Goal: Contribute content

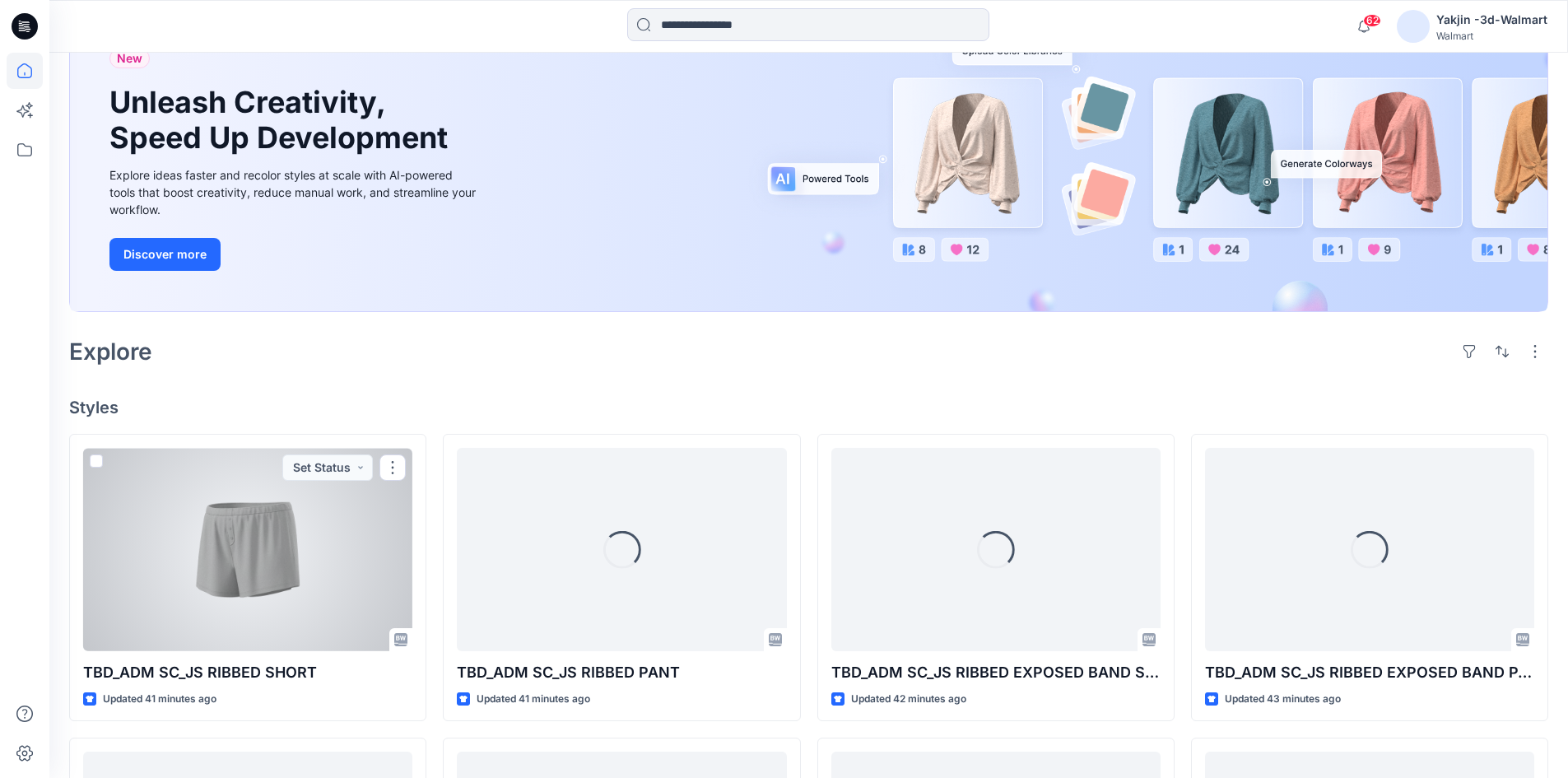
scroll to position [165, 0]
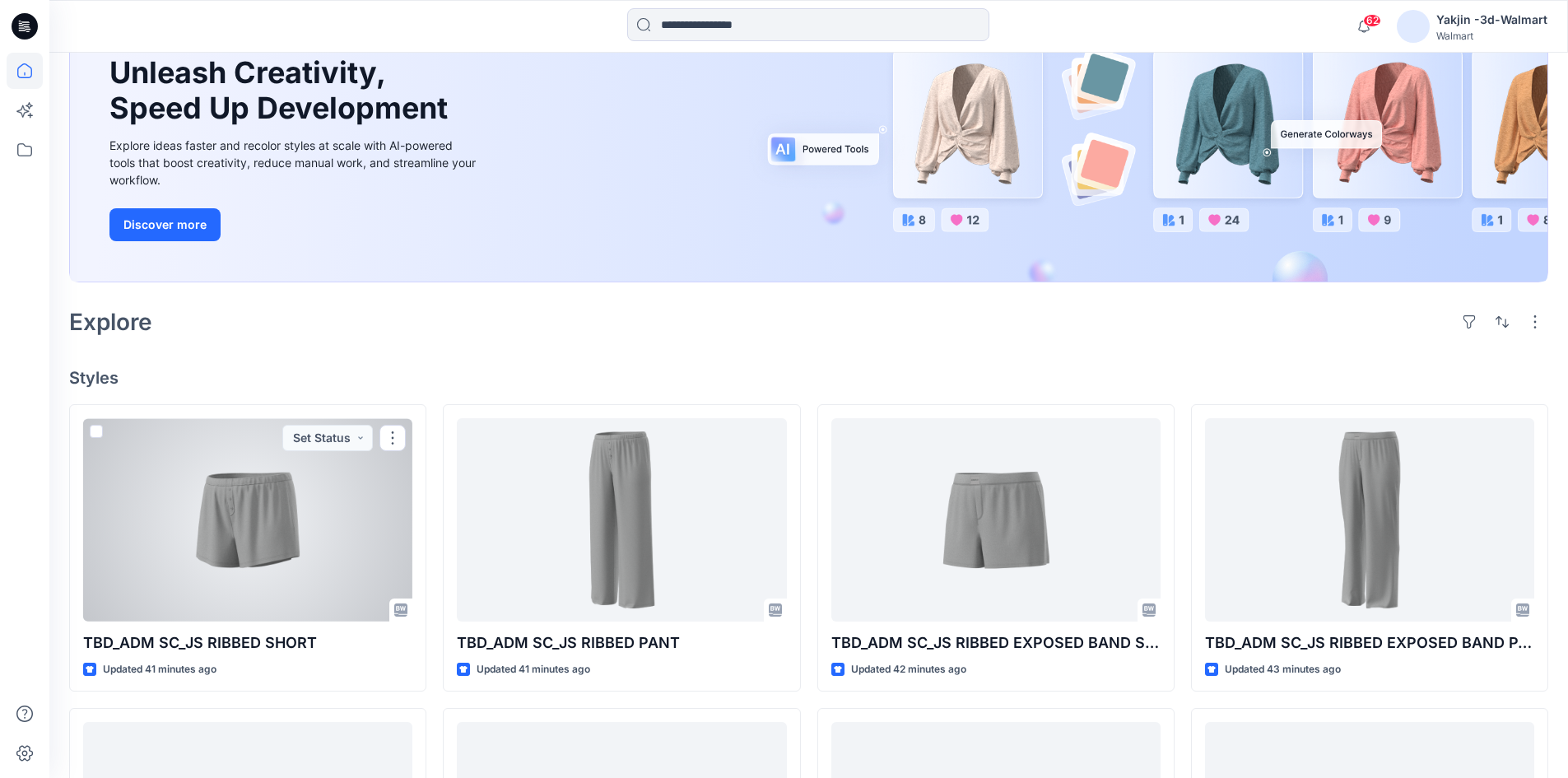
click at [267, 567] on div at bounding box center [248, 520] width 329 height 204
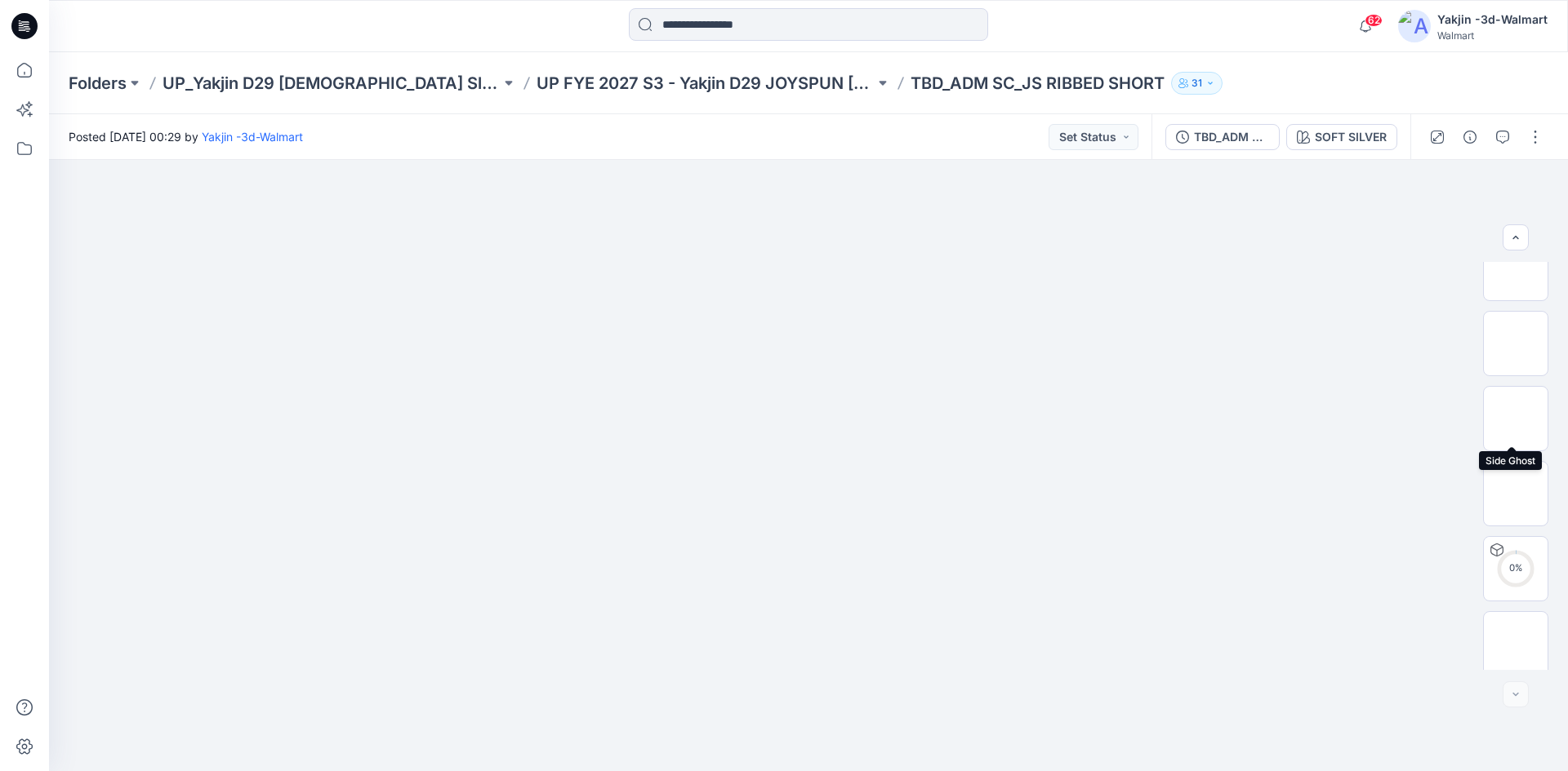
scroll to position [183, 0]
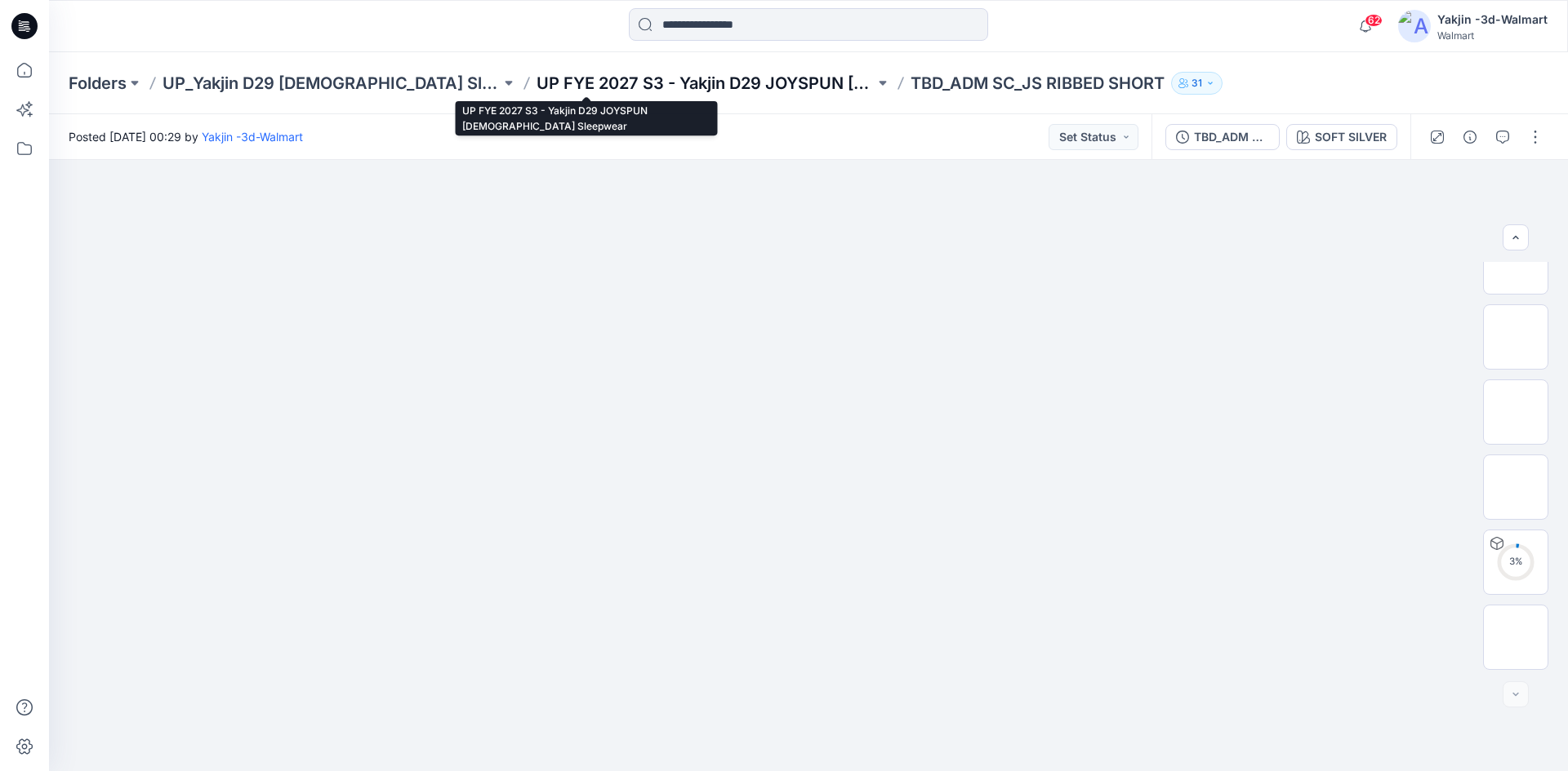
click at [648, 85] on p "UP FYE 2027 S3 - Yakjin D29 JOYSPUN [DEMOGRAPHIC_DATA] Sleepwear" at bounding box center [706, 83] width 338 height 23
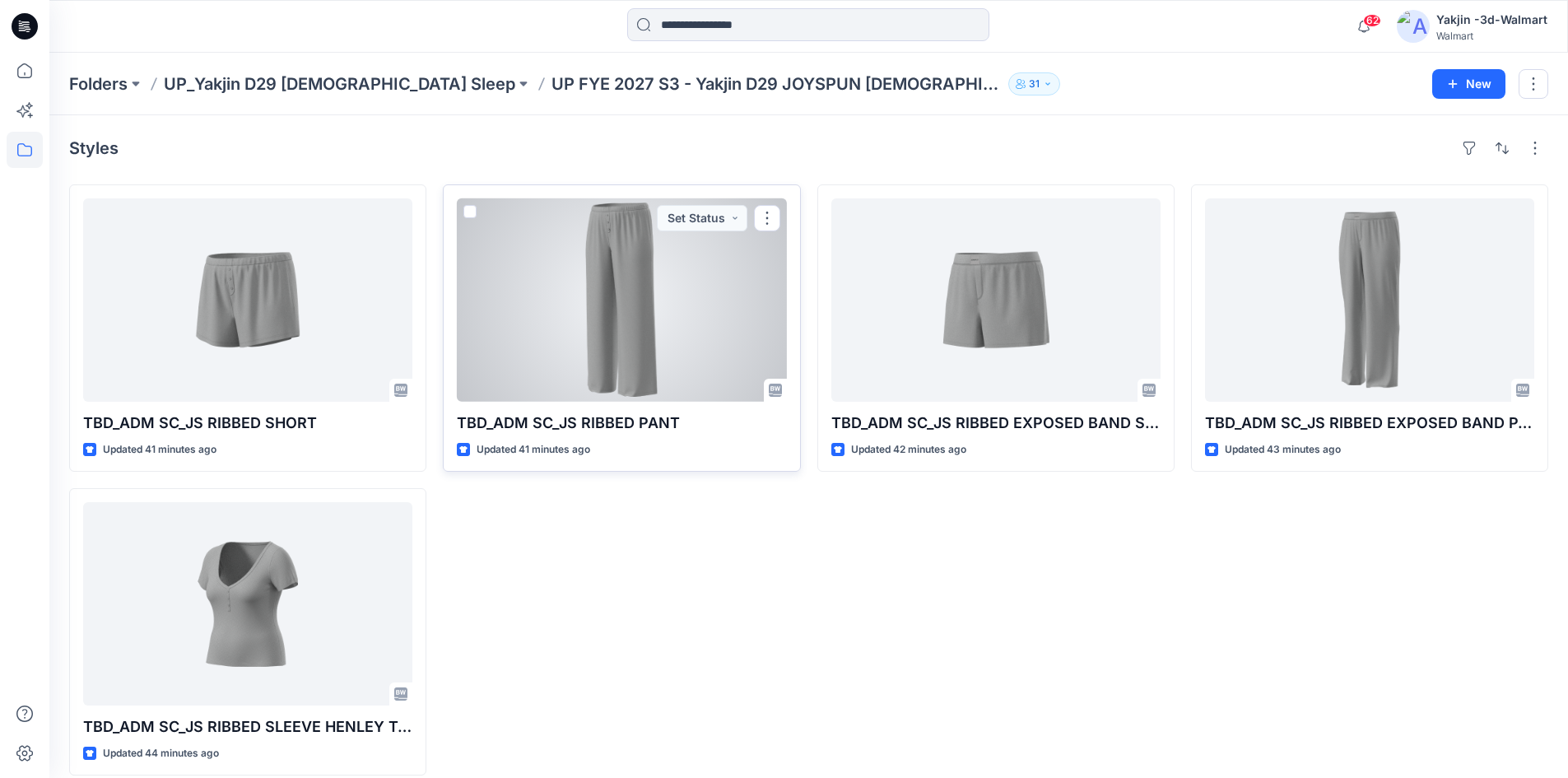
click at [591, 335] on div at bounding box center [622, 300] width 329 height 204
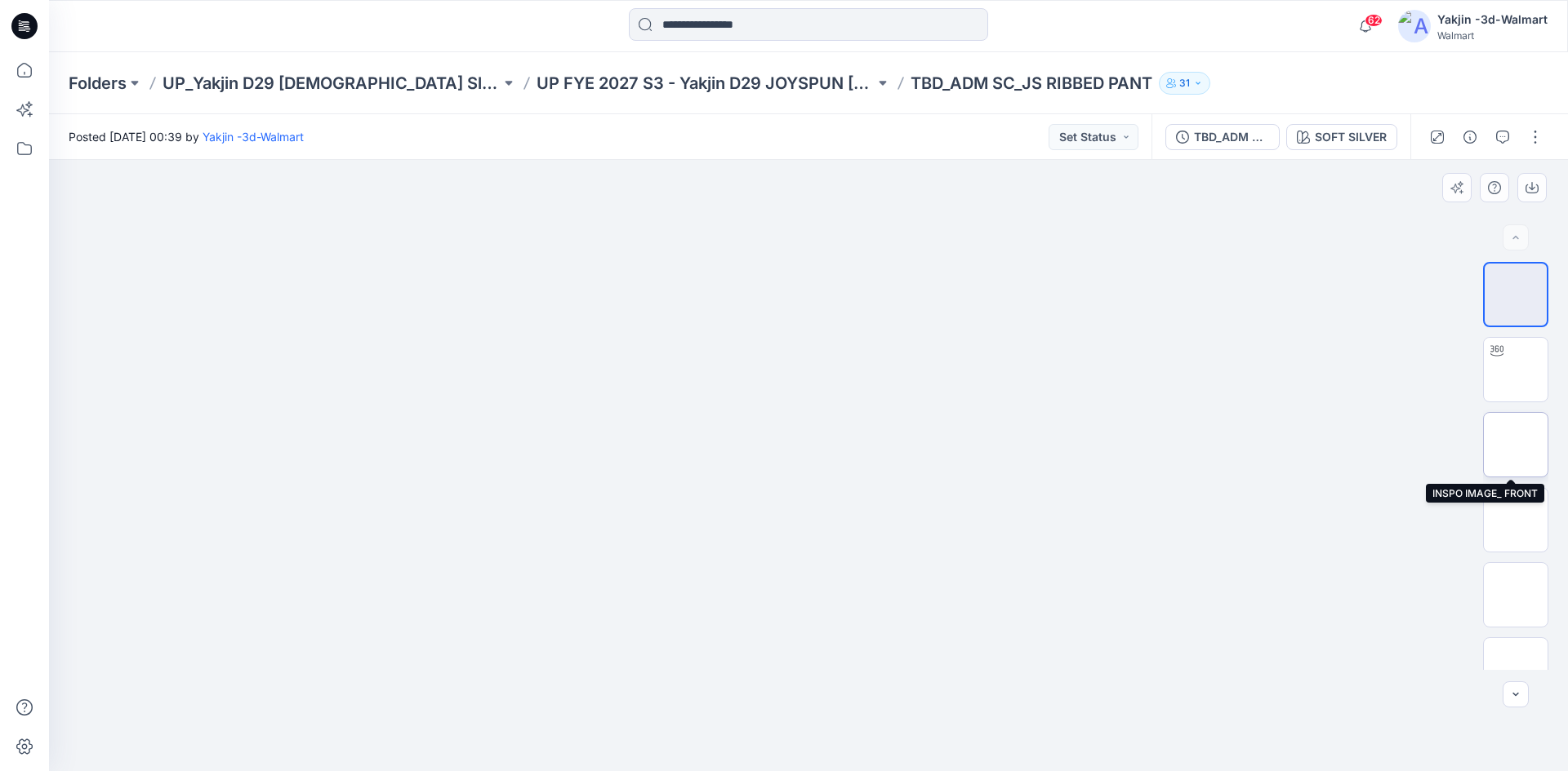
click at [1516, 444] on img at bounding box center [1516, 444] width 0 height 0
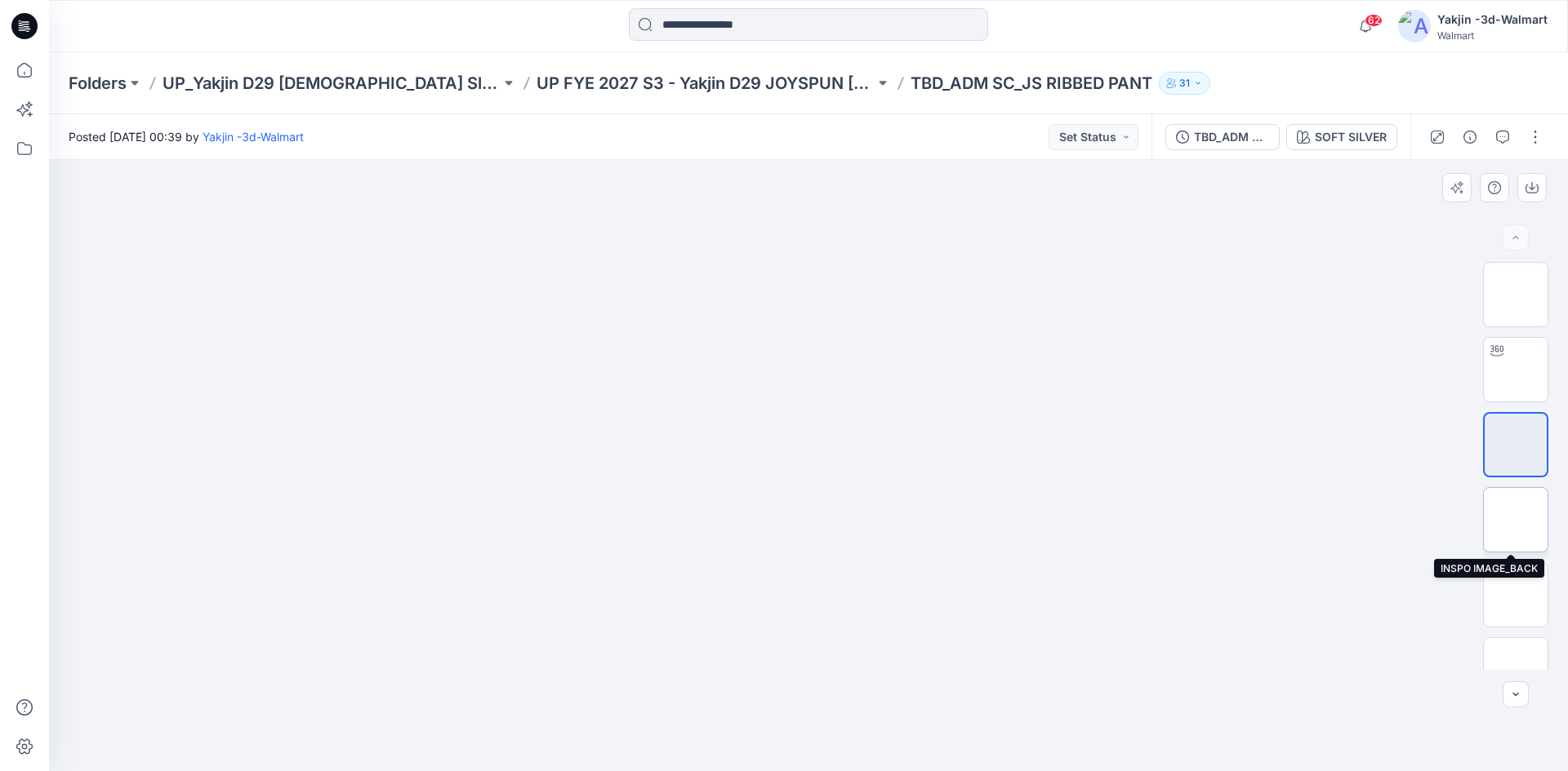
click at [1516, 520] on img at bounding box center [1516, 520] width 0 height 0
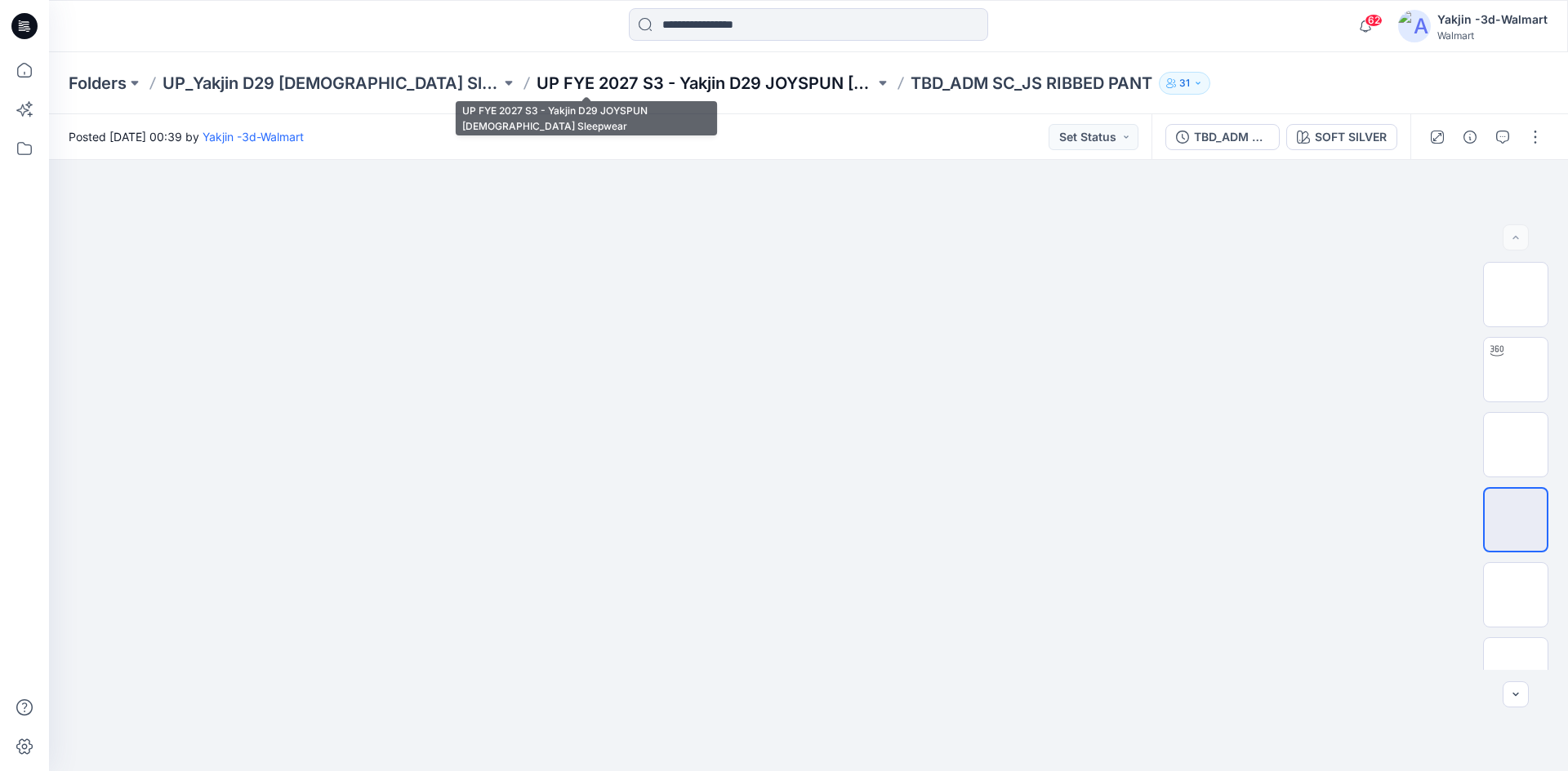
click at [673, 89] on p "UP FYE 2027 S3 - Yakjin D29 JOYSPUN [DEMOGRAPHIC_DATA] Sleepwear" at bounding box center [706, 83] width 338 height 23
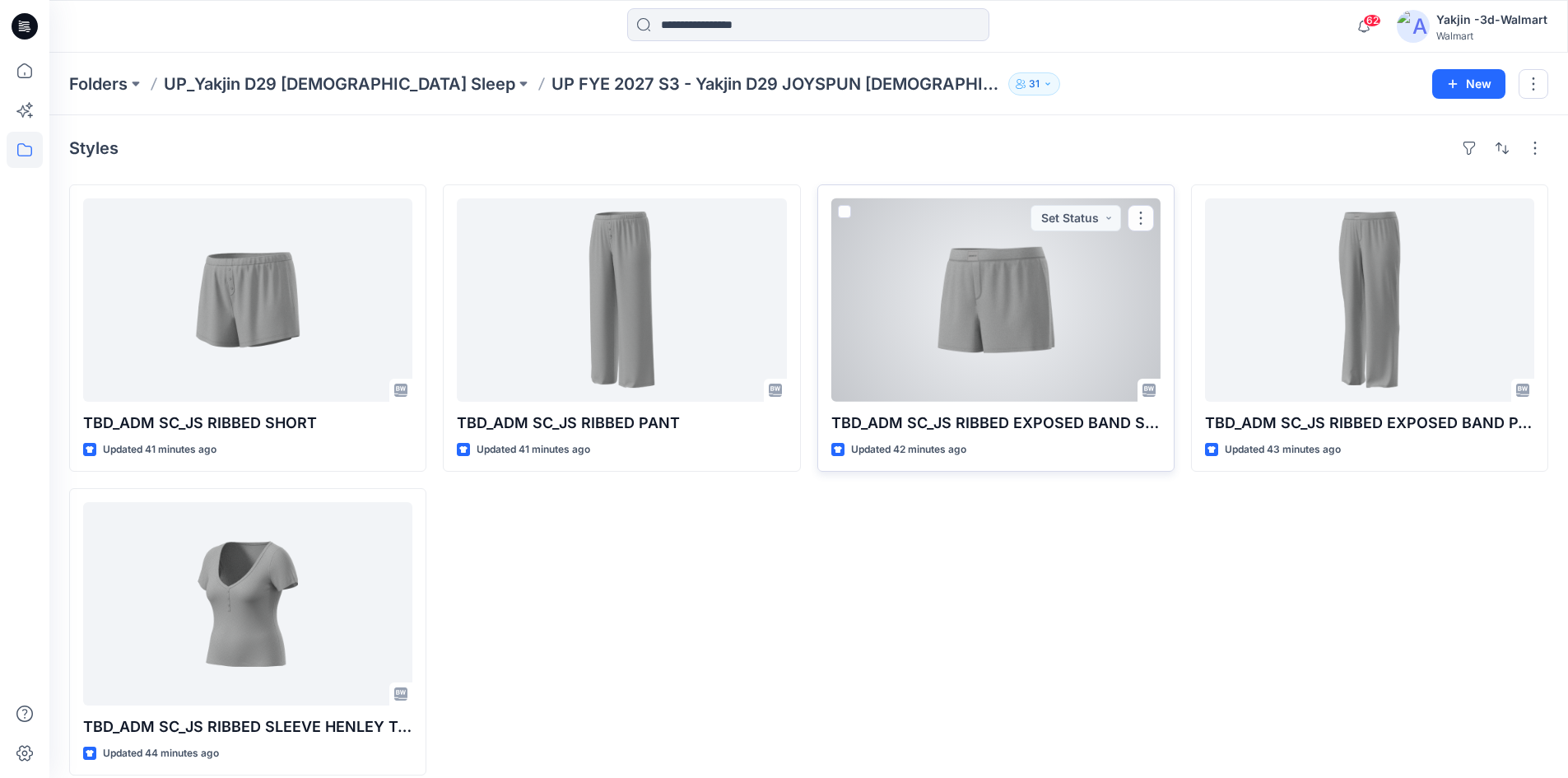
click at [980, 325] on div at bounding box center [996, 300] width 329 height 204
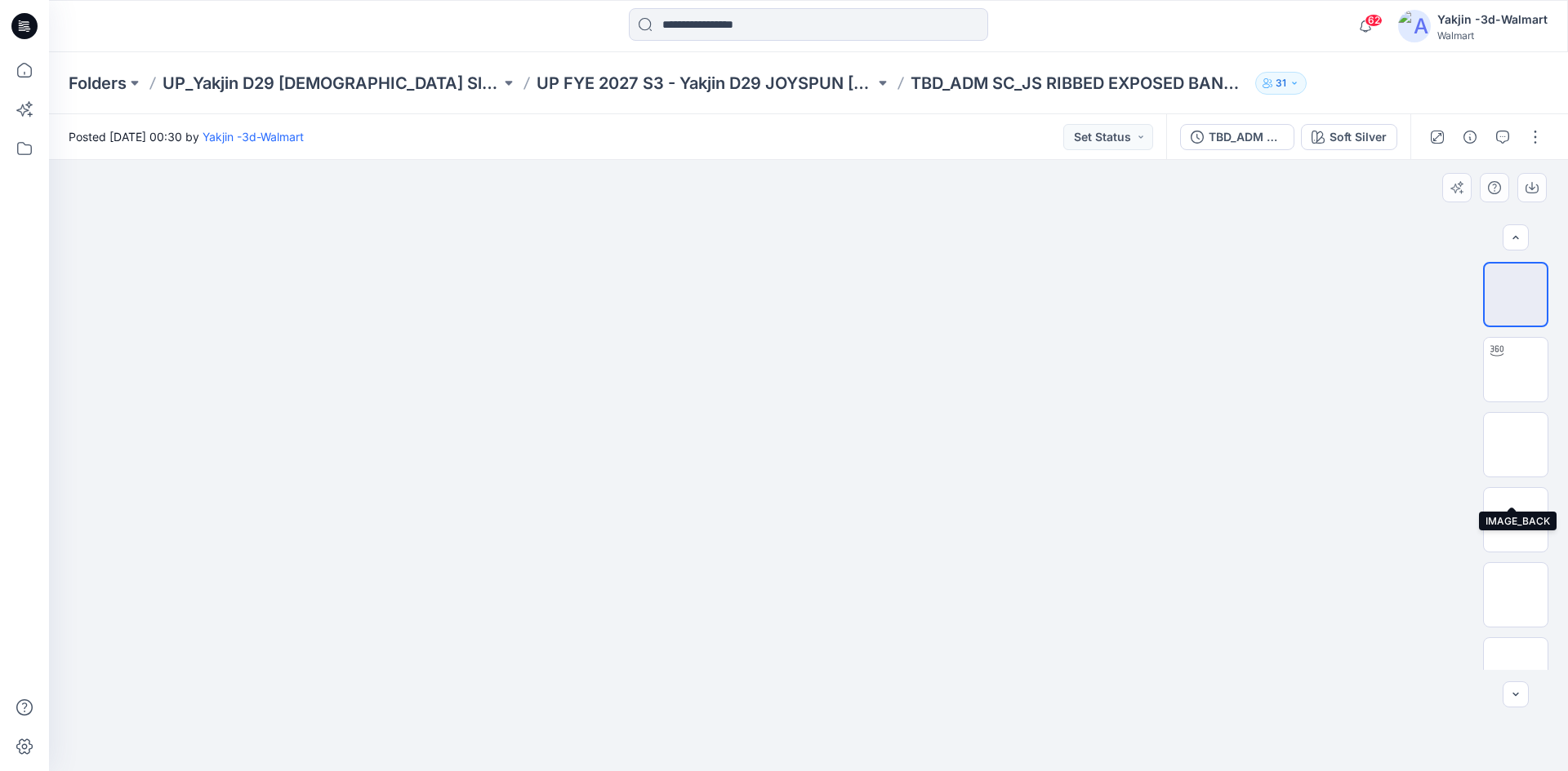
scroll to position [81, 0]
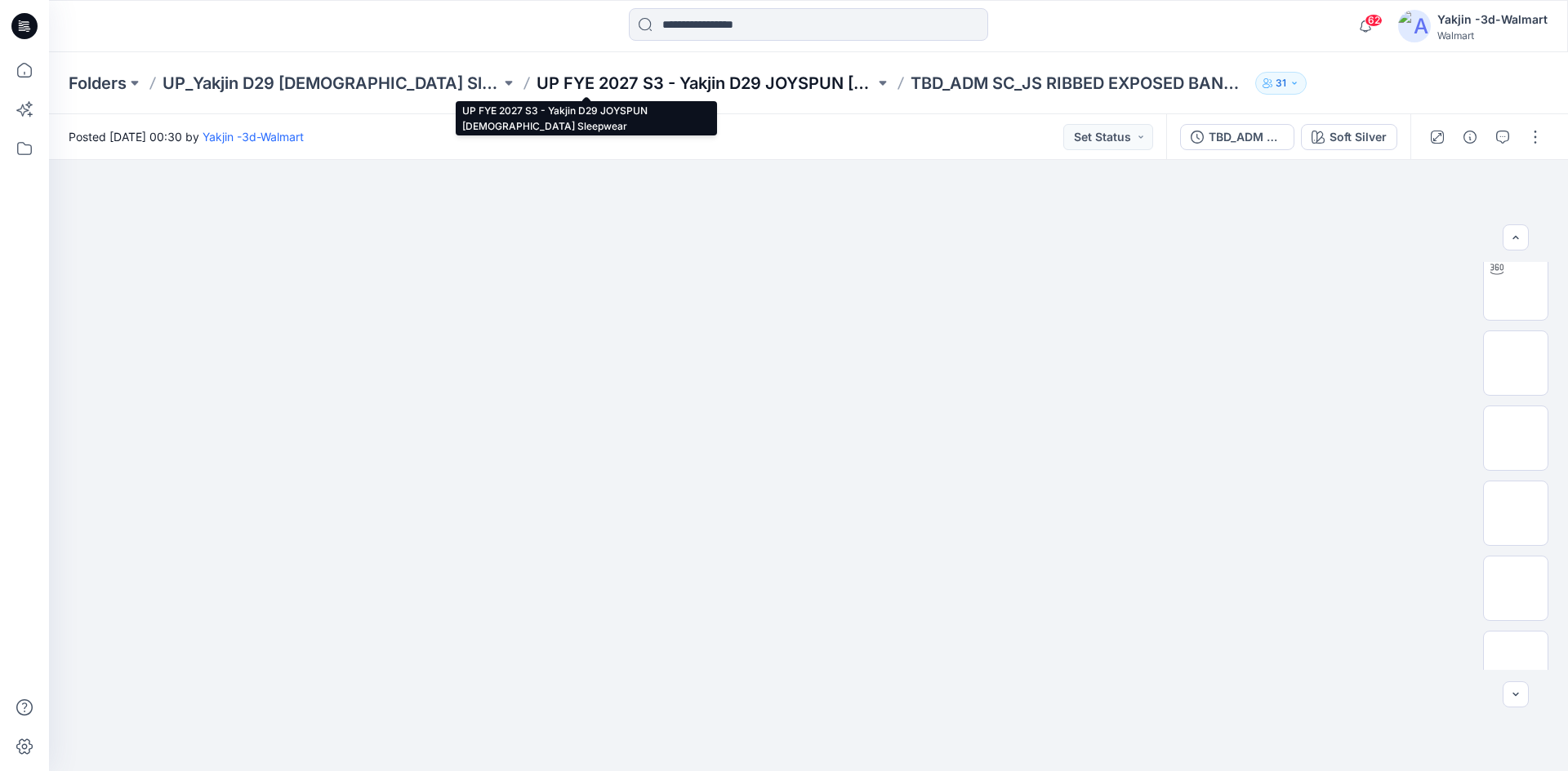
click at [609, 77] on p "UP FYE 2027 S3 - Yakjin D29 JOYSPUN [DEMOGRAPHIC_DATA] Sleepwear" at bounding box center [706, 83] width 338 height 23
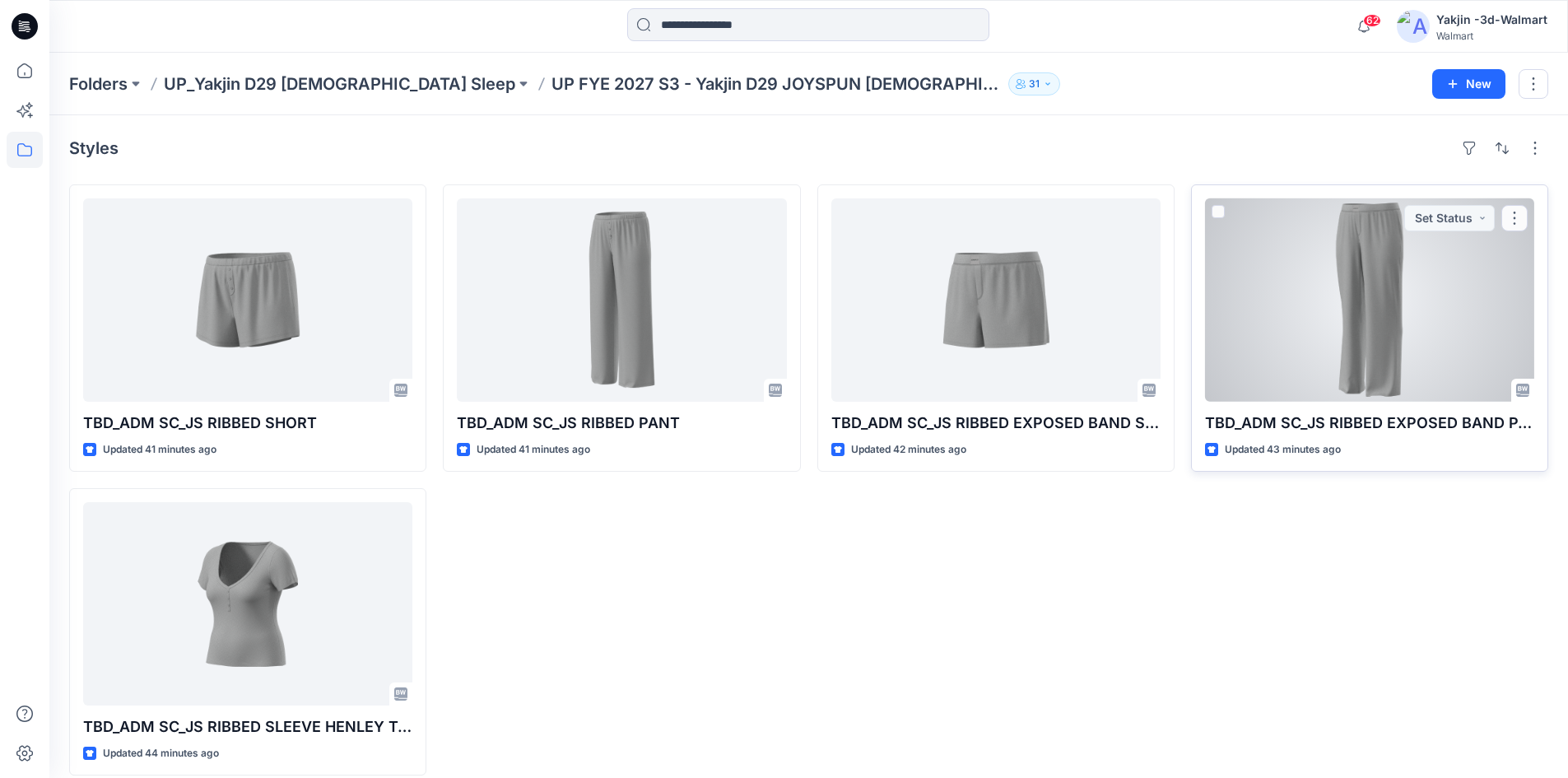
click at [1304, 281] on div at bounding box center [1370, 300] width 329 height 204
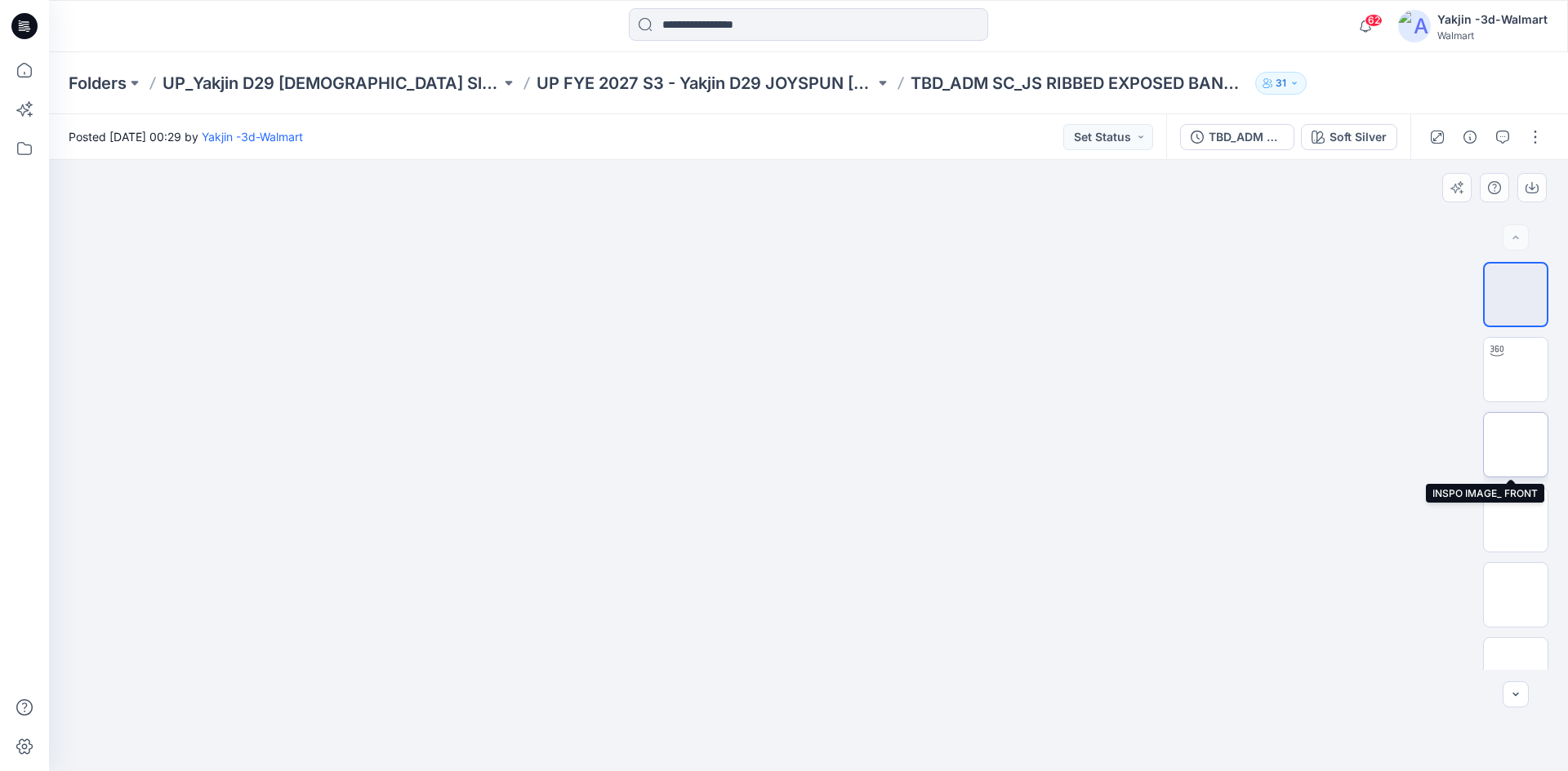
click at [1516, 444] on img at bounding box center [1516, 444] width 0 height 0
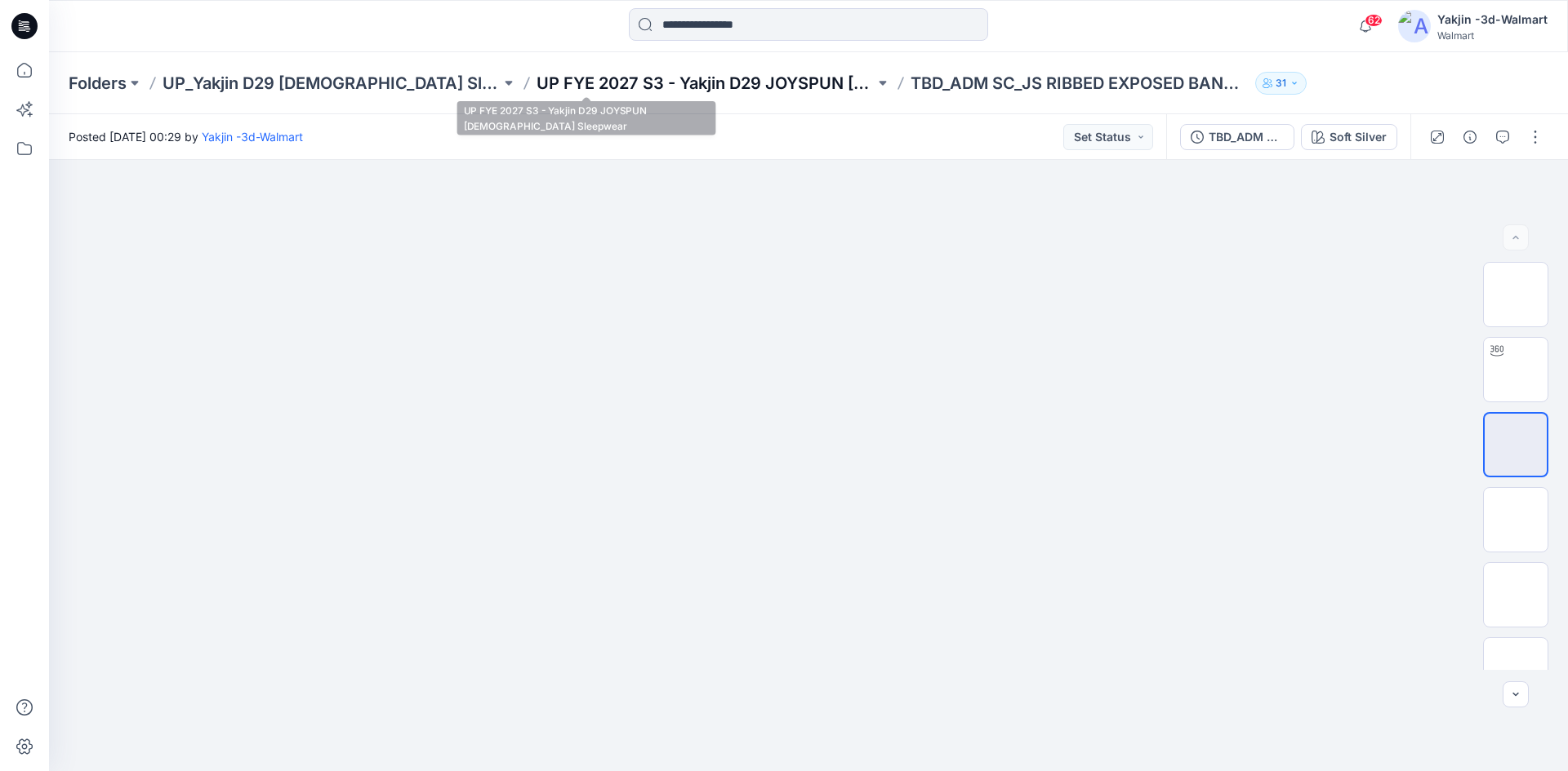
click at [594, 89] on p "UP FYE 2027 S3 - Yakjin D29 JOYSPUN [DEMOGRAPHIC_DATA] Sleepwear" at bounding box center [706, 83] width 338 height 23
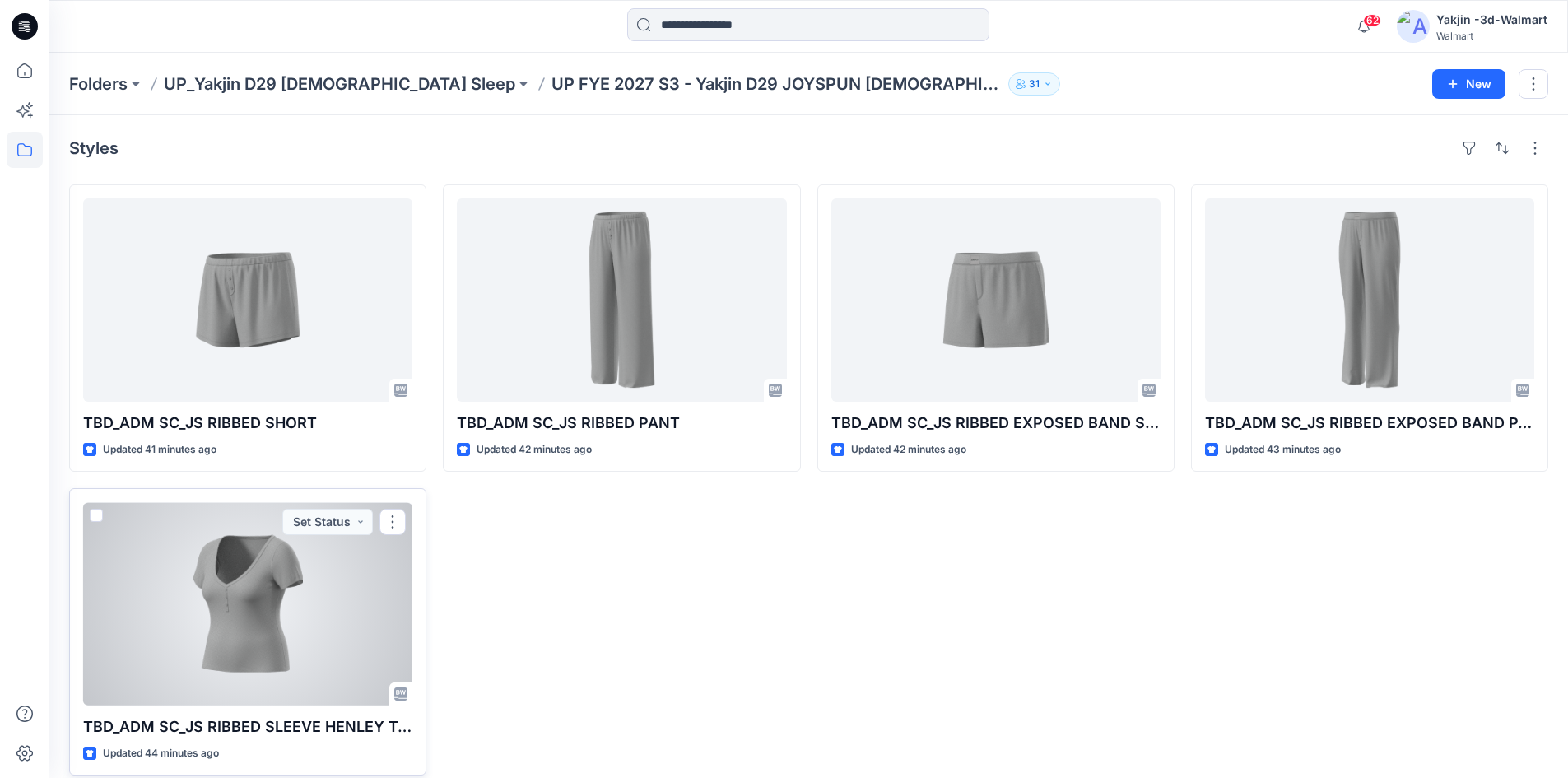
click at [251, 606] on div at bounding box center [248, 603] width 329 height 204
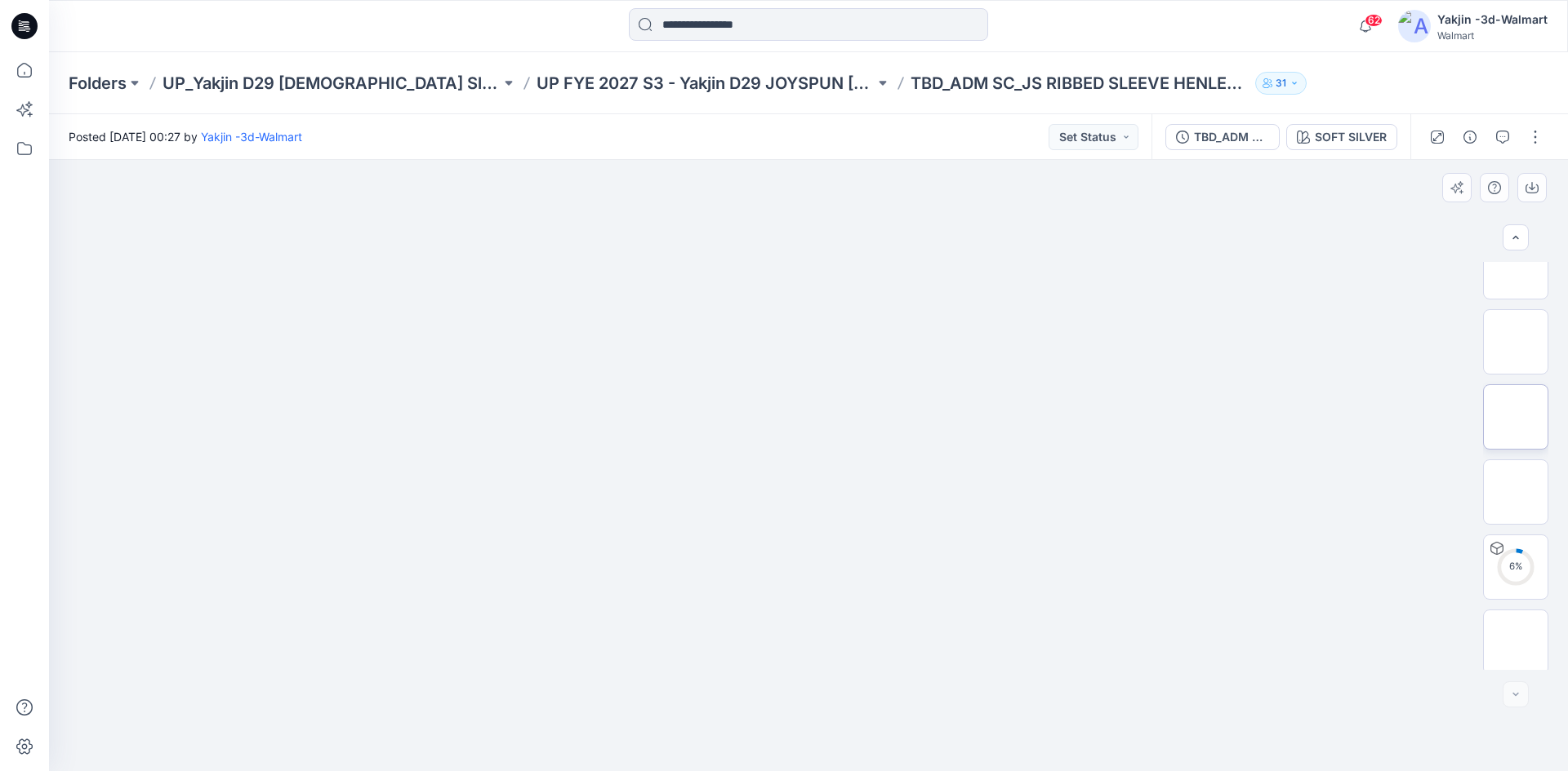
scroll to position [183, 0]
click at [1516, 413] on img at bounding box center [1516, 413] width 0 height 0
click at [1516, 638] on img at bounding box center [1516, 638] width 0 height 0
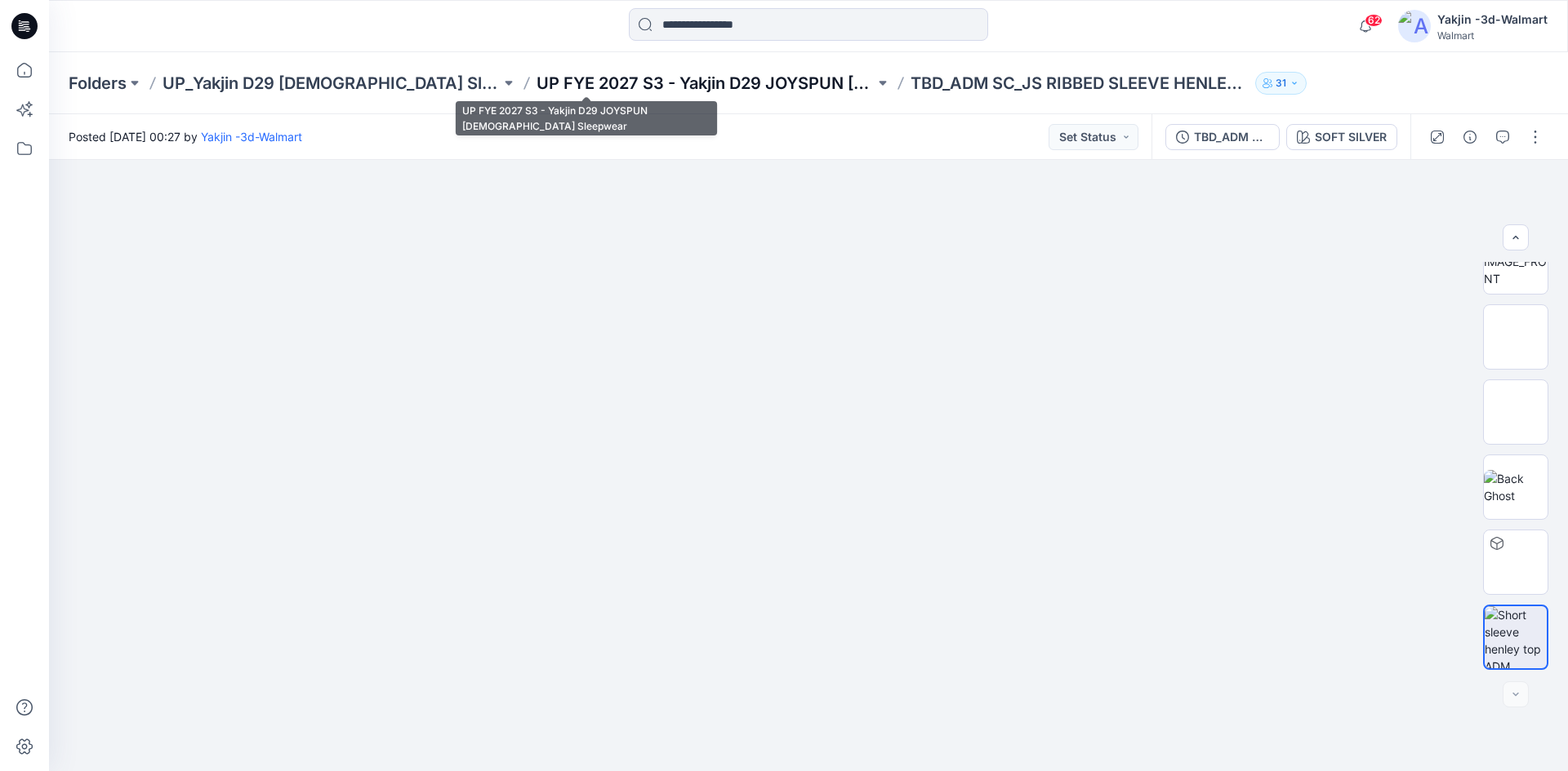
click at [537, 85] on p "UP FYE 2027 S3 - Yakjin D29 JOYSPUN [DEMOGRAPHIC_DATA] Sleepwear" at bounding box center [706, 83] width 338 height 23
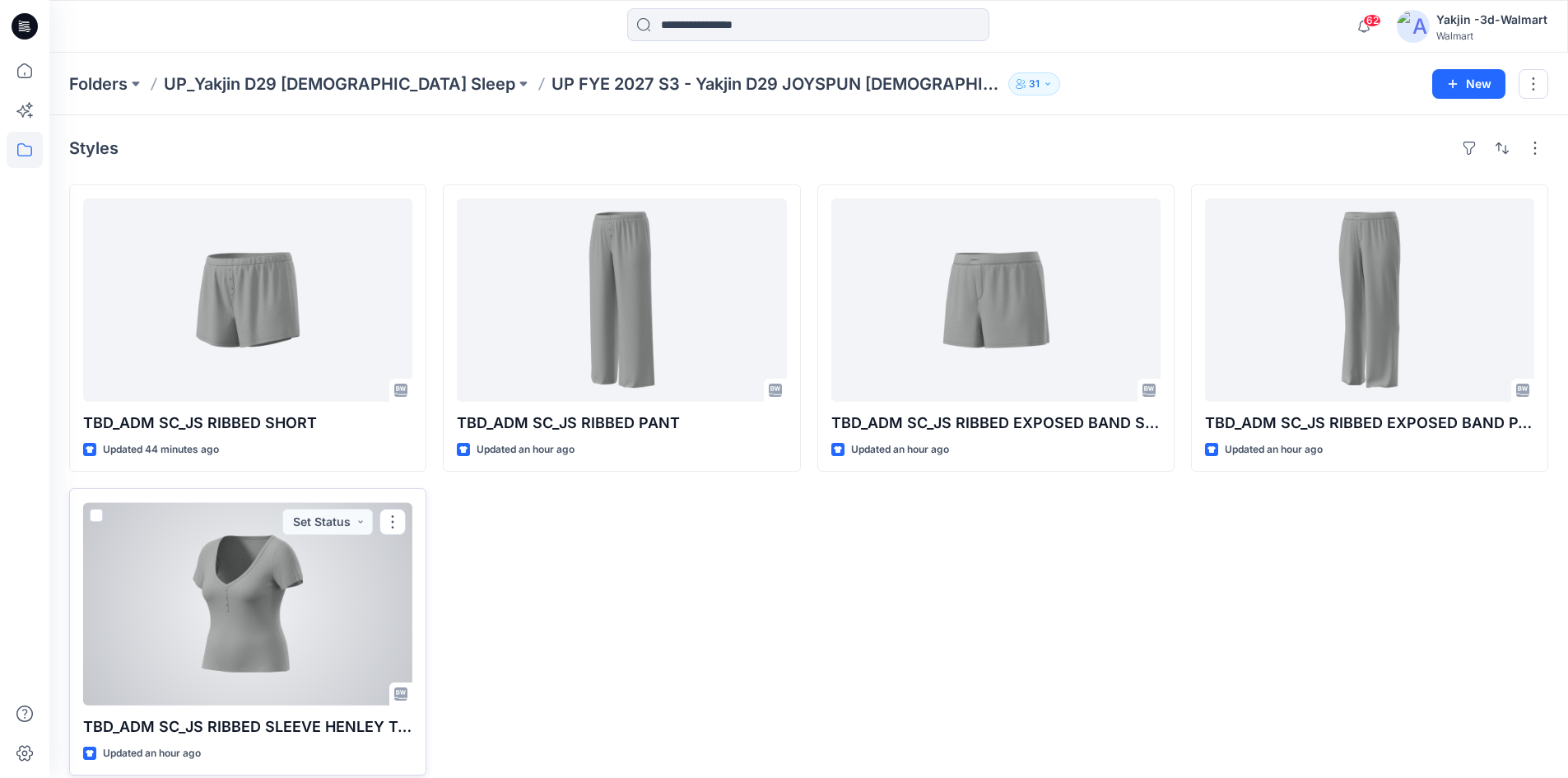
click at [255, 606] on div at bounding box center [248, 603] width 329 height 204
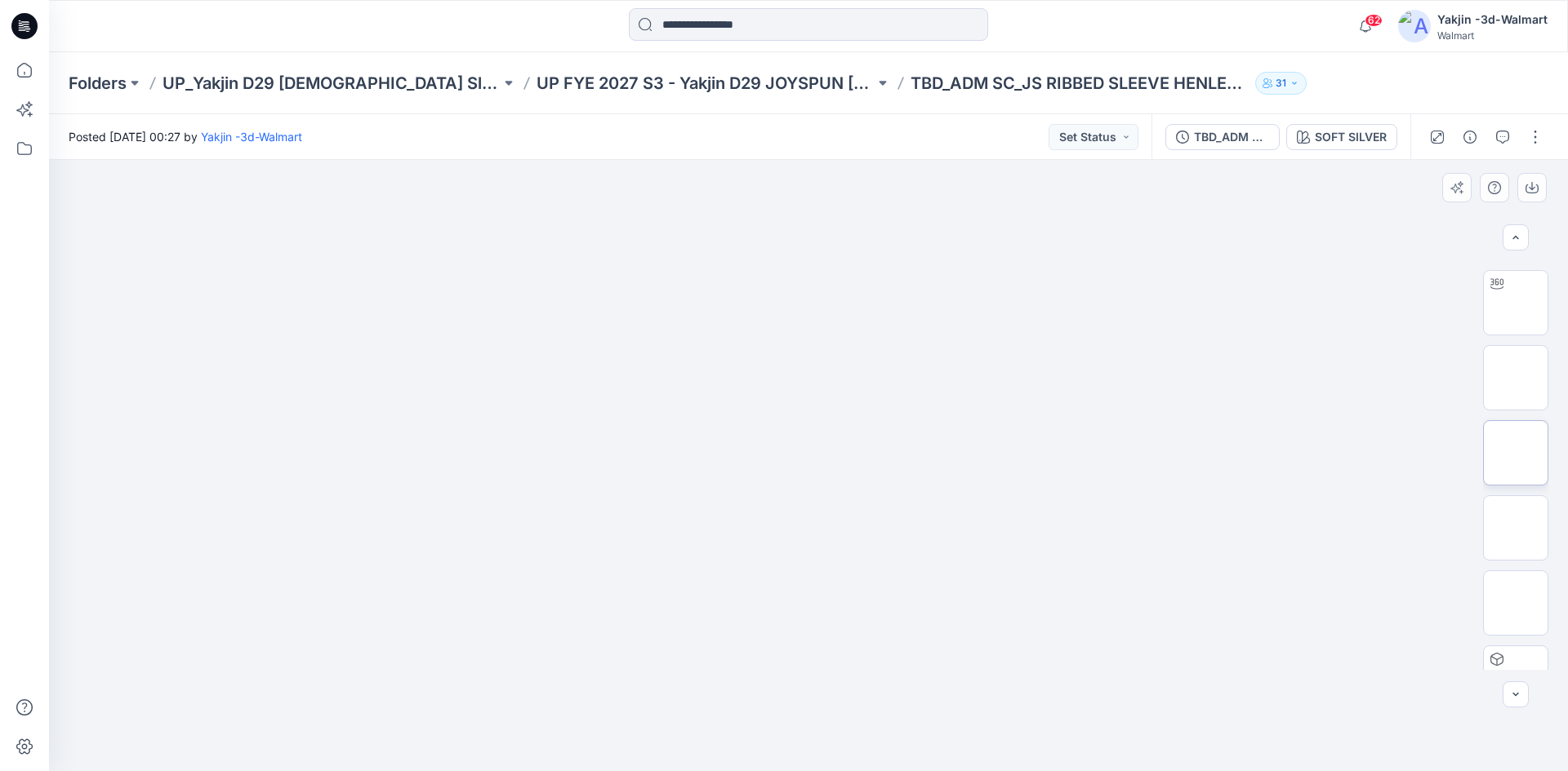
scroll to position [81, 0]
click at [1516, 363] on img at bounding box center [1516, 363] width 0 height 0
click at [1516, 439] on img at bounding box center [1516, 439] width 0 height 0
click at [1516, 513] on img at bounding box center [1516, 513] width 0 height 0
click at [1516, 588] on img at bounding box center [1516, 588] width 0 height 0
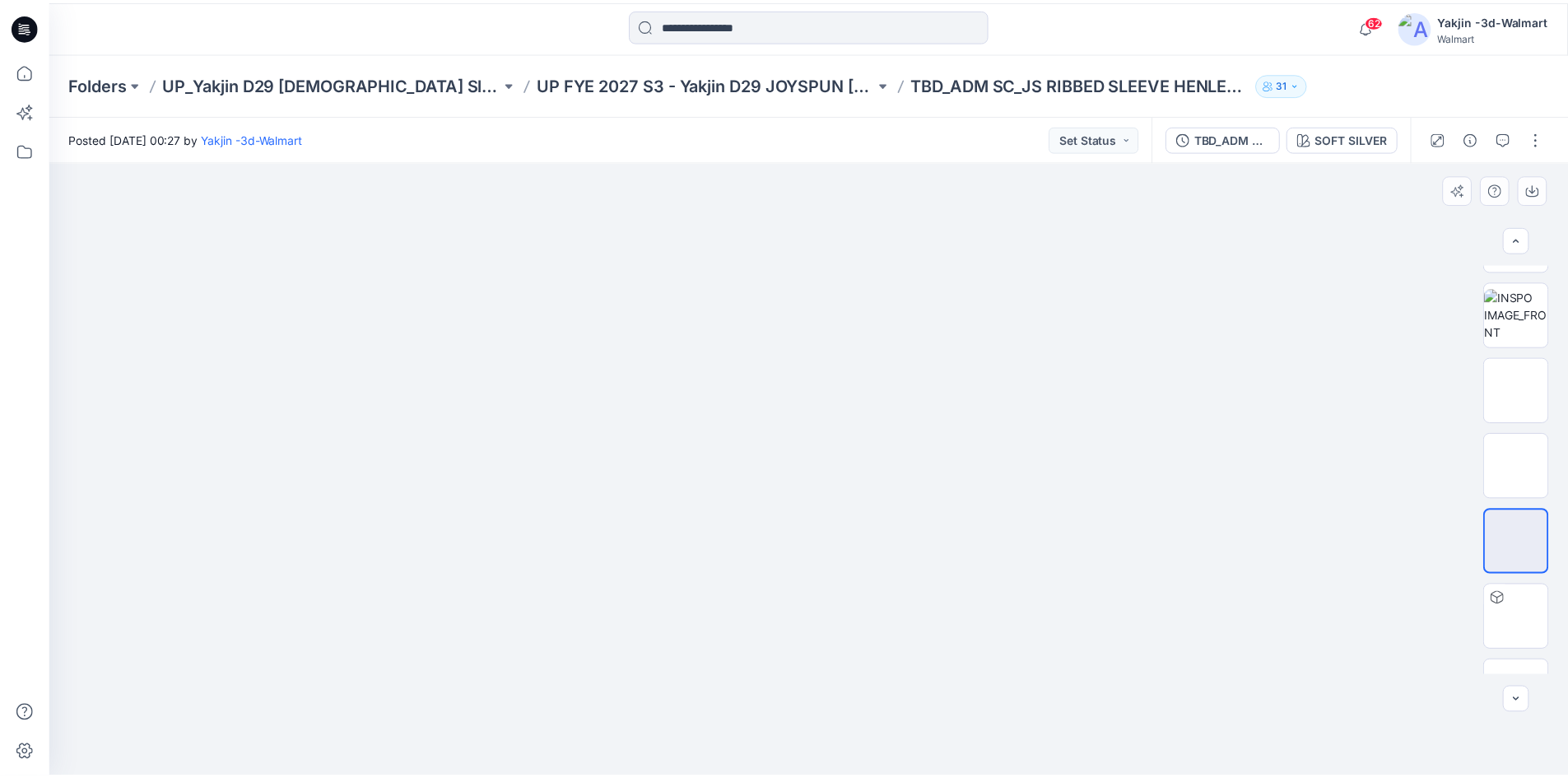
scroll to position [184, 0]
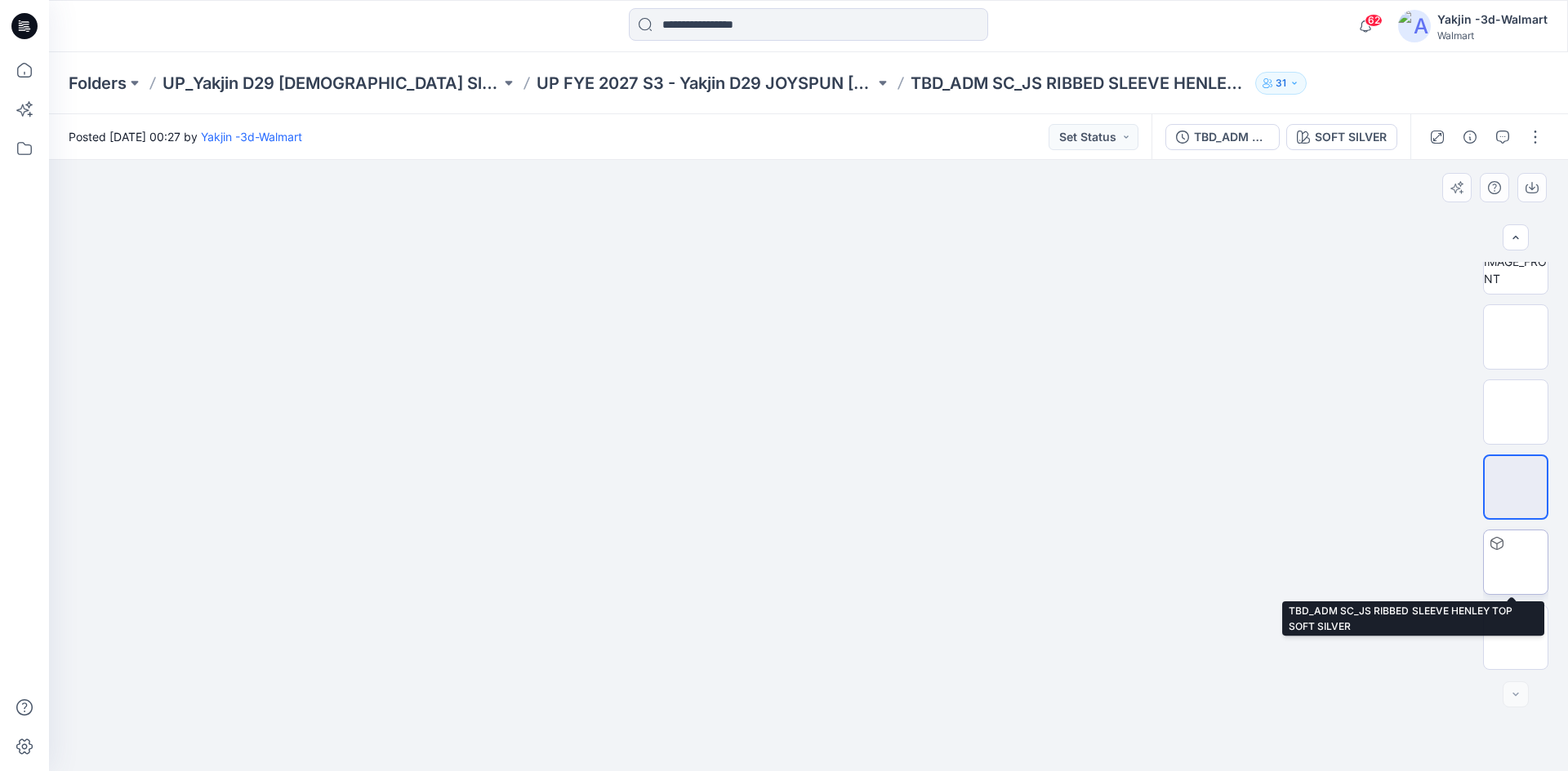
click at [1516, 562] on img at bounding box center [1516, 562] width 0 height 0
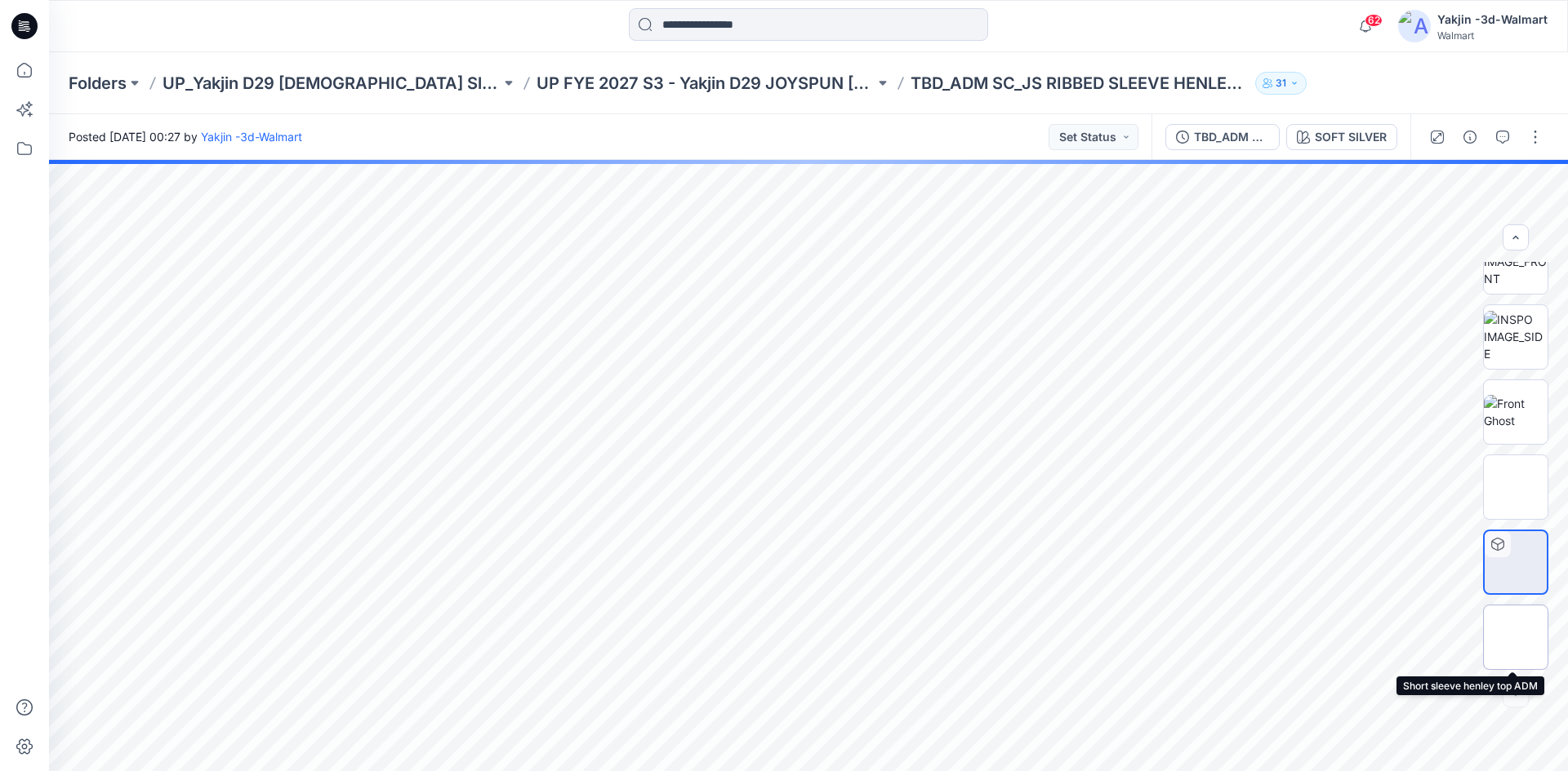
click at [1516, 638] on img at bounding box center [1516, 638] width 0 height 0
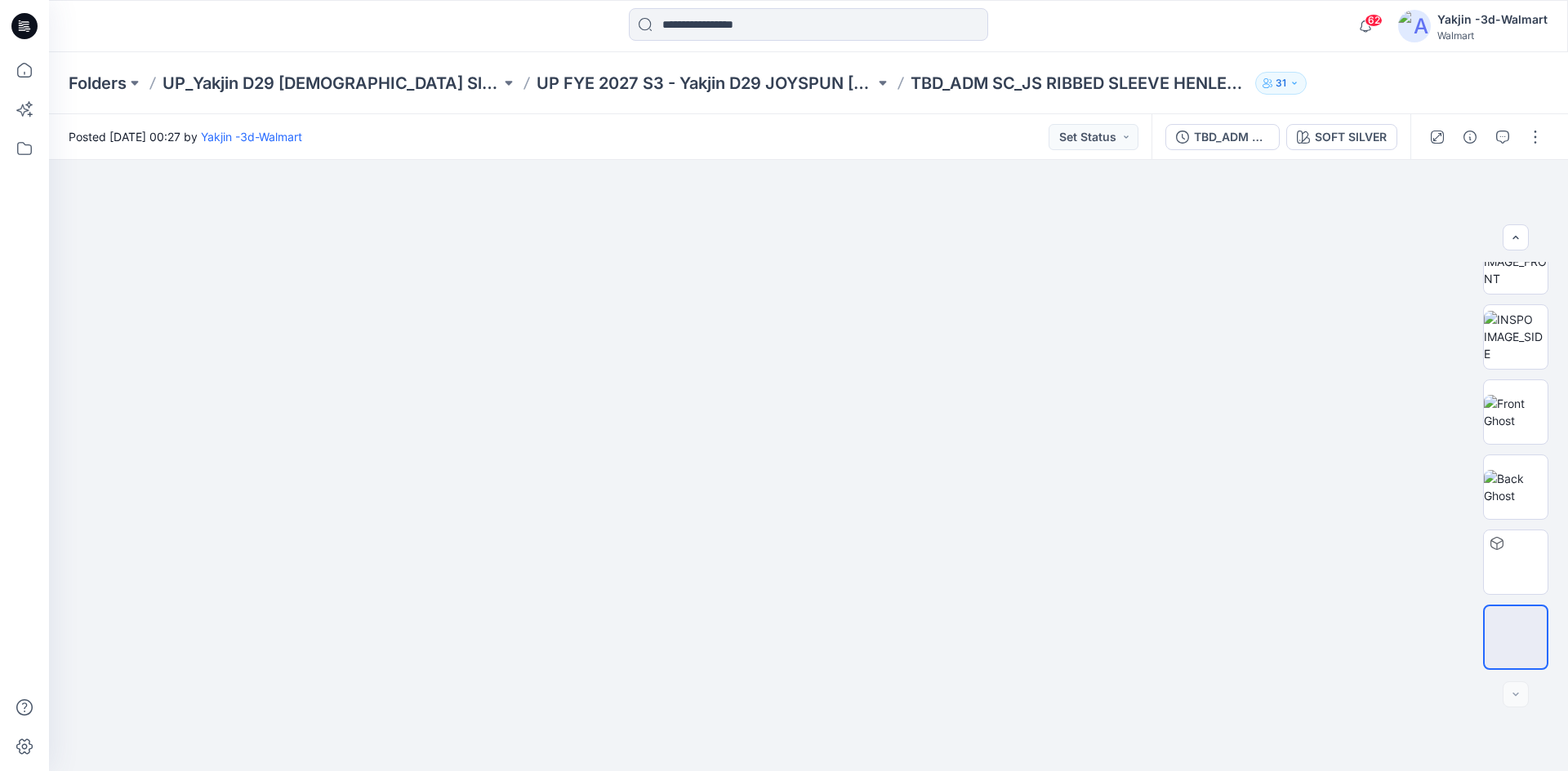
click at [513, 95] on div "Folders UP_Yakjin D29 Ladies Sleep UP FYE 2027 S3 - Yakjin D29 JOYSPUN Ladies S…" at bounding box center [808, 83] width 1519 height 62
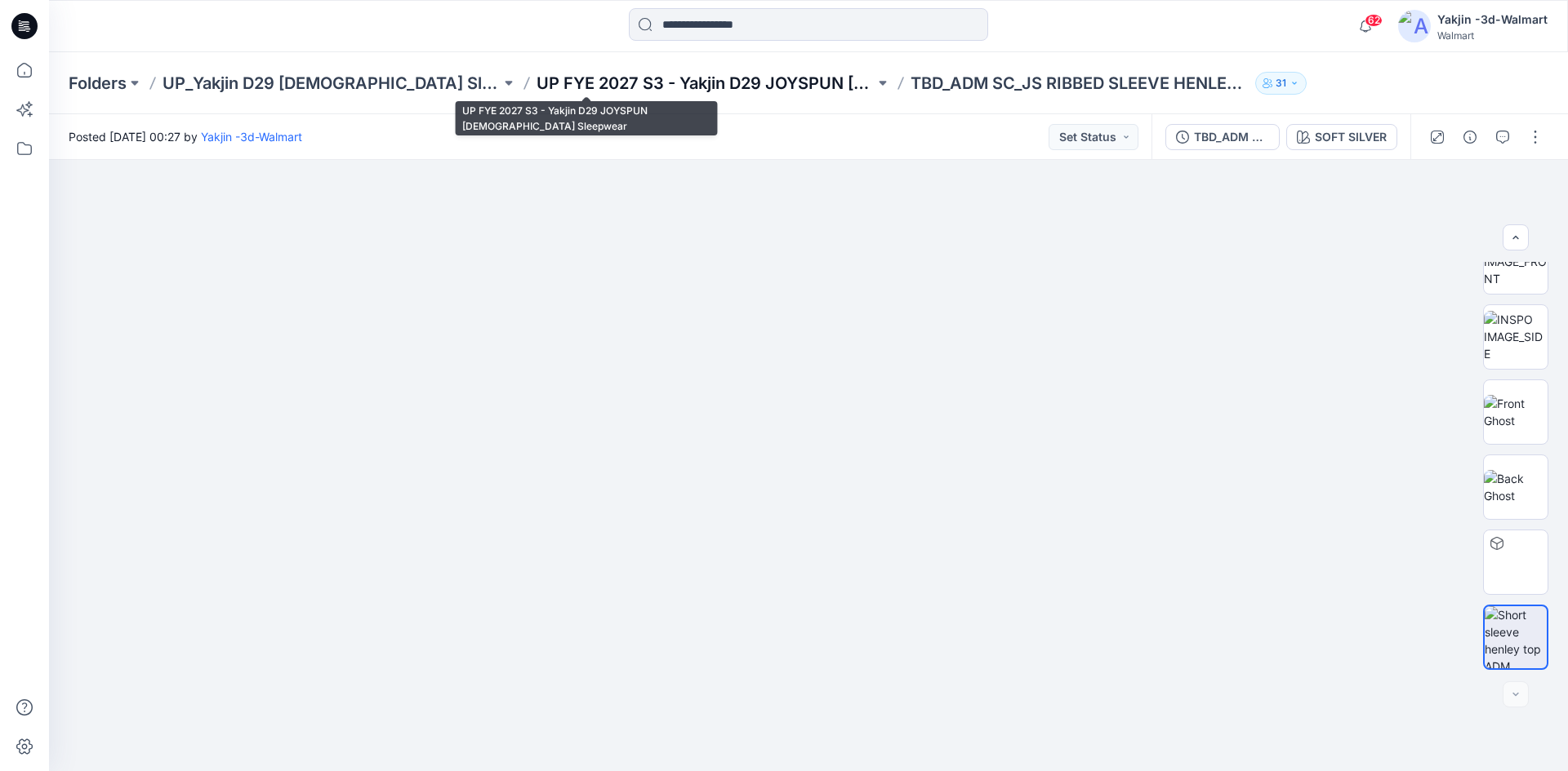
click at [537, 87] on p "UP FYE 2027 S3 - Yakjin D29 JOYSPUN [DEMOGRAPHIC_DATA] Sleepwear" at bounding box center [706, 83] width 338 height 23
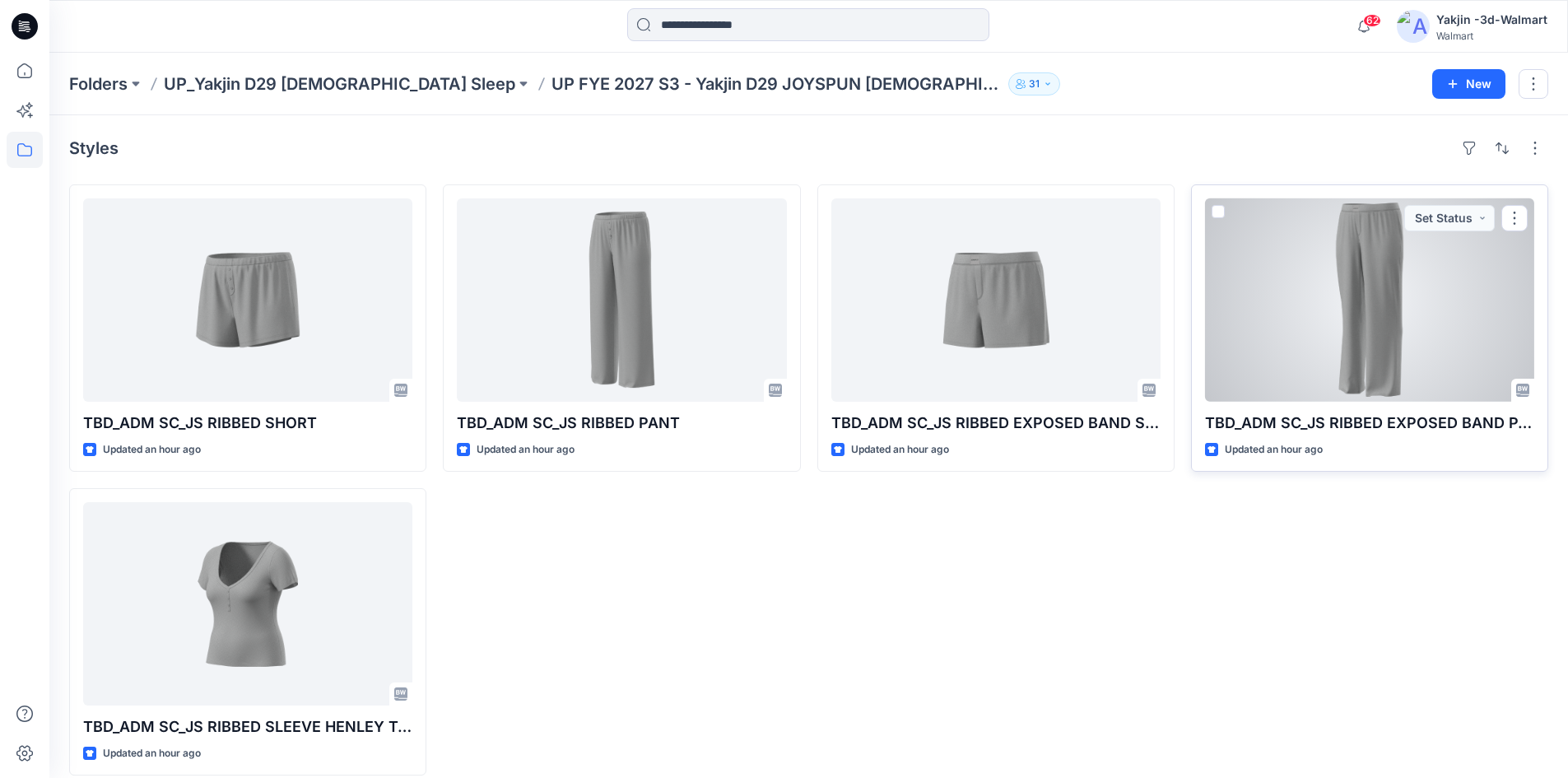
click at [1407, 292] on div at bounding box center [1370, 300] width 329 height 204
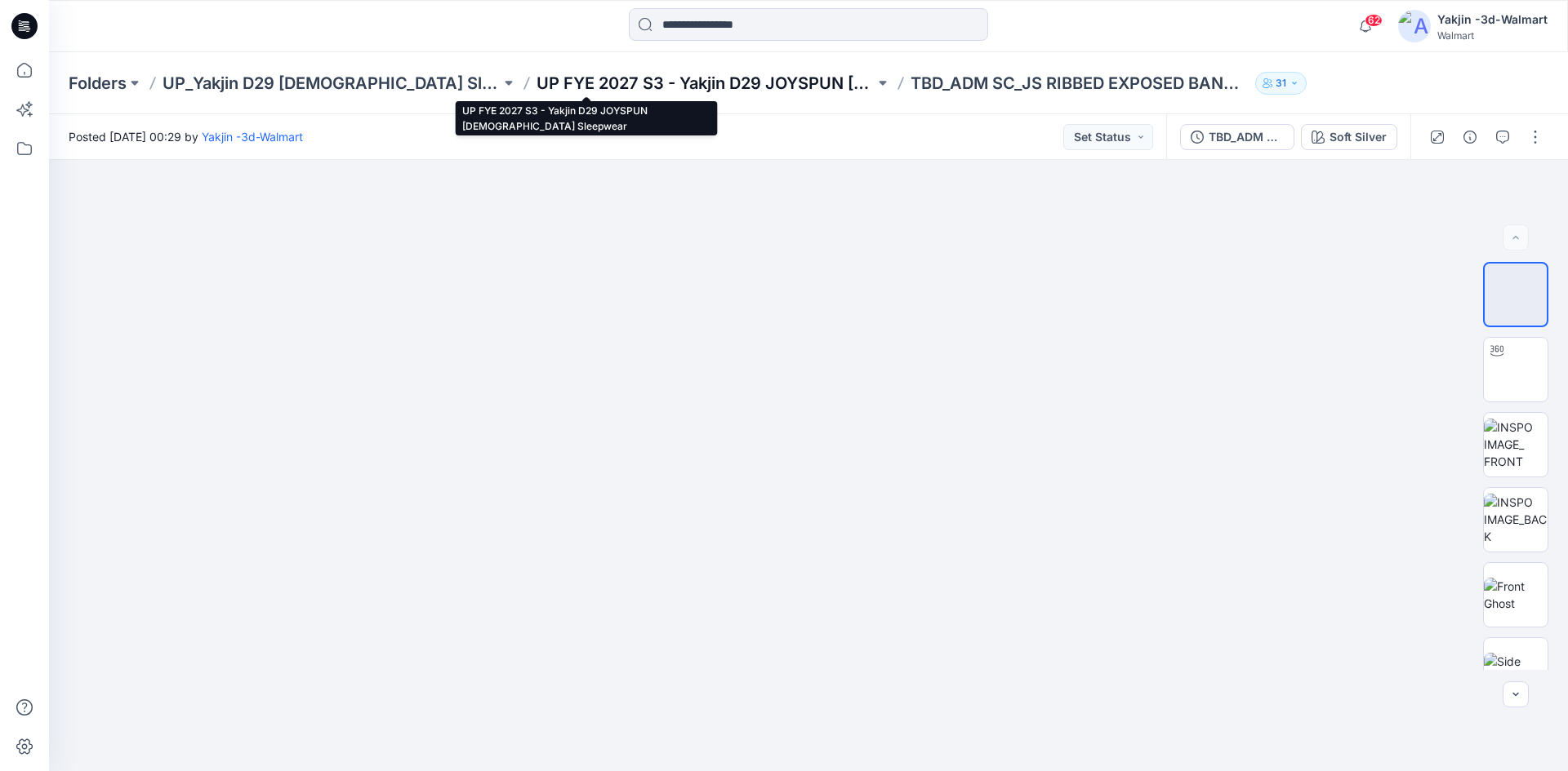
click at [683, 88] on p "UP FYE 2027 S3 - Yakjin D29 JOYSPUN [DEMOGRAPHIC_DATA] Sleepwear" at bounding box center [706, 83] width 338 height 23
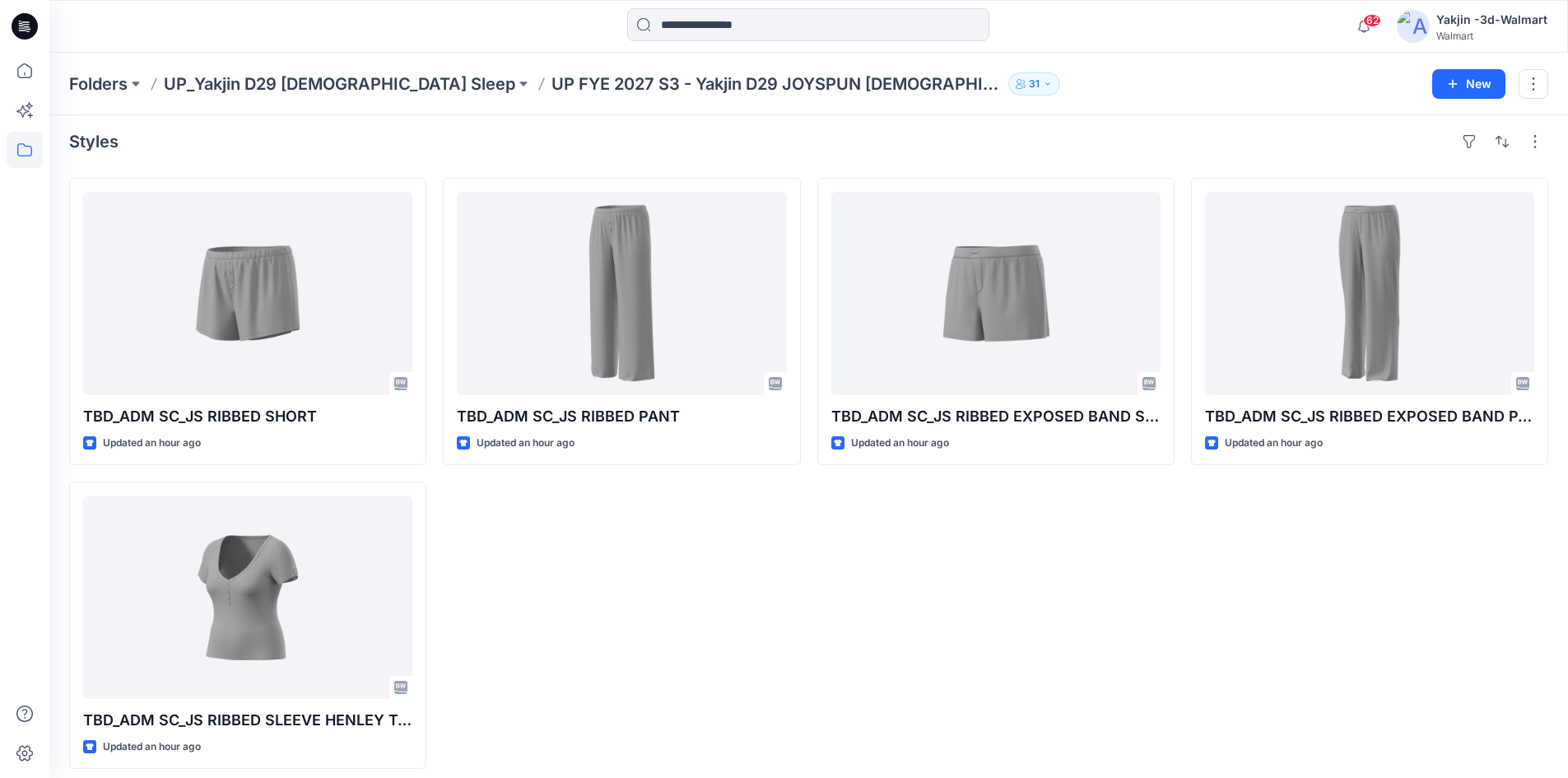
scroll to position [18, 0]
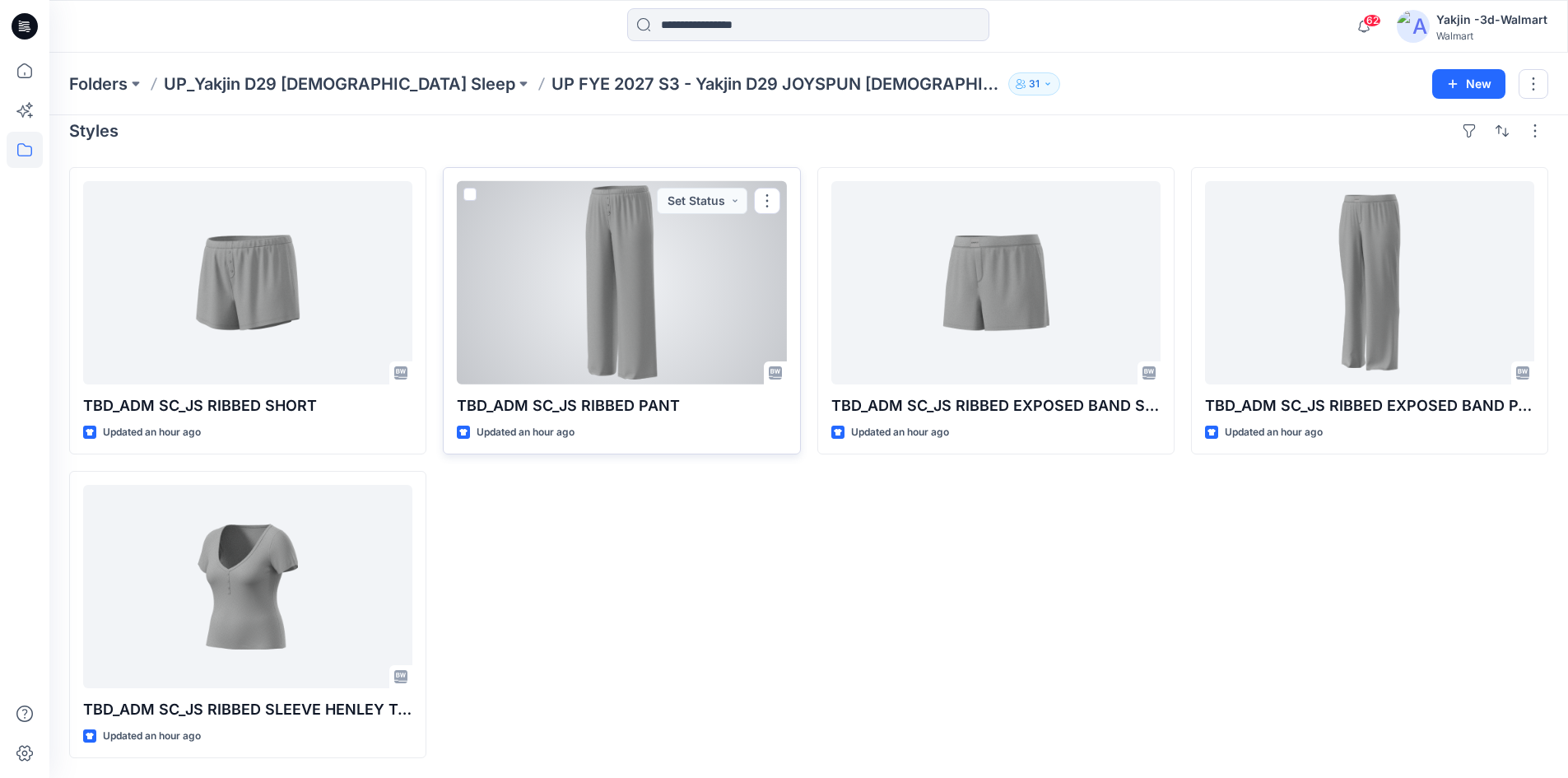
click at [558, 314] on div at bounding box center [622, 283] width 329 height 204
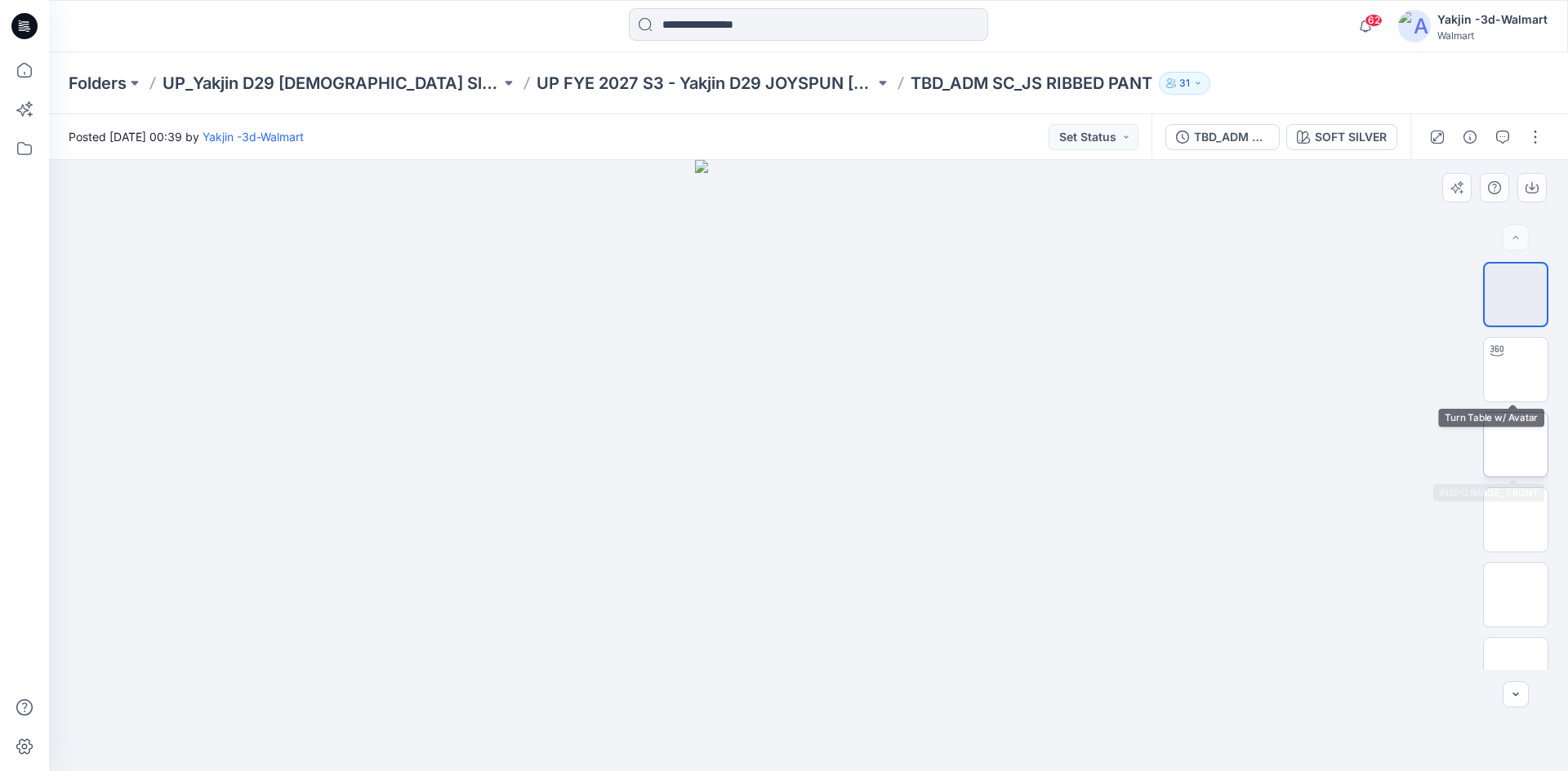
click at [1516, 444] on img at bounding box center [1516, 444] width 0 height 0
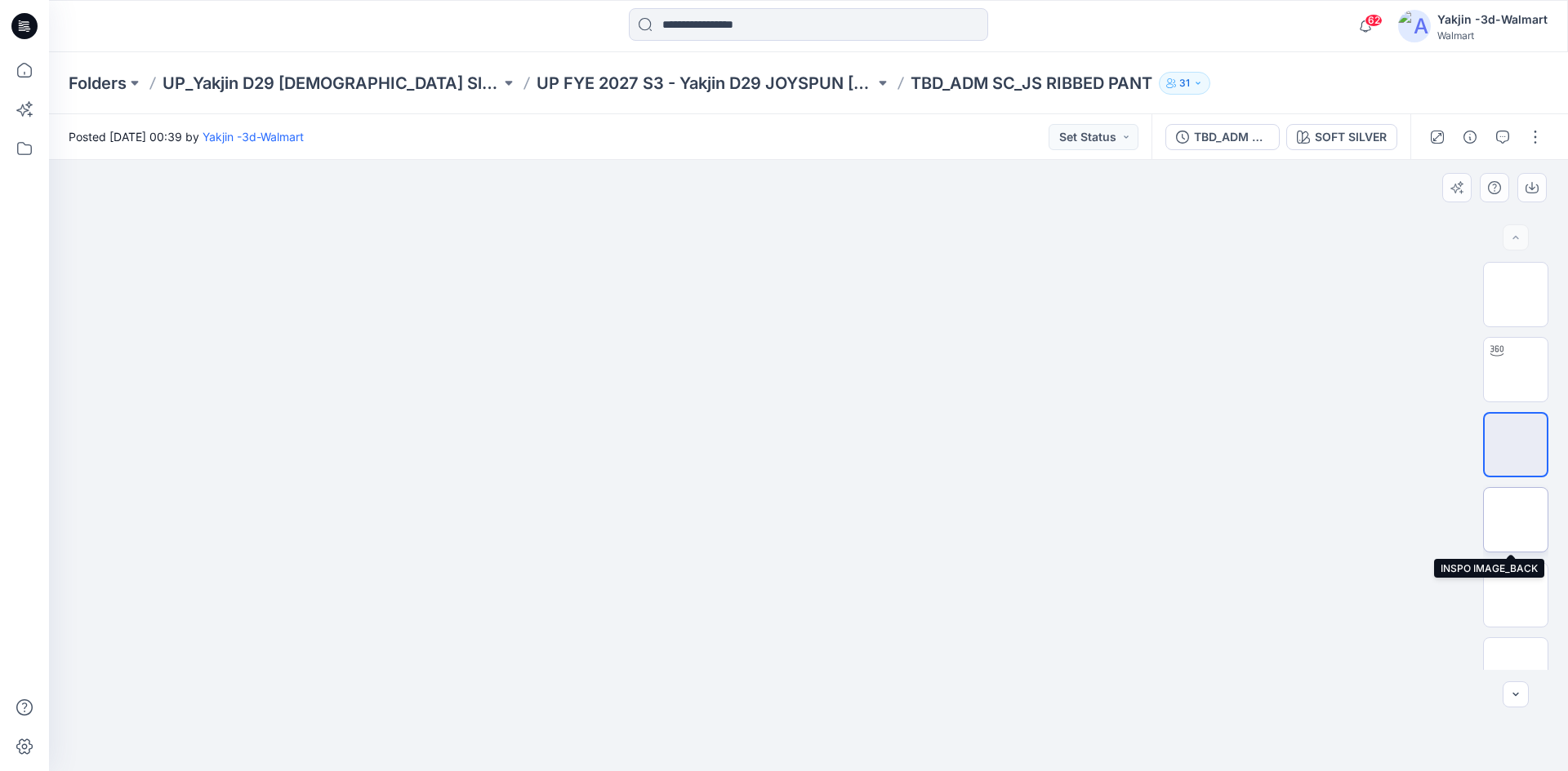
click at [1516, 520] on img at bounding box center [1516, 520] width 0 height 0
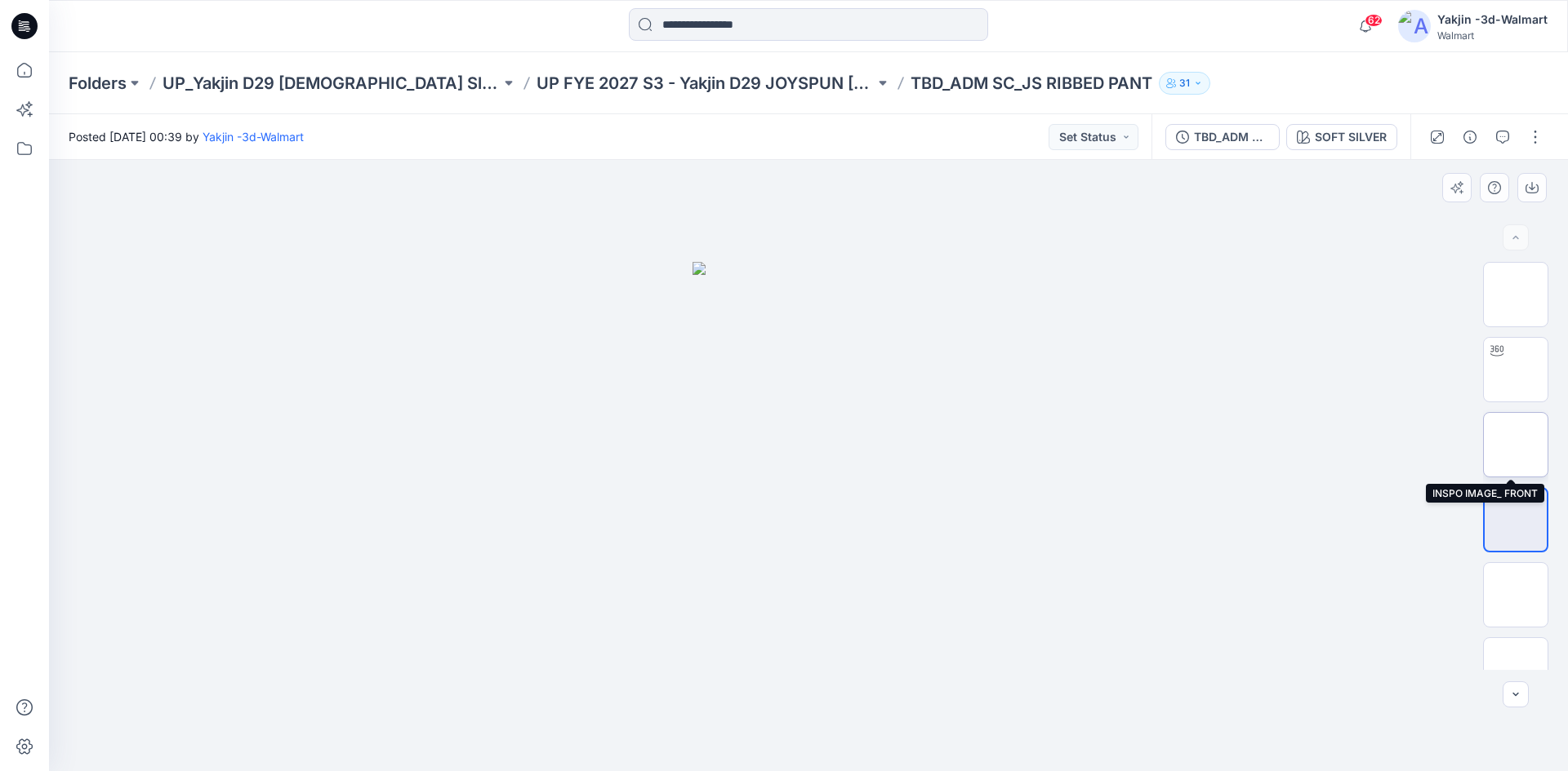
click at [1516, 444] on img at bounding box center [1516, 444] width 0 height 0
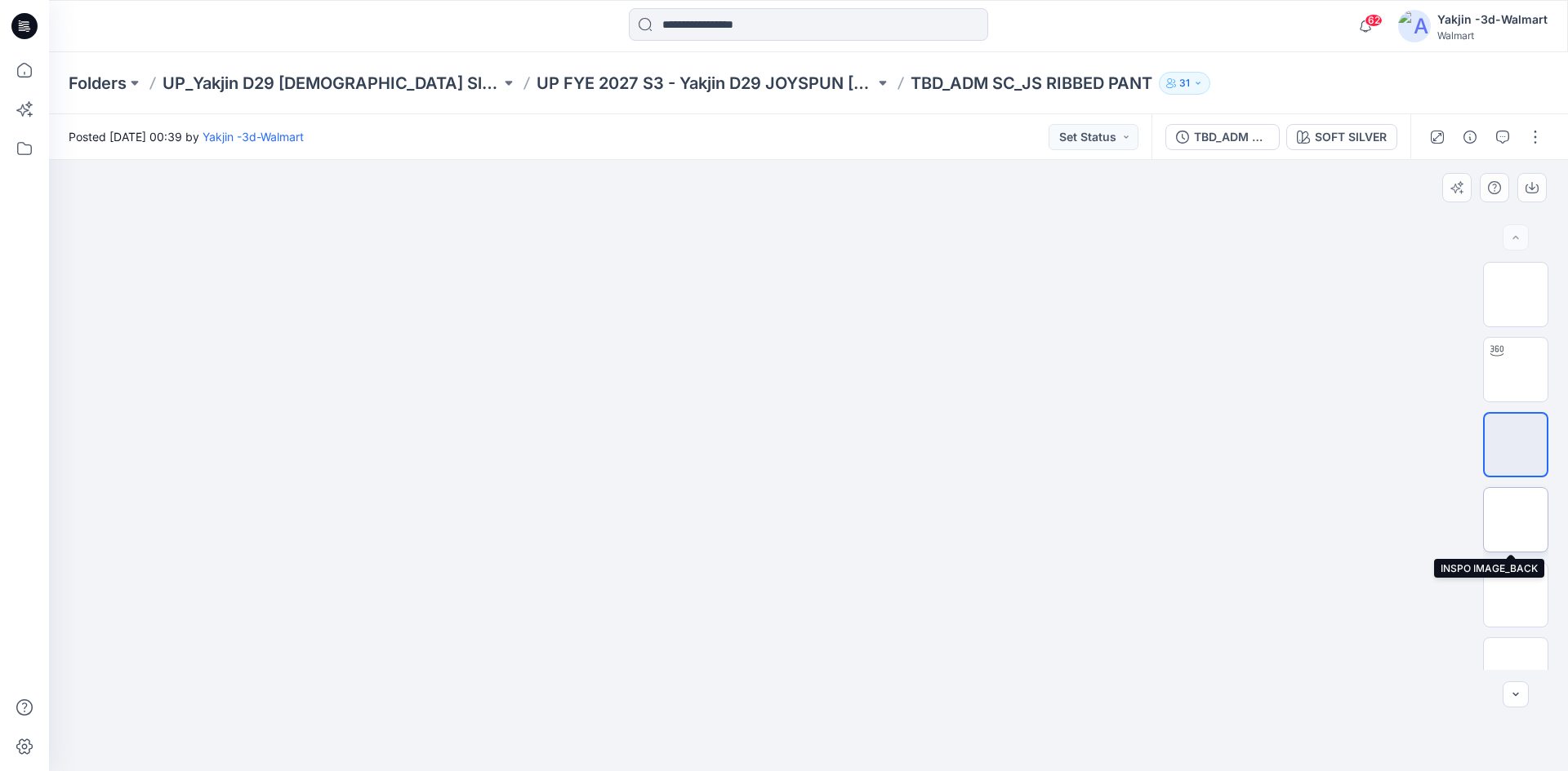
click at [1516, 520] on img at bounding box center [1516, 520] width 0 height 0
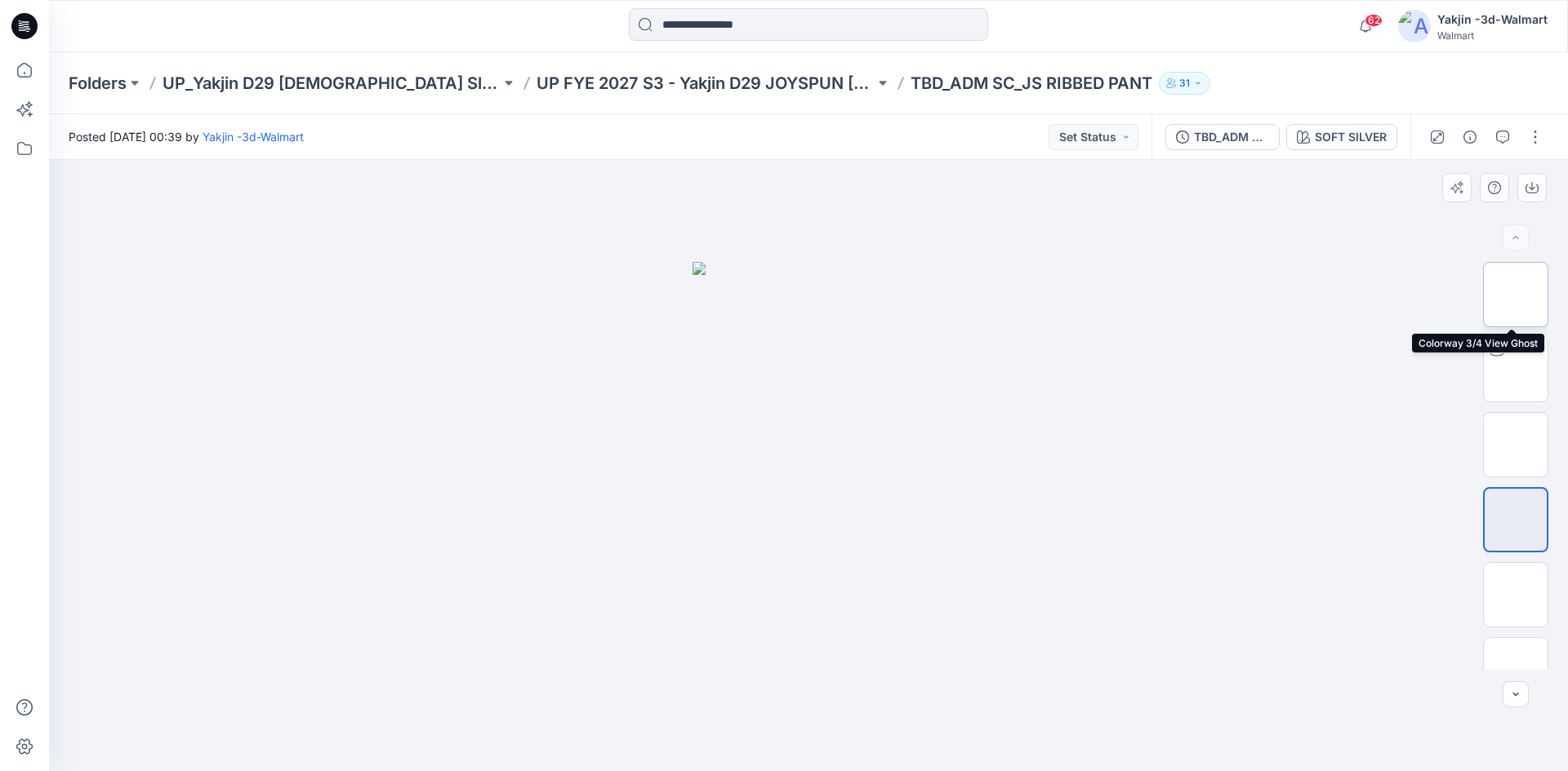
click at [1516, 295] on img at bounding box center [1516, 295] width 0 height 0
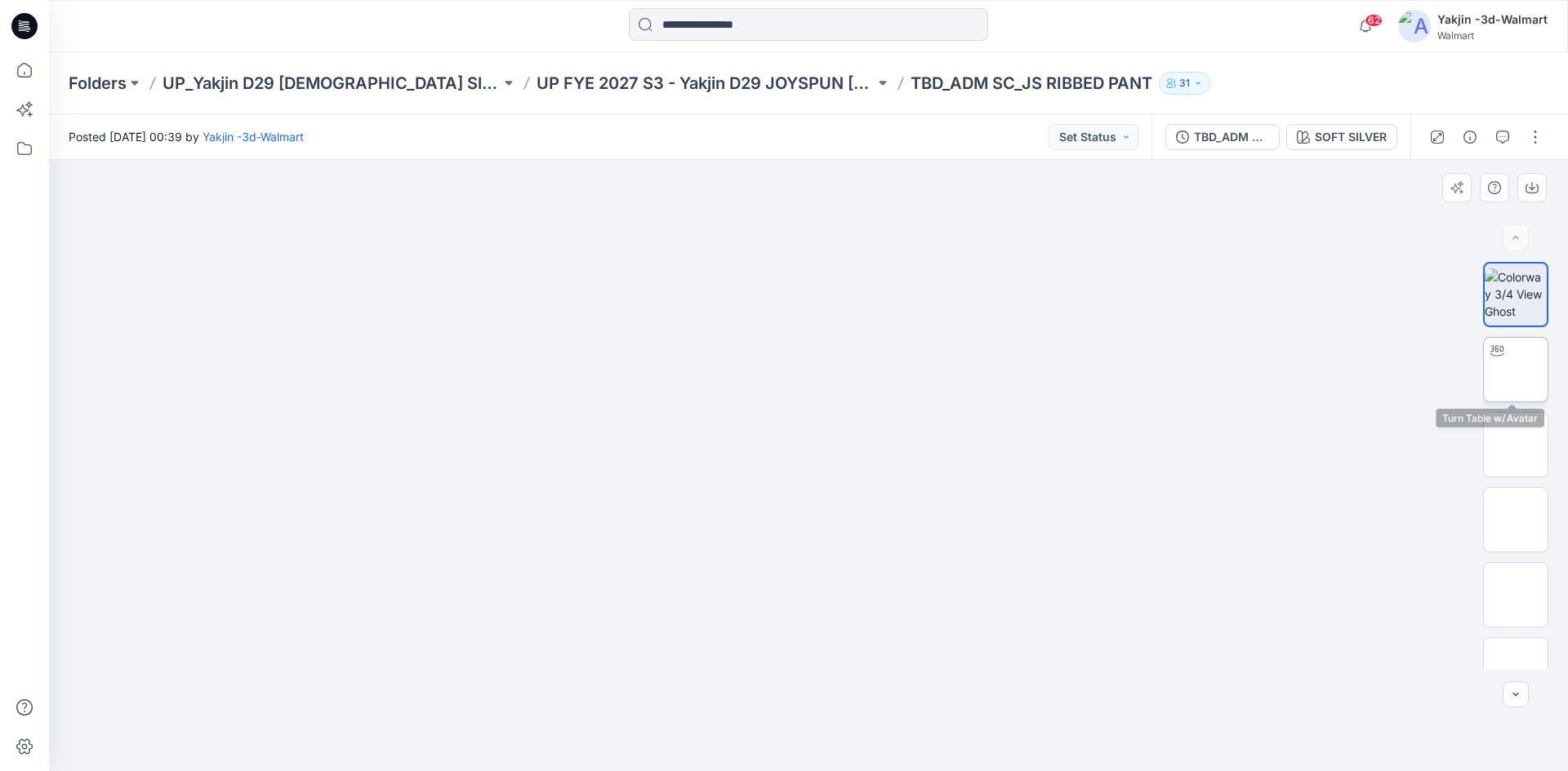
click at [1516, 370] on img at bounding box center [1516, 370] width 0 height 0
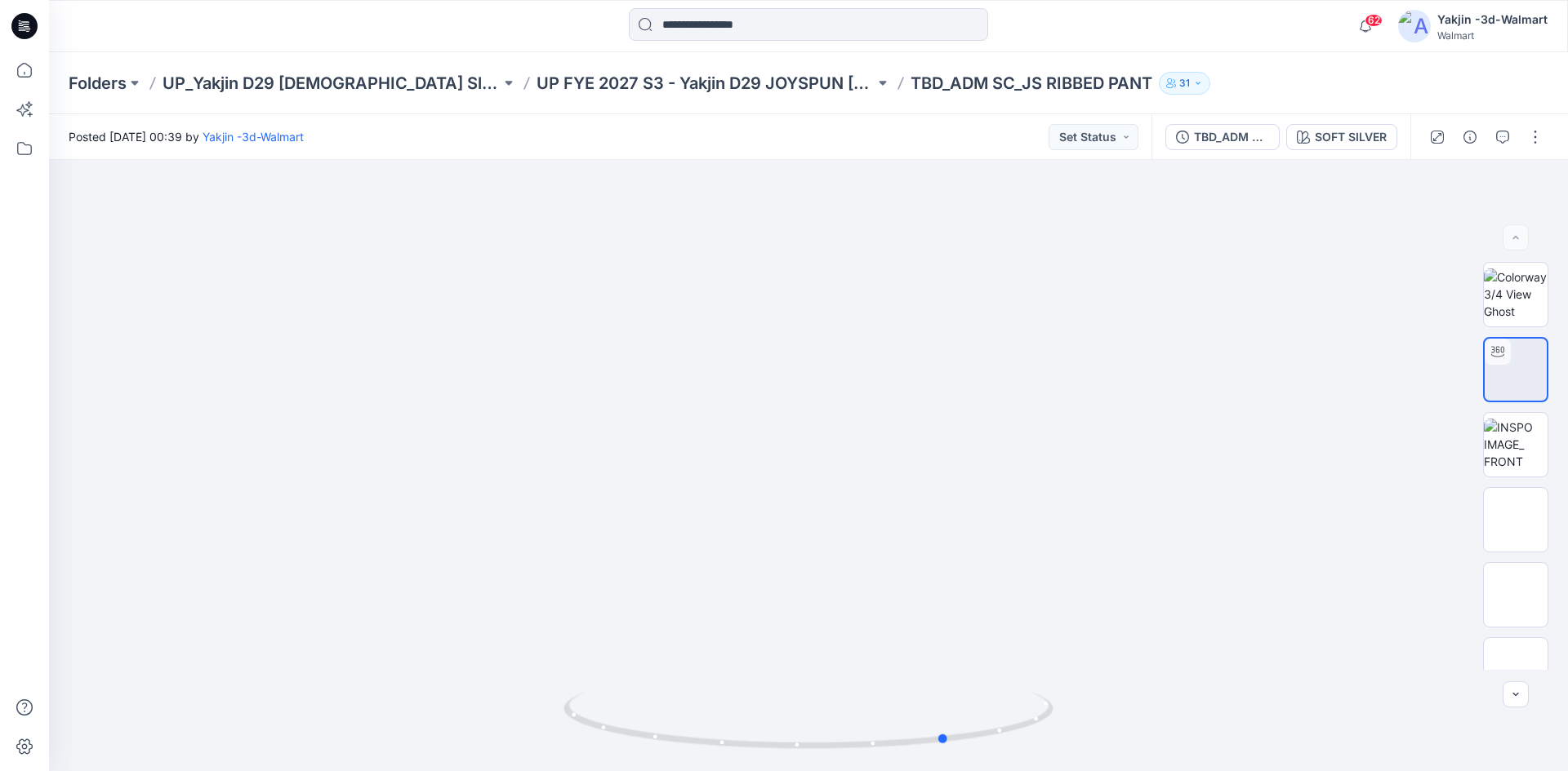
drag, startPoint x: 865, startPoint y: 757, endPoint x: 0, endPoint y: 769, distance: 865.1
click at [0, 769] on div "62 Notifications Your style TBD_ADM SC_JS RIBBED SHORT is ready 45 minutes ago …" at bounding box center [784, 386] width 1568 height 771
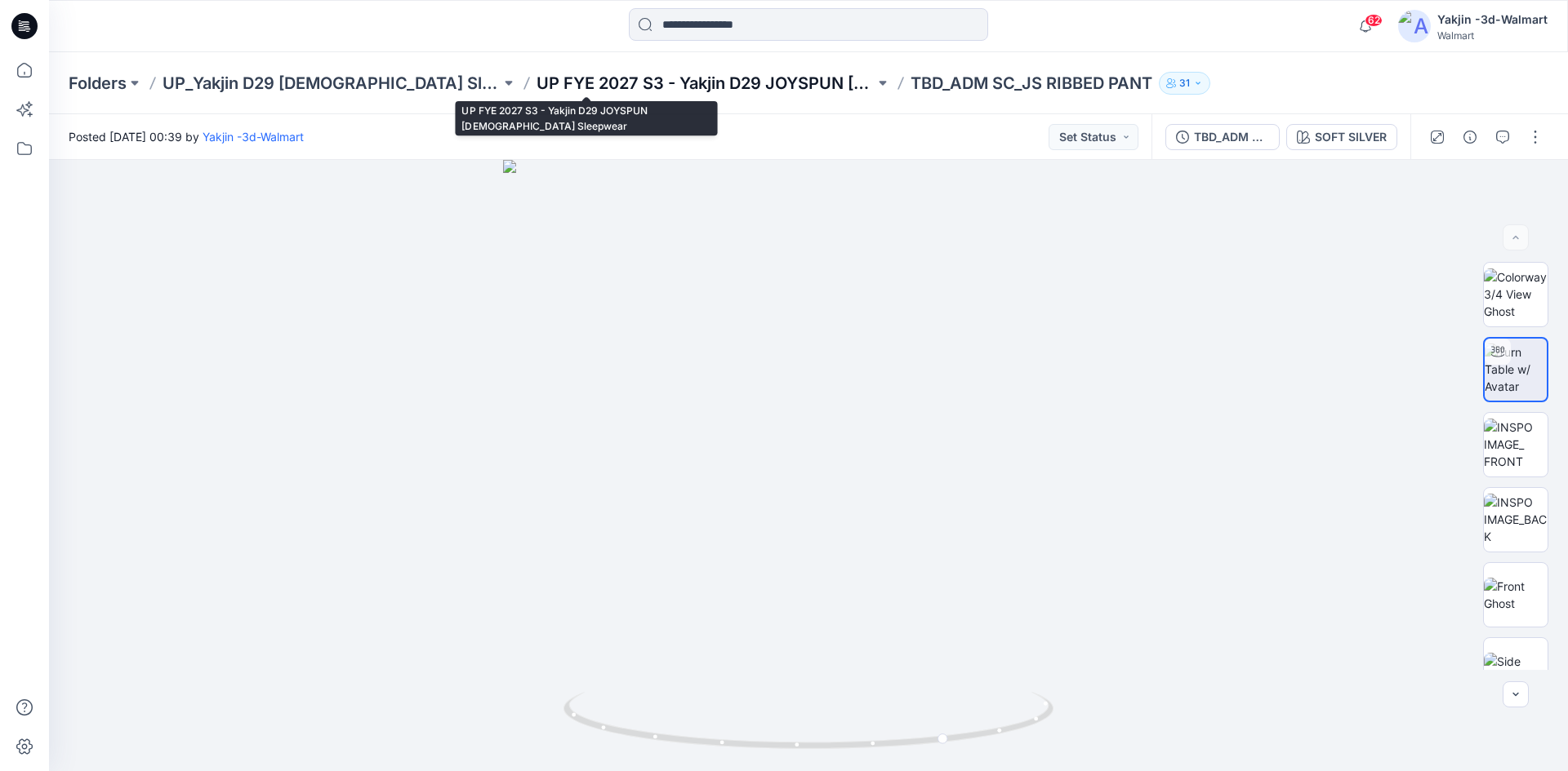
click at [551, 92] on p "UP FYE 2027 S3 - Yakjin D29 JOYSPUN [DEMOGRAPHIC_DATA] Sleepwear" at bounding box center [706, 83] width 338 height 23
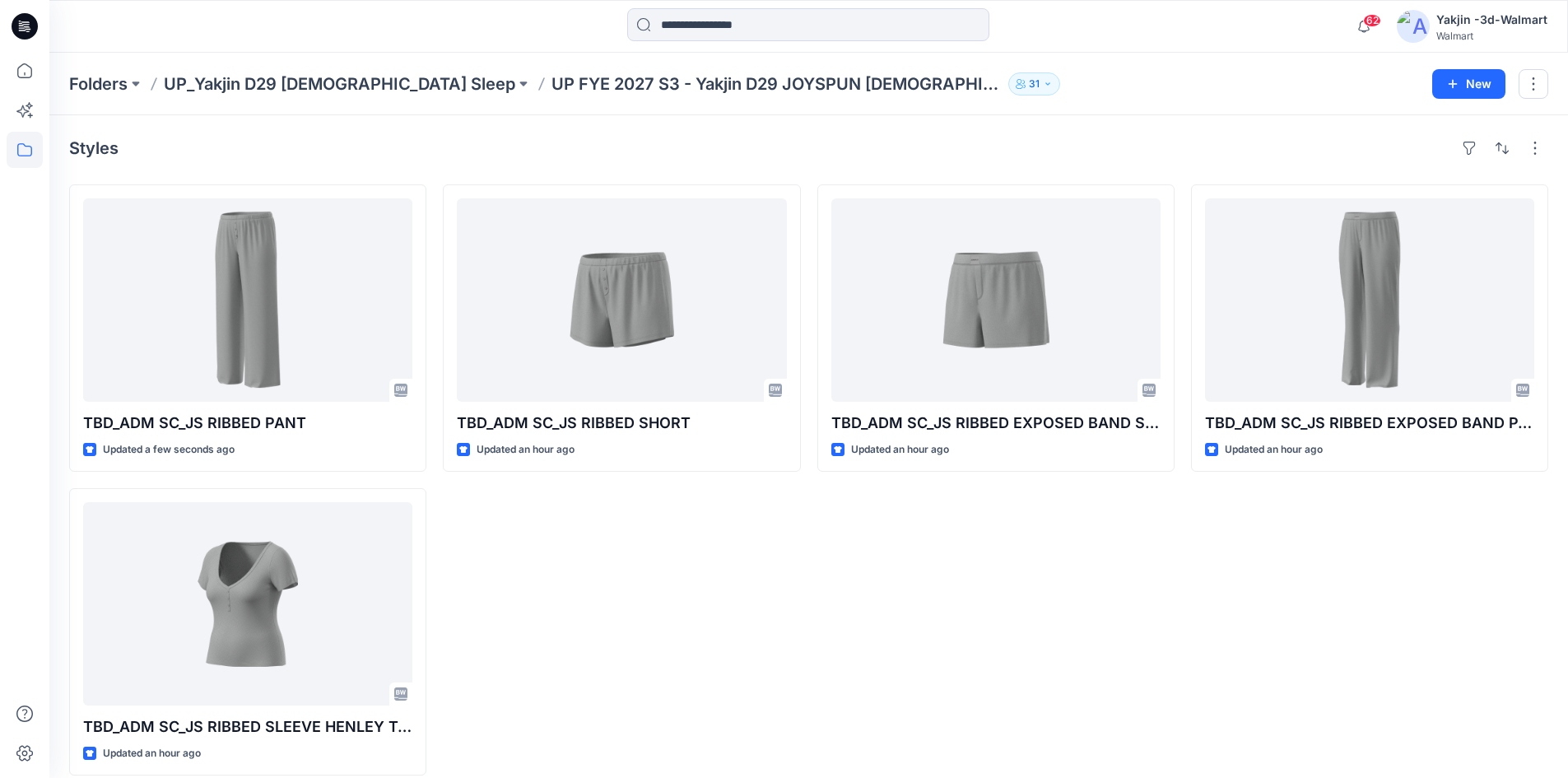
click at [718, 666] on div "TBD_ADM SC_JS RIBBED SHORT Updated an hour ago" at bounding box center [621, 480] width 358 height 591
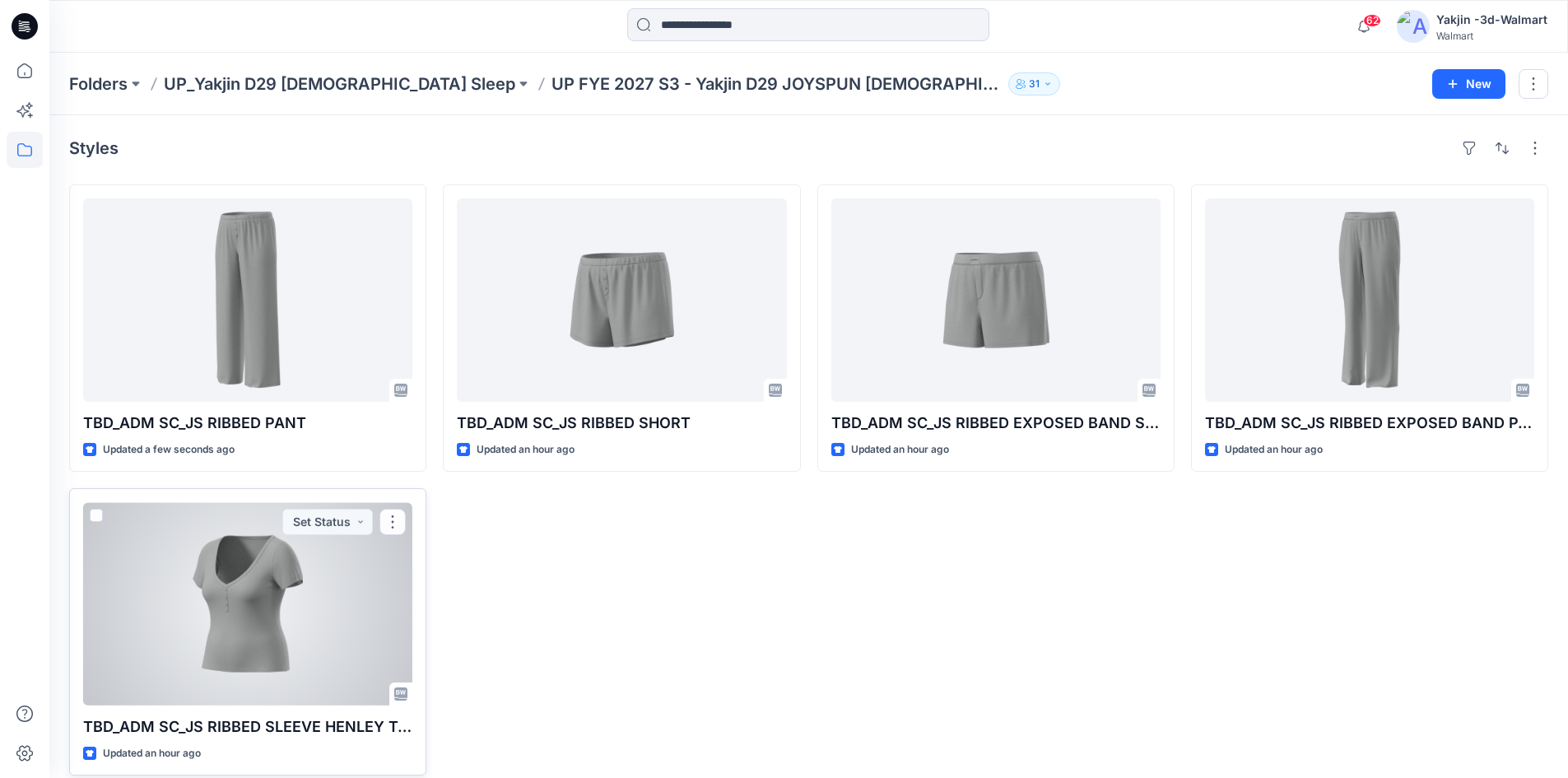
click at [287, 605] on div at bounding box center [248, 603] width 329 height 204
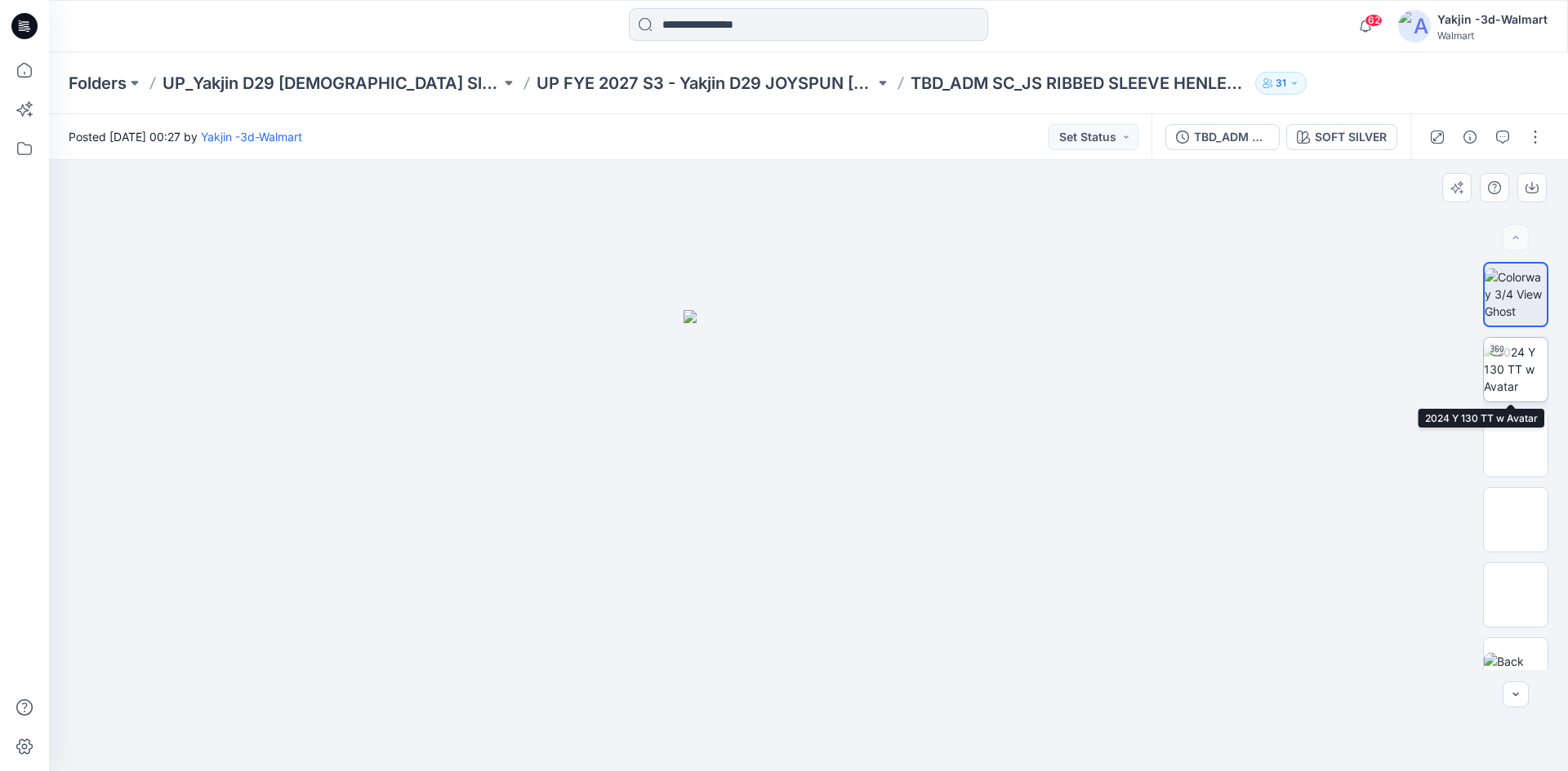
click at [1523, 370] on img at bounding box center [1516, 369] width 64 height 51
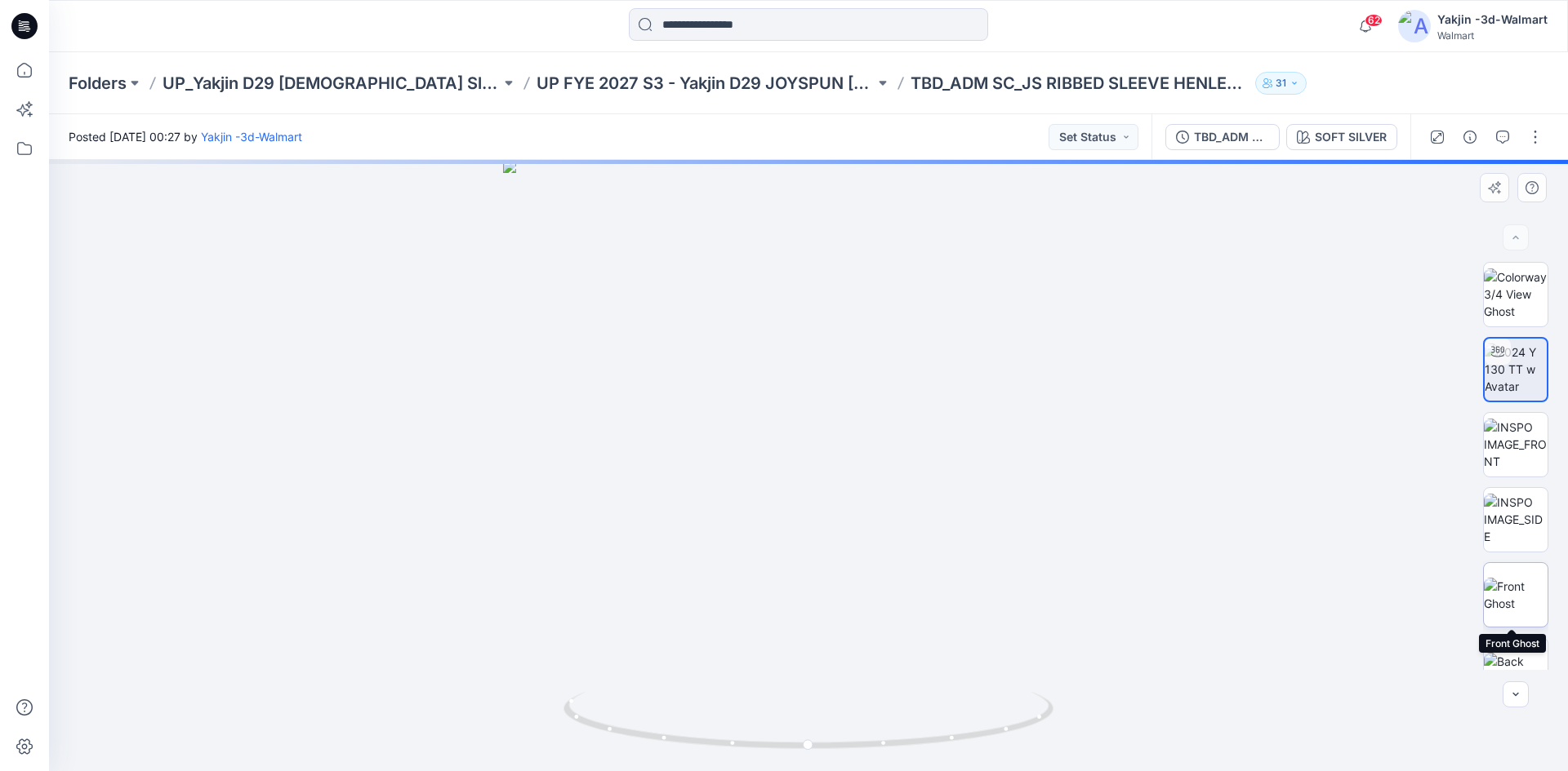
click at [1531, 593] on img at bounding box center [1516, 594] width 64 height 34
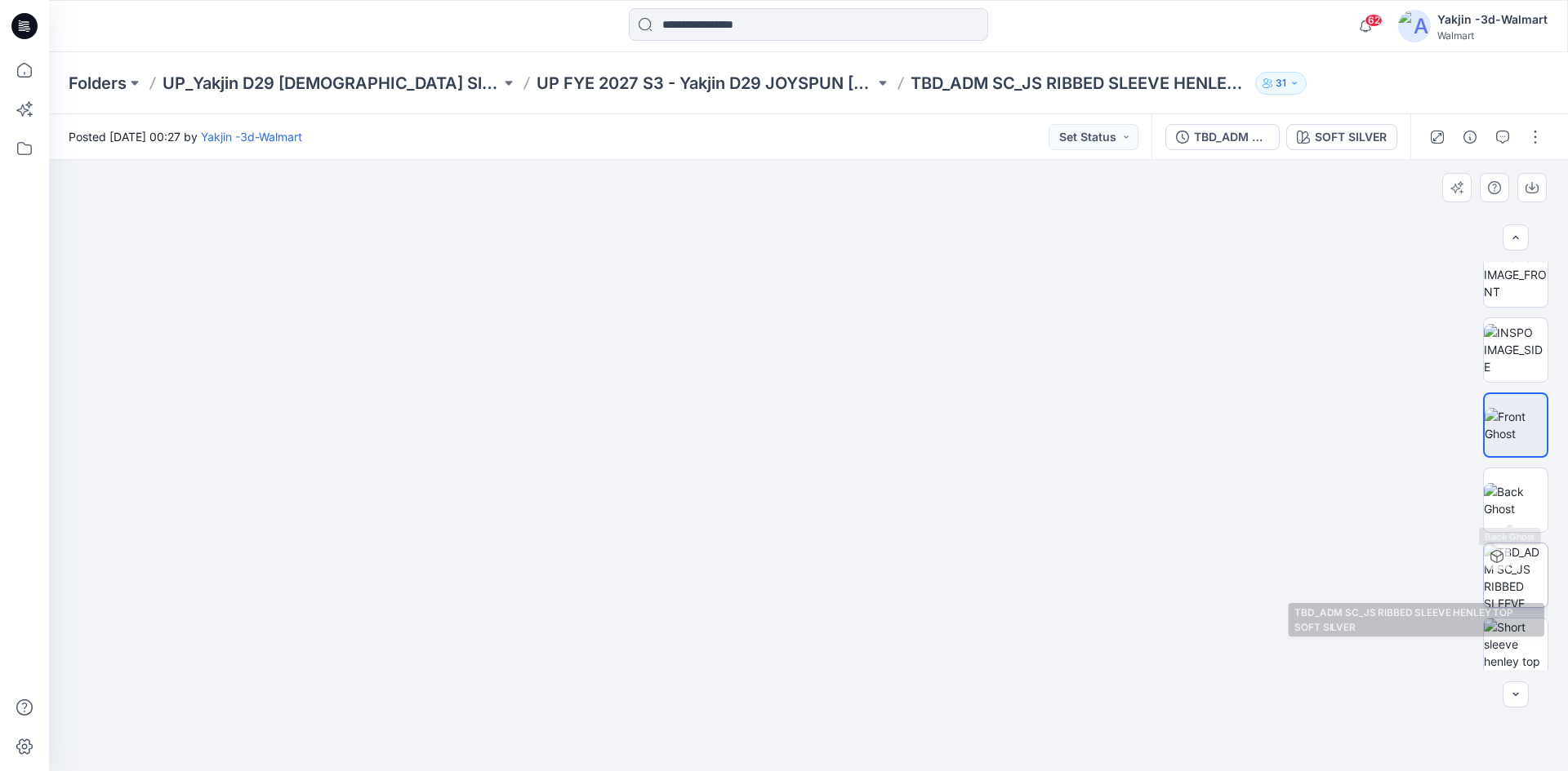
scroll to position [183, 0]
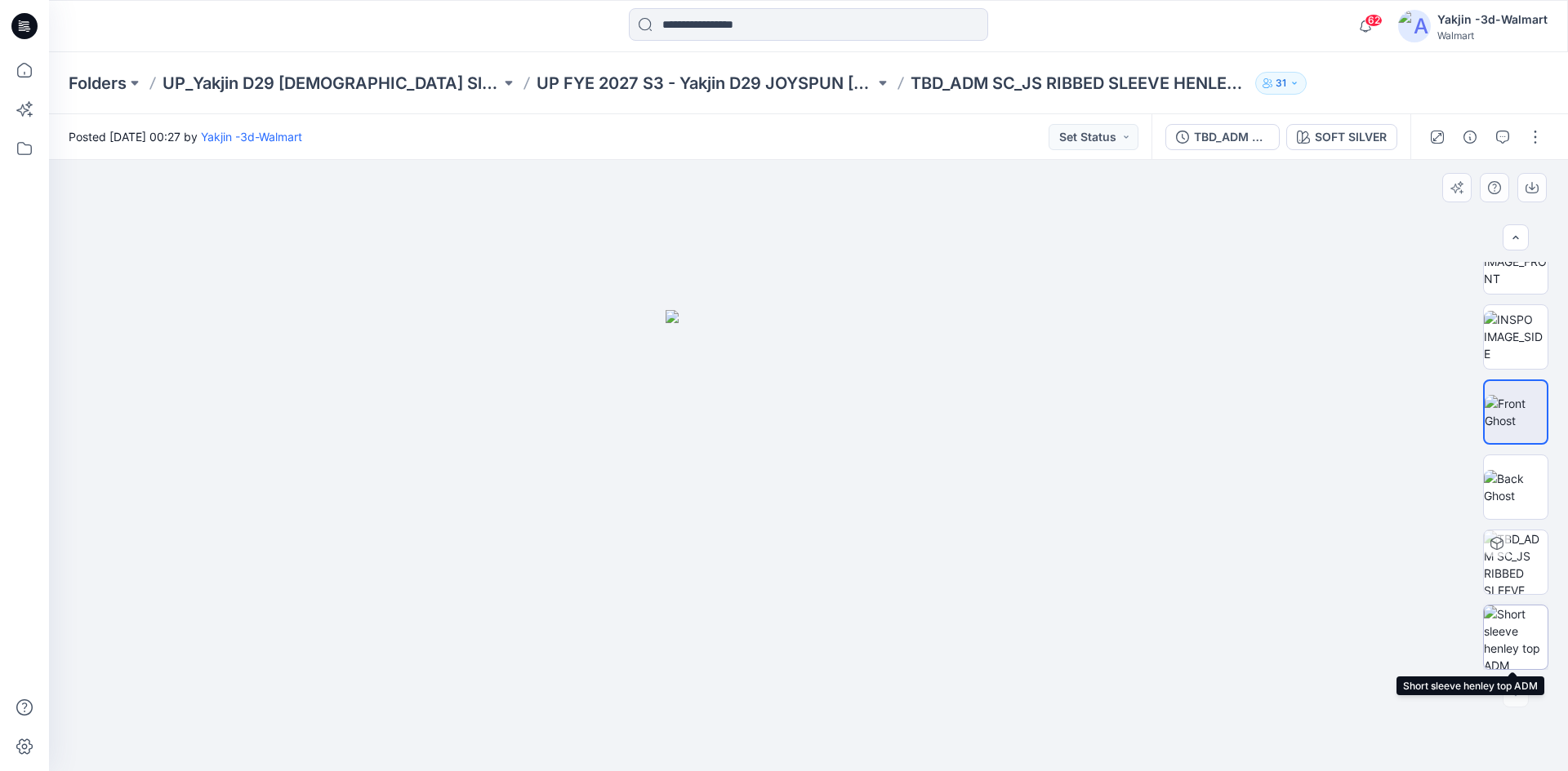
click at [1510, 660] on img at bounding box center [1516, 638] width 64 height 64
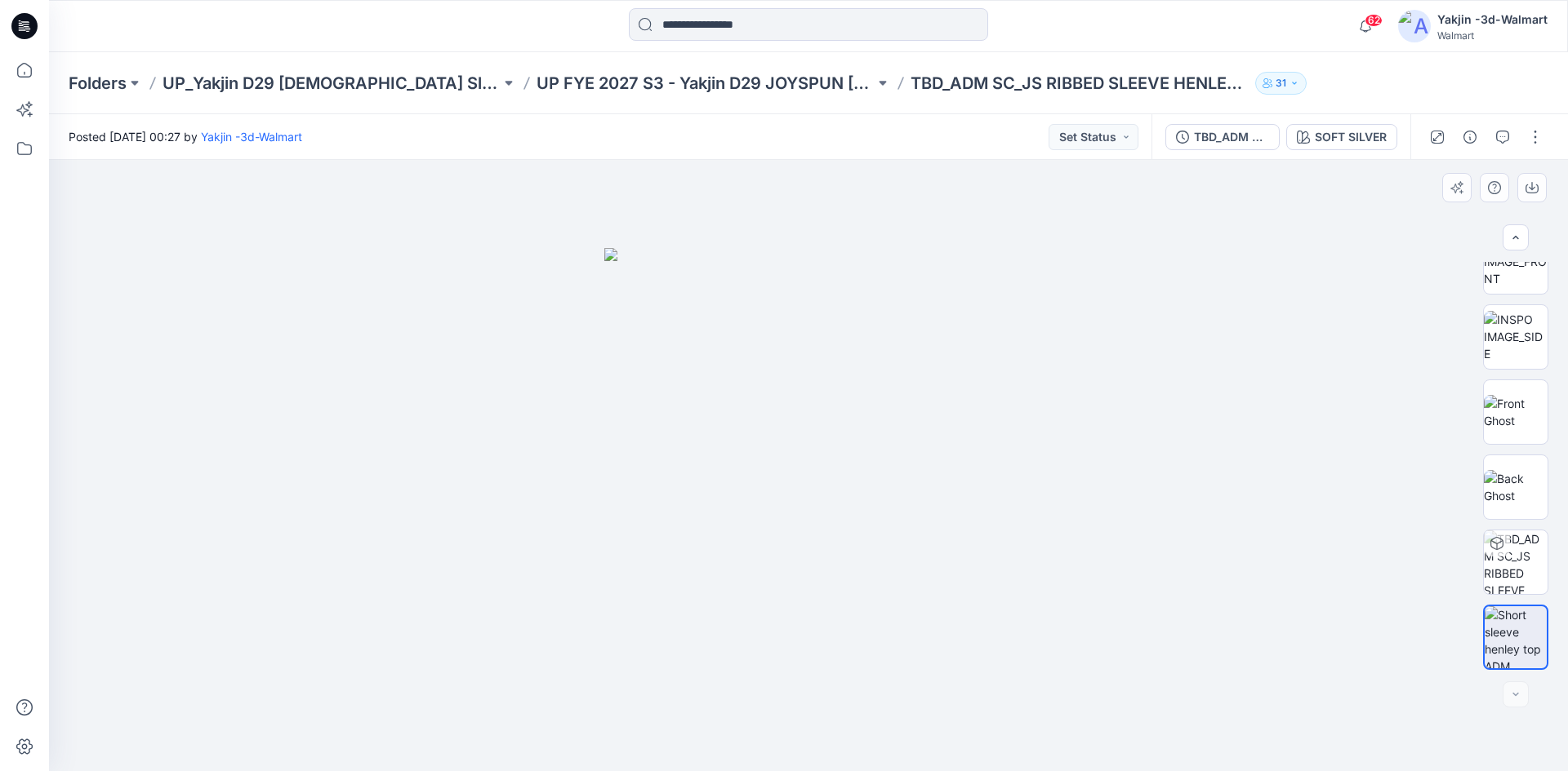
click at [1513, 444] on div at bounding box center [1516, 466] width 66 height 408
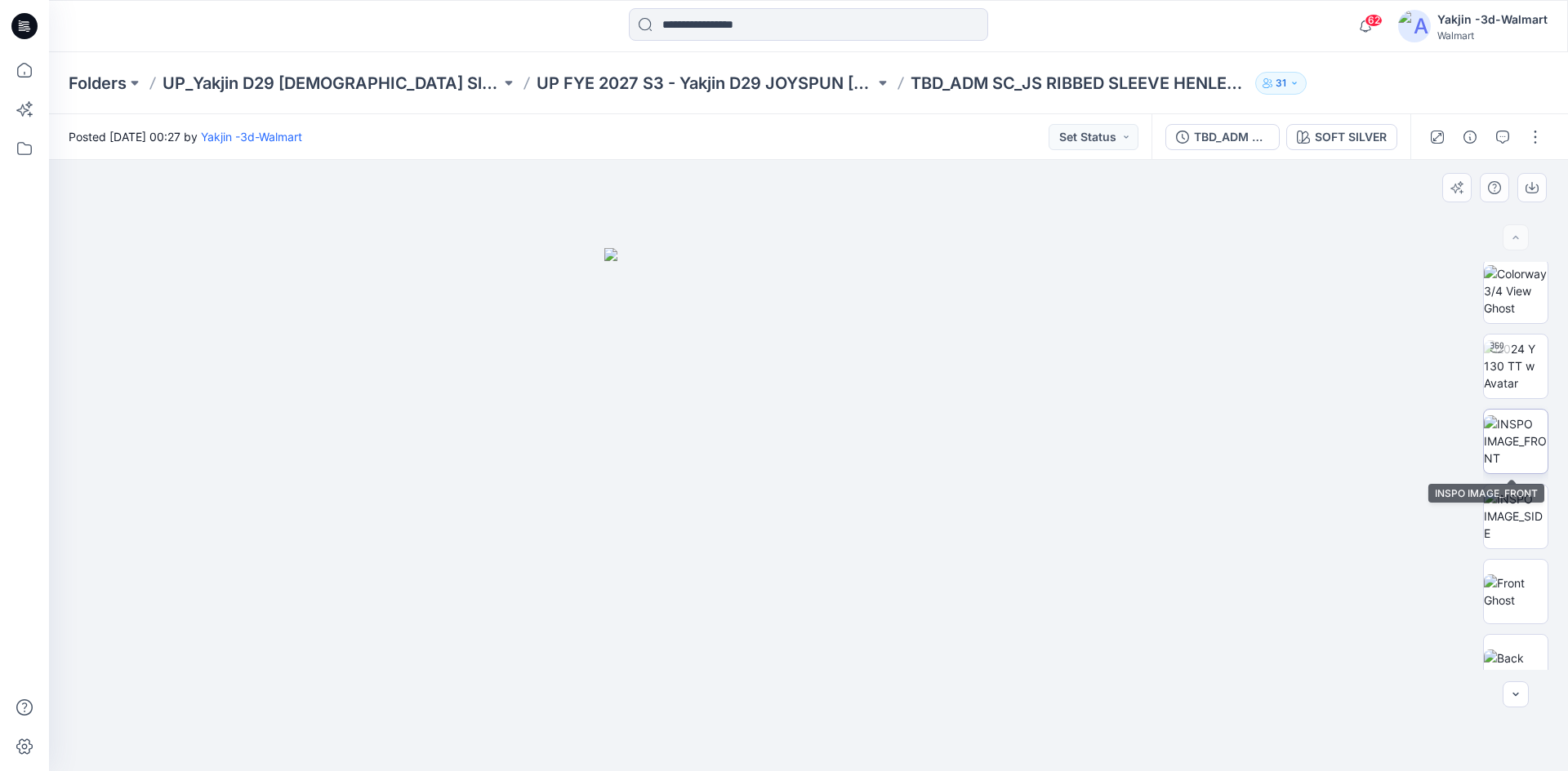
scroll to position [0, 0]
click at [1512, 418] on img at bounding box center [1516, 443] width 64 height 51
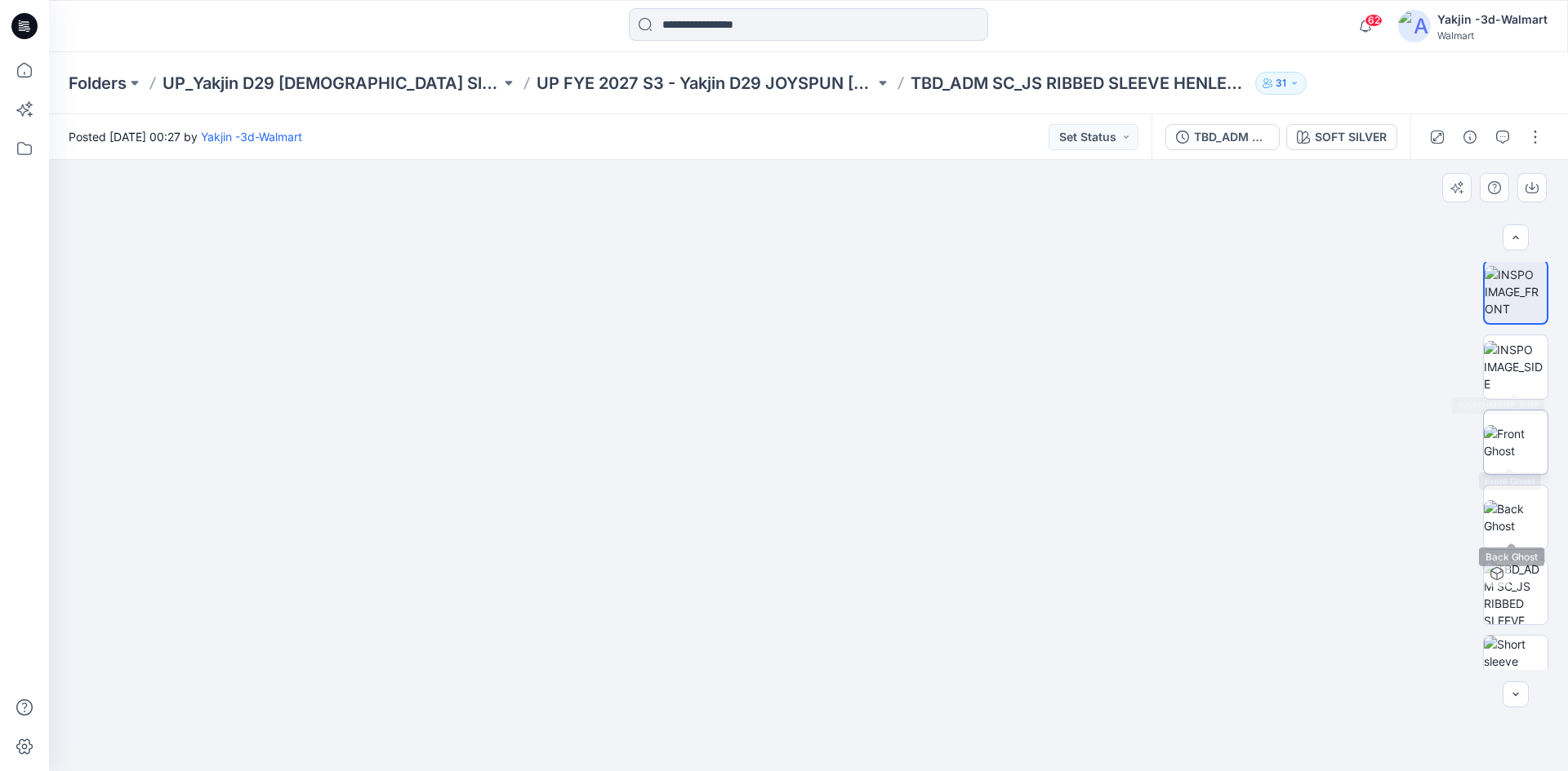
scroll to position [163, 0]
click at [1525, 414] on img at bounding box center [1516, 431] width 64 height 34
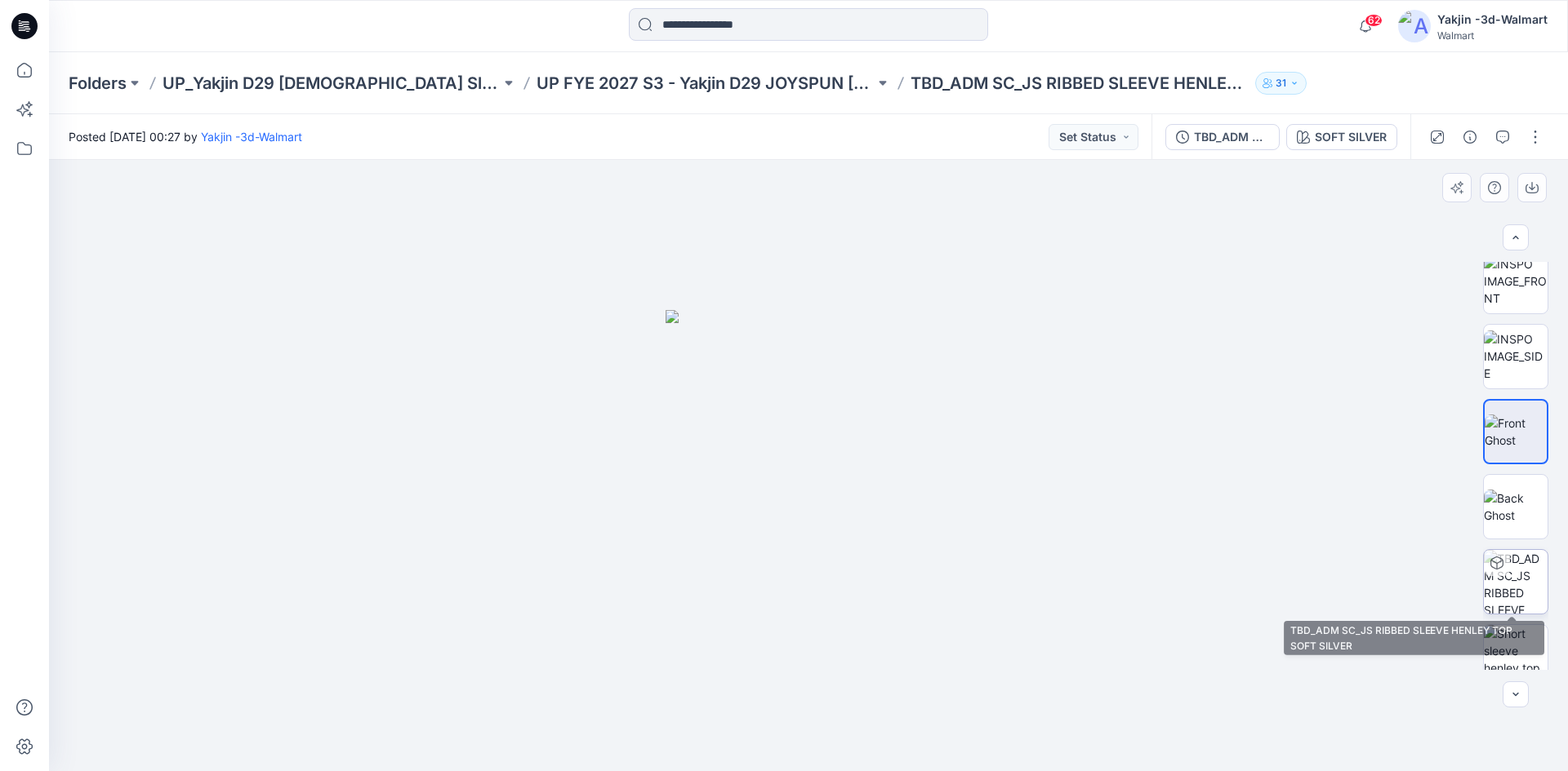
click at [1519, 607] on img at bounding box center [1516, 582] width 64 height 64
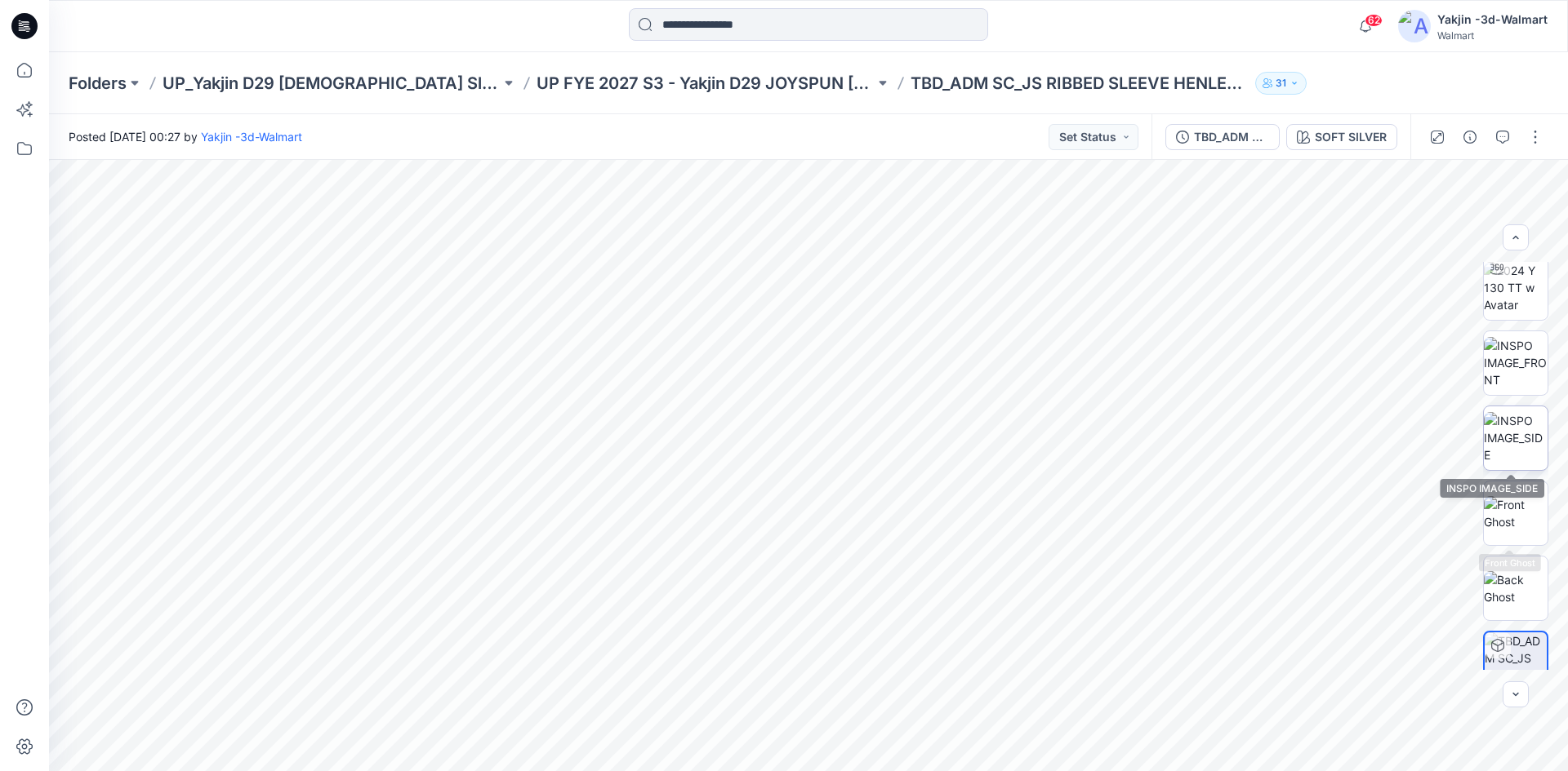
scroll to position [0, 0]
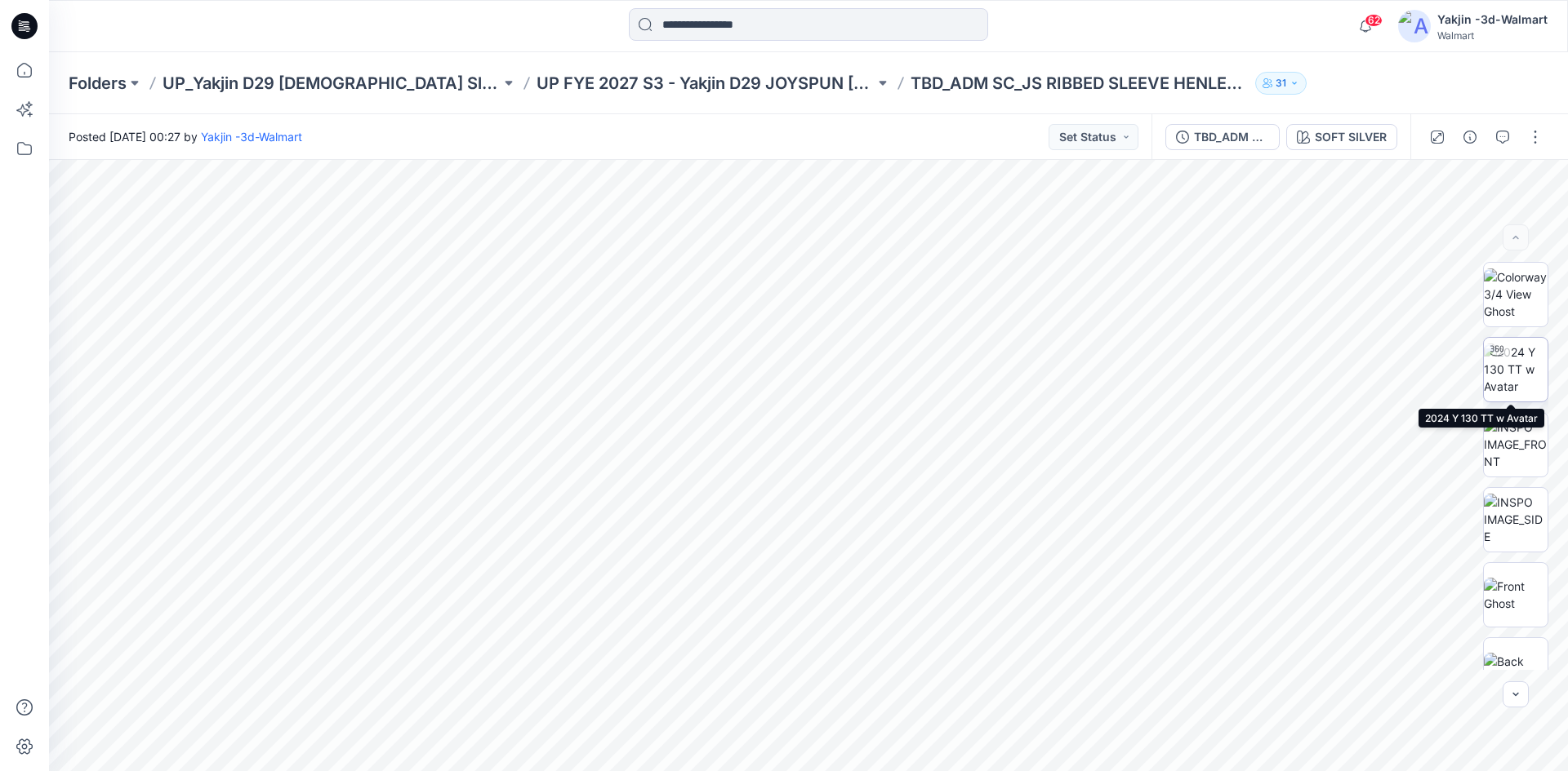
click at [1505, 374] on img at bounding box center [1516, 369] width 64 height 51
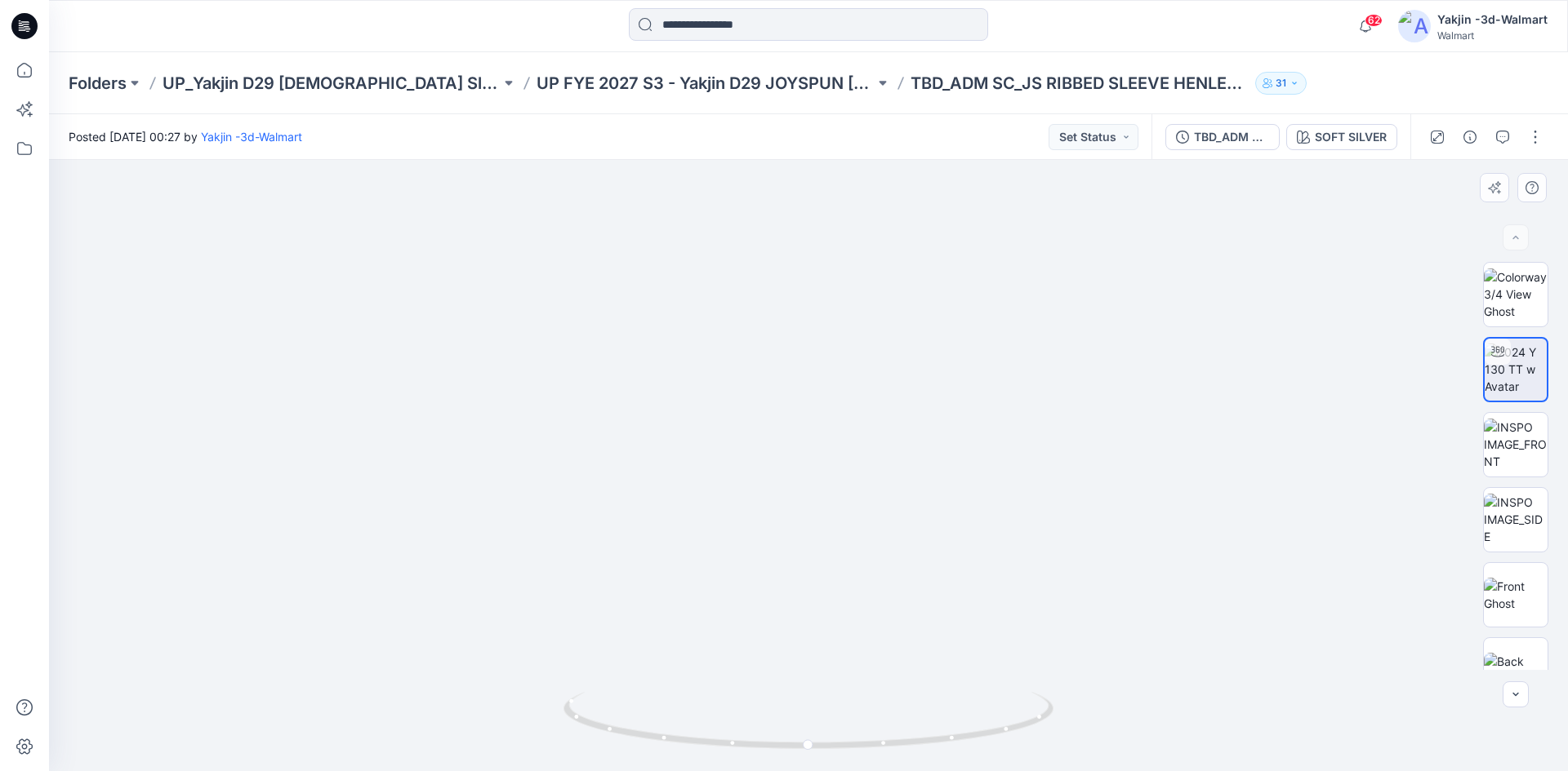
drag, startPoint x: 819, startPoint y: 423, endPoint x: 815, endPoint y: 440, distance: 17.5
drag, startPoint x: 1051, startPoint y: 583, endPoint x: 1005, endPoint y: 512, distance: 84.6
drag, startPoint x: 896, startPoint y: 754, endPoint x: 946, endPoint y: 764, distance: 51.0
click at [946, 764] on img at bounding box center [808, 731] width 490 height 79
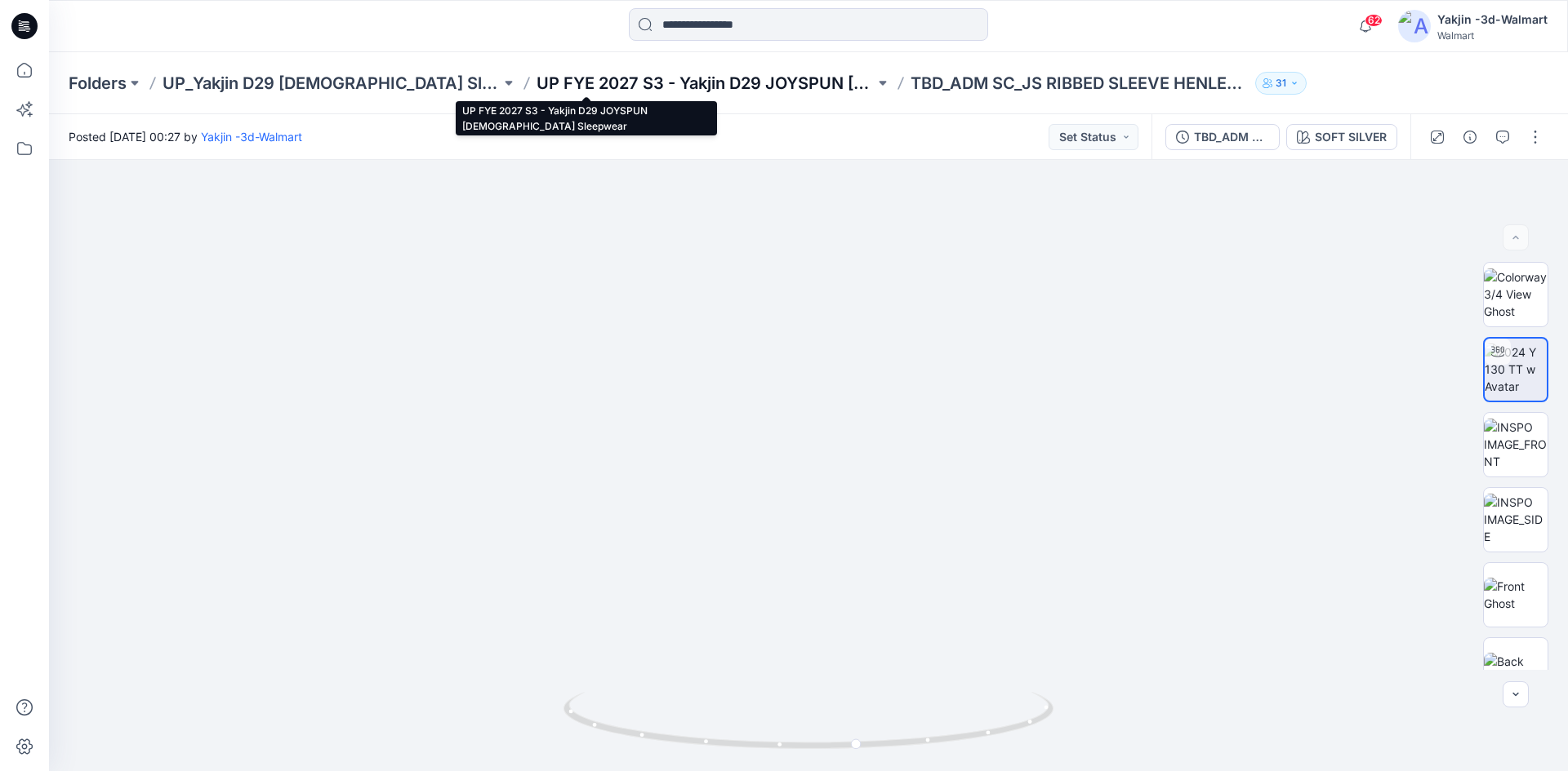
click at [537, 81] on p "UP FYE 2027 S3 - Yakjin D29 JOYSPUN [DEMOGRAPHIC_DATA] Sleepwear" at bounding box center [706, 83] width 338 height 23
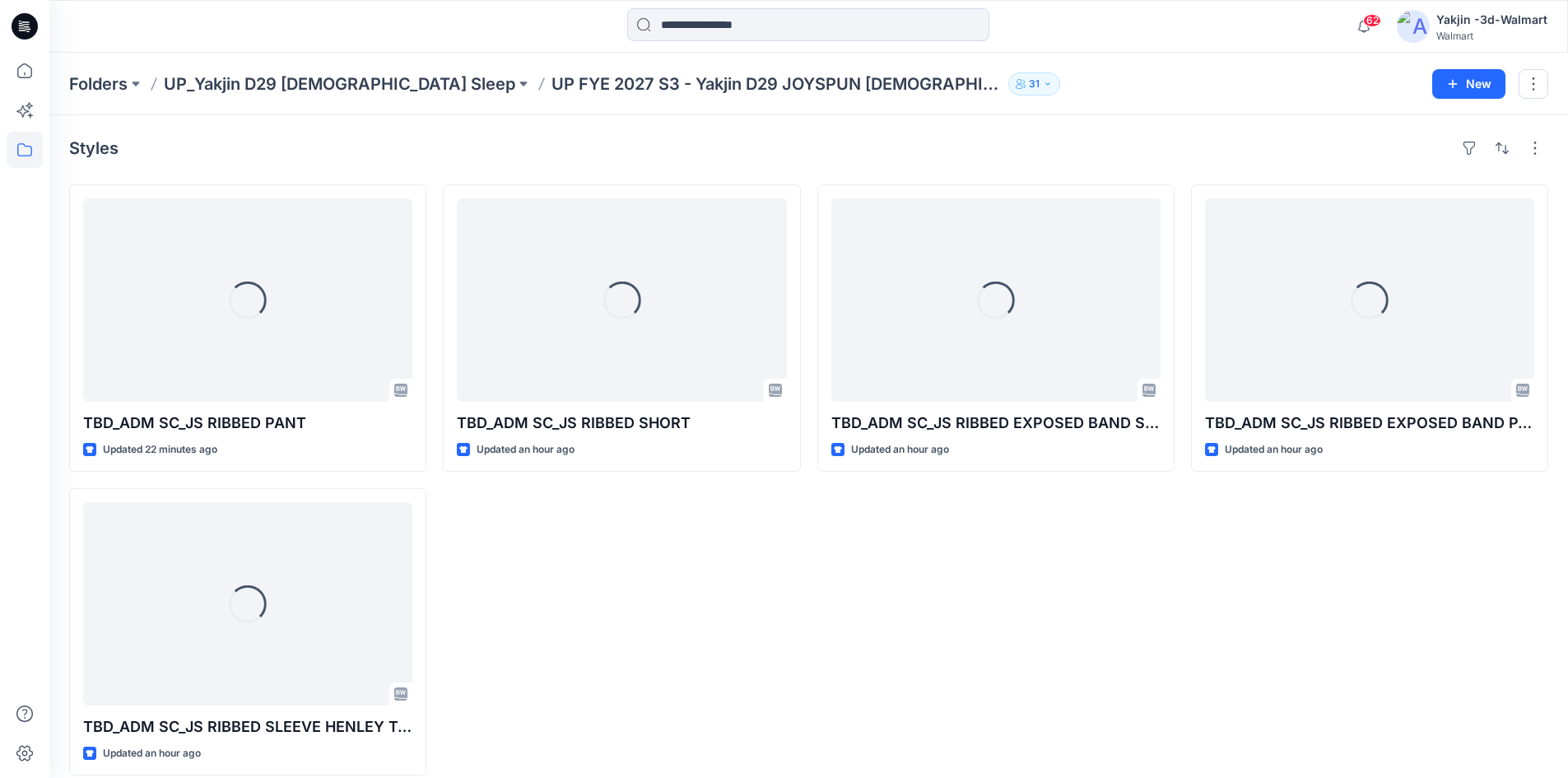
click at [644, 685] on div "Loading... TBD_ADM SC_JS RIBBED SHORT Updated an hour ago" at bounding box center [621, 480] width 358 height 591
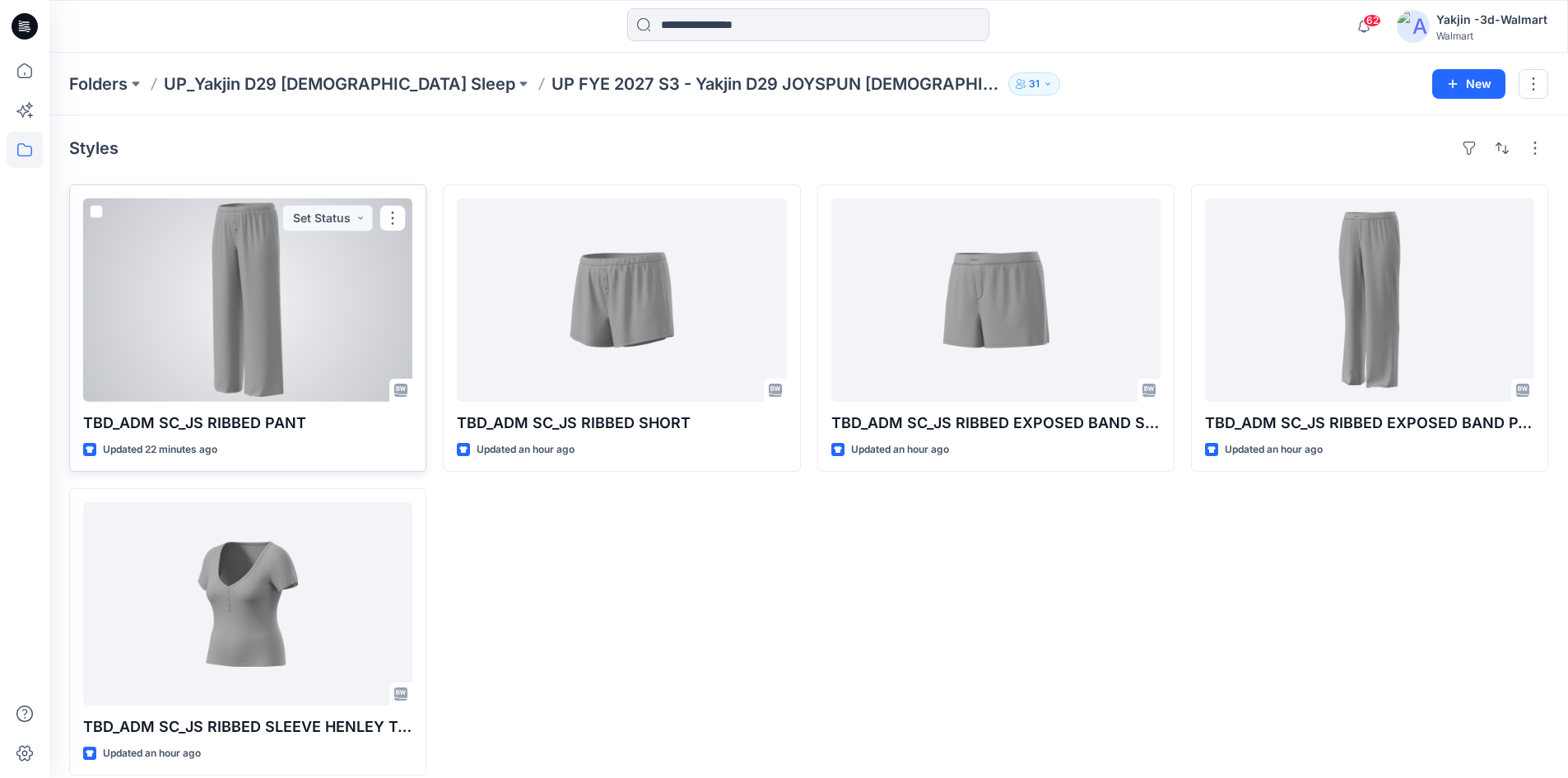
click at [294, 352] on div at bounding box center [248, 300] width 329 height 204
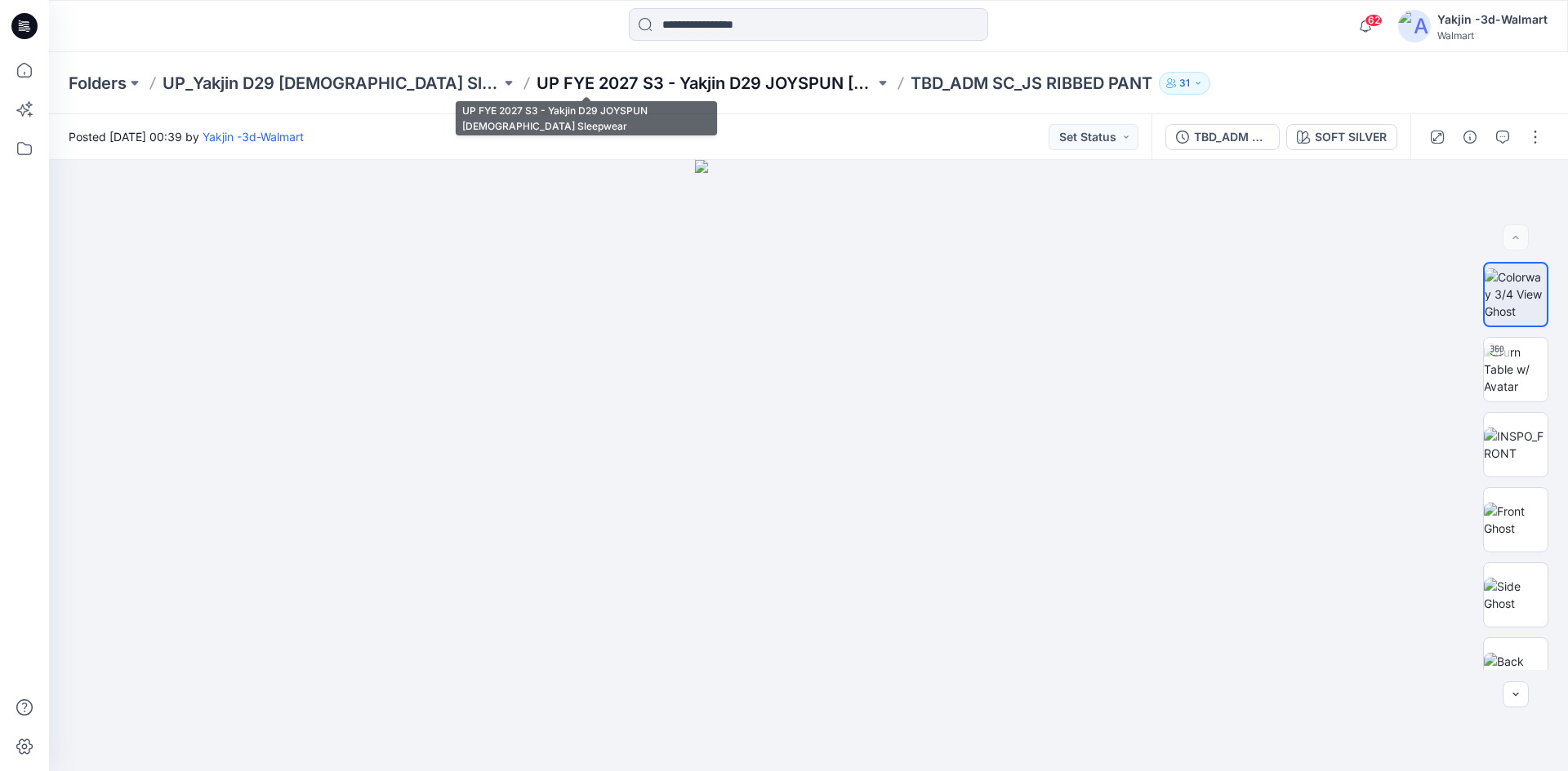
click at [654, 76] on p "UP FYE 2027 S3 - Yakjin D29 JOYSPUN [DEMOGRAPHIC_DATA] Sleepwear" at bounding box center [706, 83] width 338 height 23
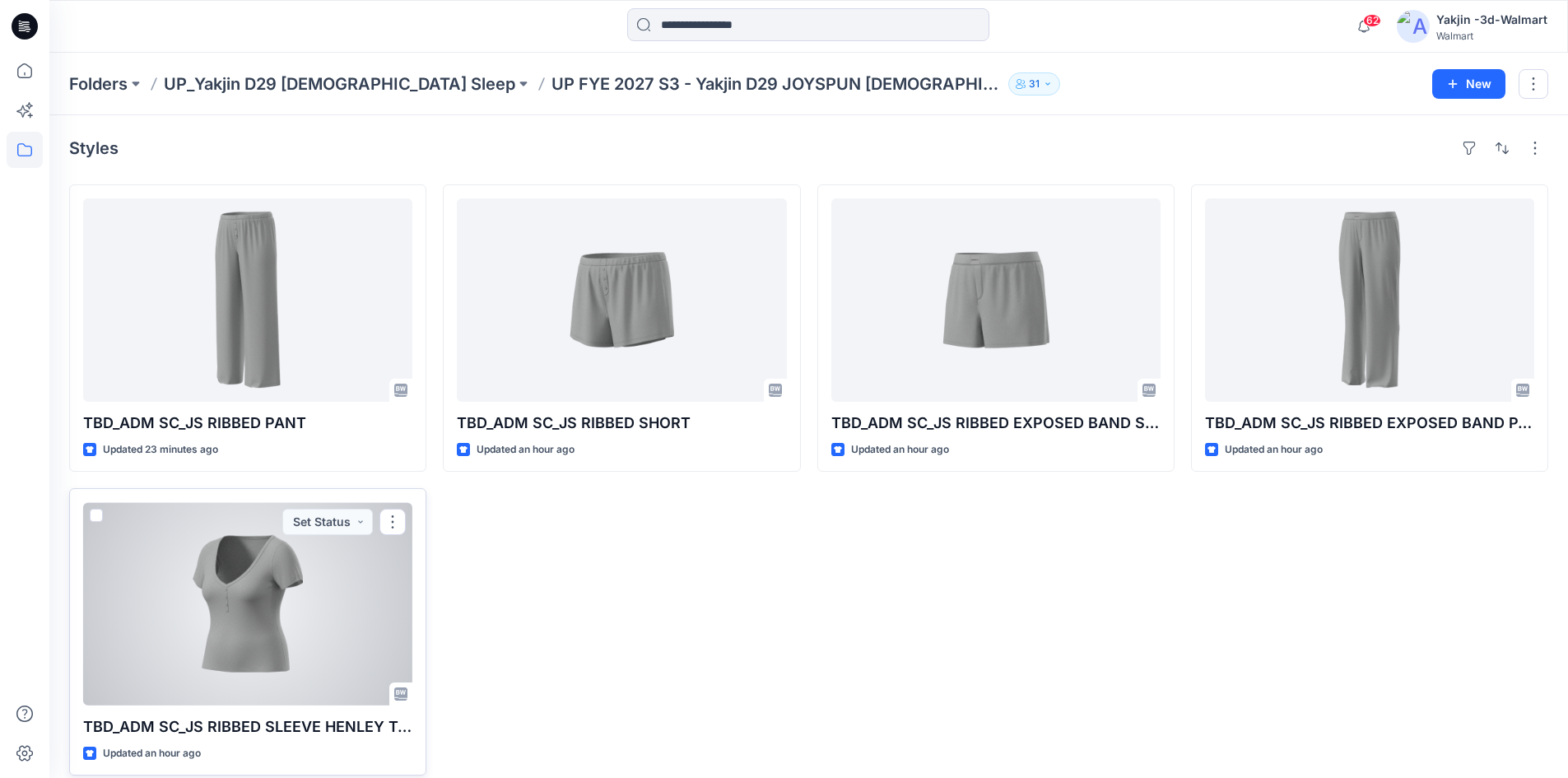
click at [324, 620] on div at bounding box center [248, 603] width 329 height 204
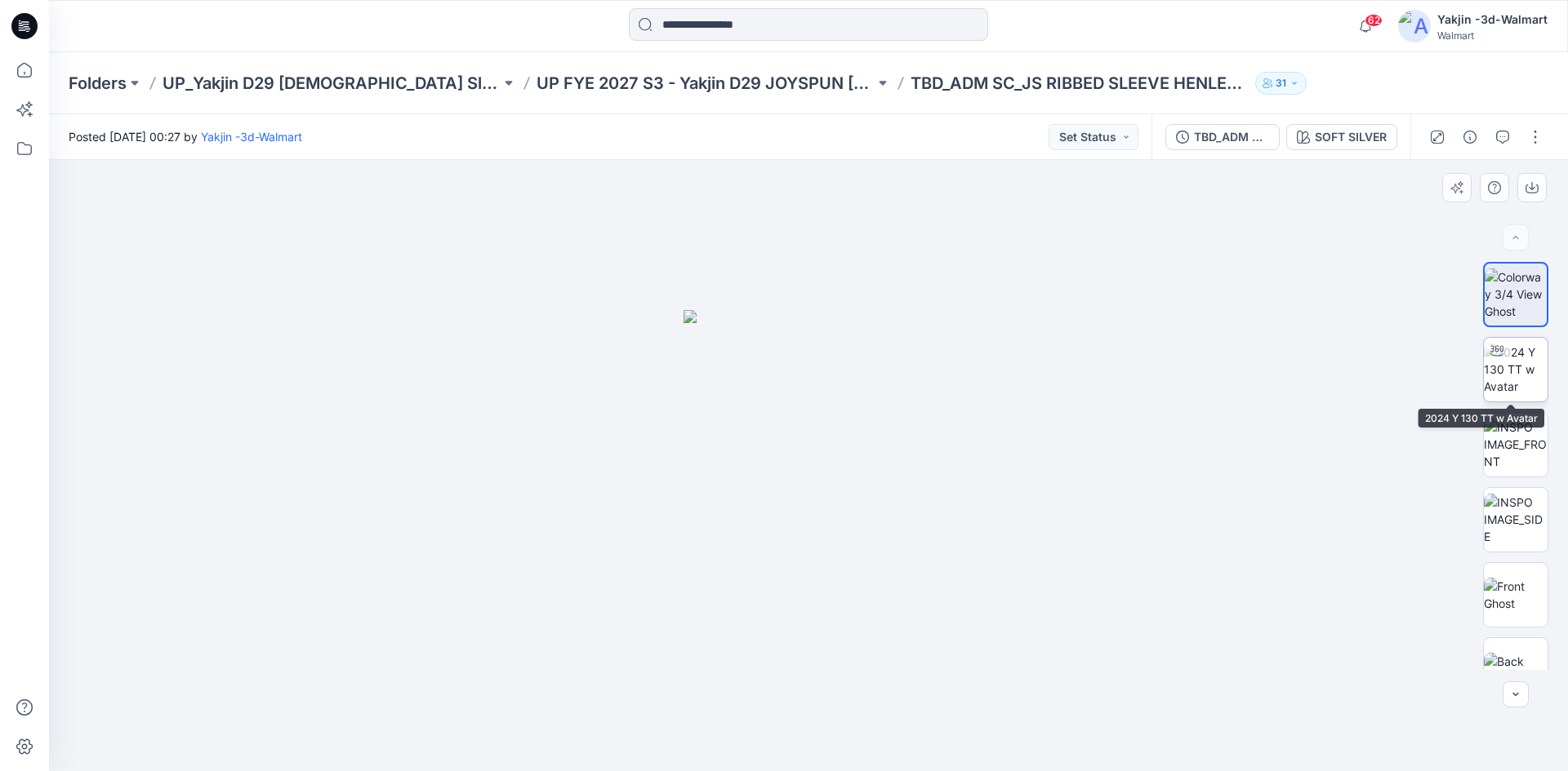
click at [1503, 395] on img at bounding box center [1516, 369] width 64 height 51
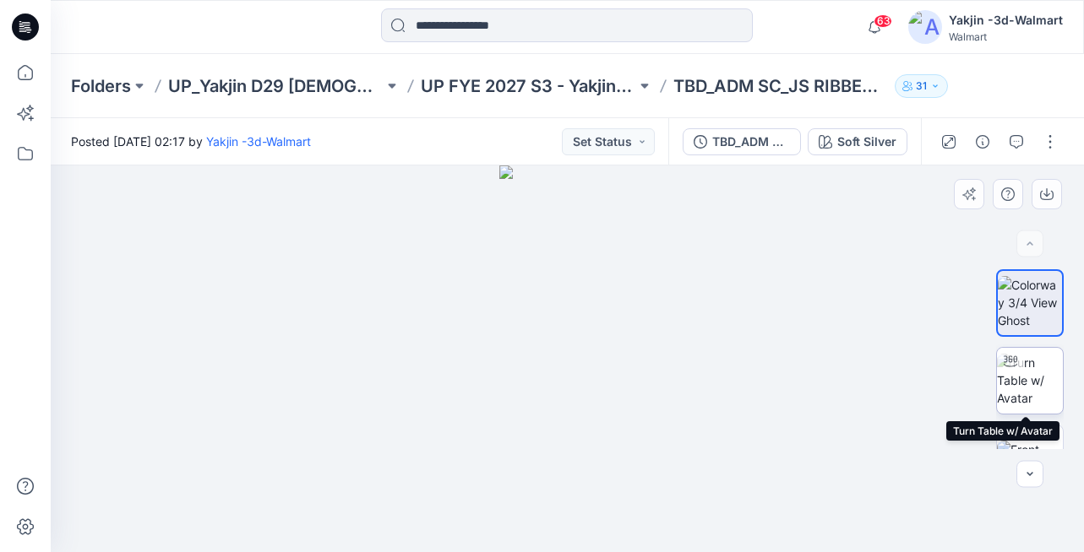
click at [1038, 379] on img at bounding box center [1030, 380] width 66 height 53
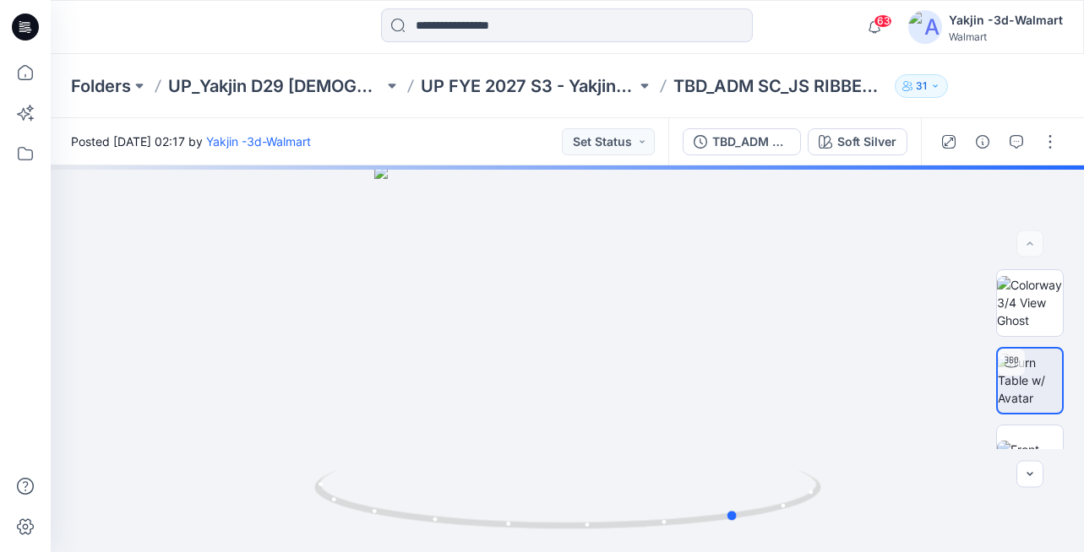
drag, startPoint x: 649, startPoint y: 530, endPoint x: 307, endPoint y: 562, distance: 342.8
click at [307, 552] on html "63 Notifications Your style TBD_ADM SC_JS RIBBED EXPOSED BAND PANT is ready Jus…" at bounding box center [542, 276] width 1084 height 552
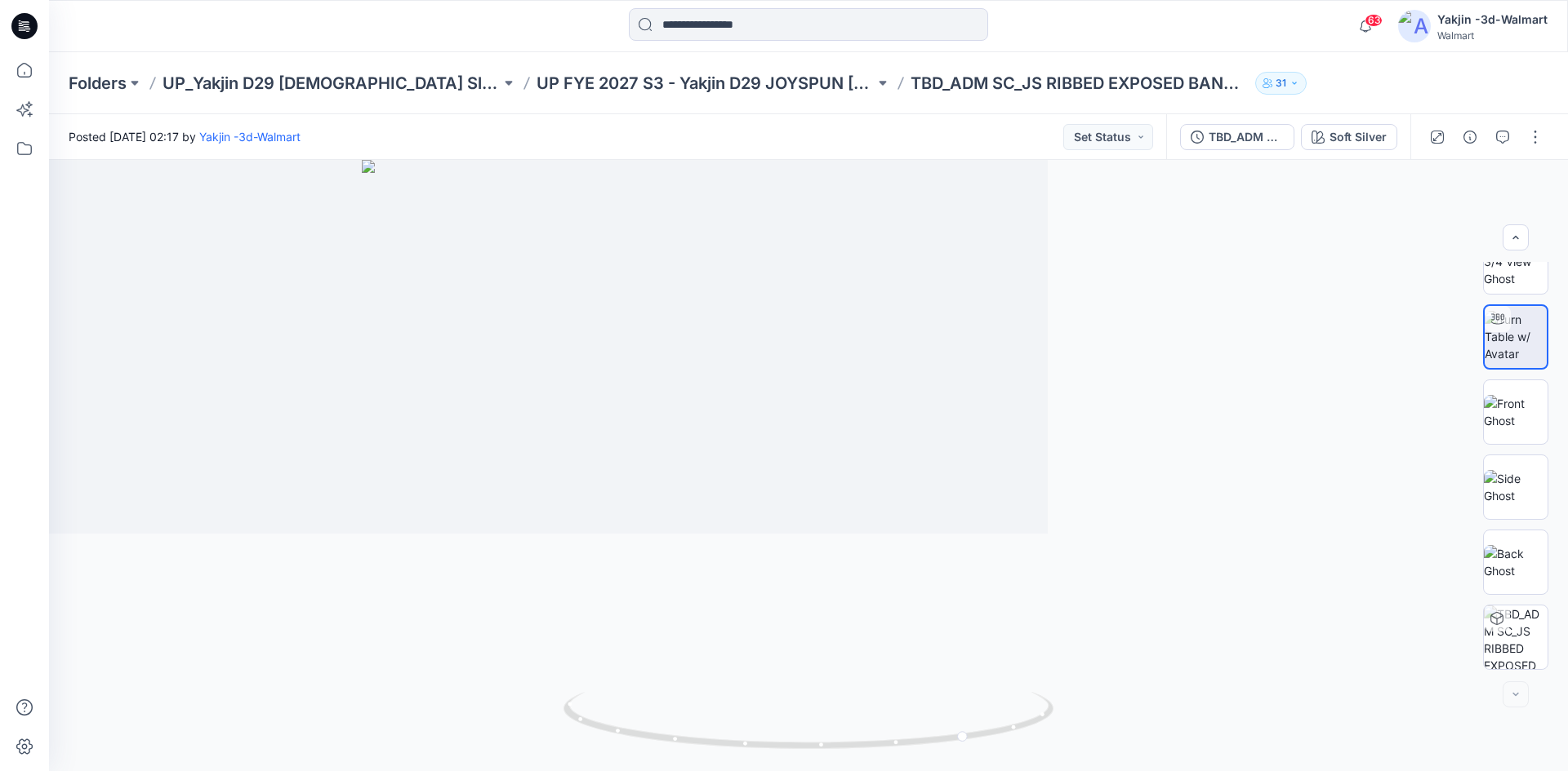
scroll to position [33, 0]
drag, startPoint x: 916, startPoint y: 740, endPoint x: 782, endPoint y: 757, distance: 135.1
click at [782, 533] on div at bounding box center [808, 466] width 1519 height 612
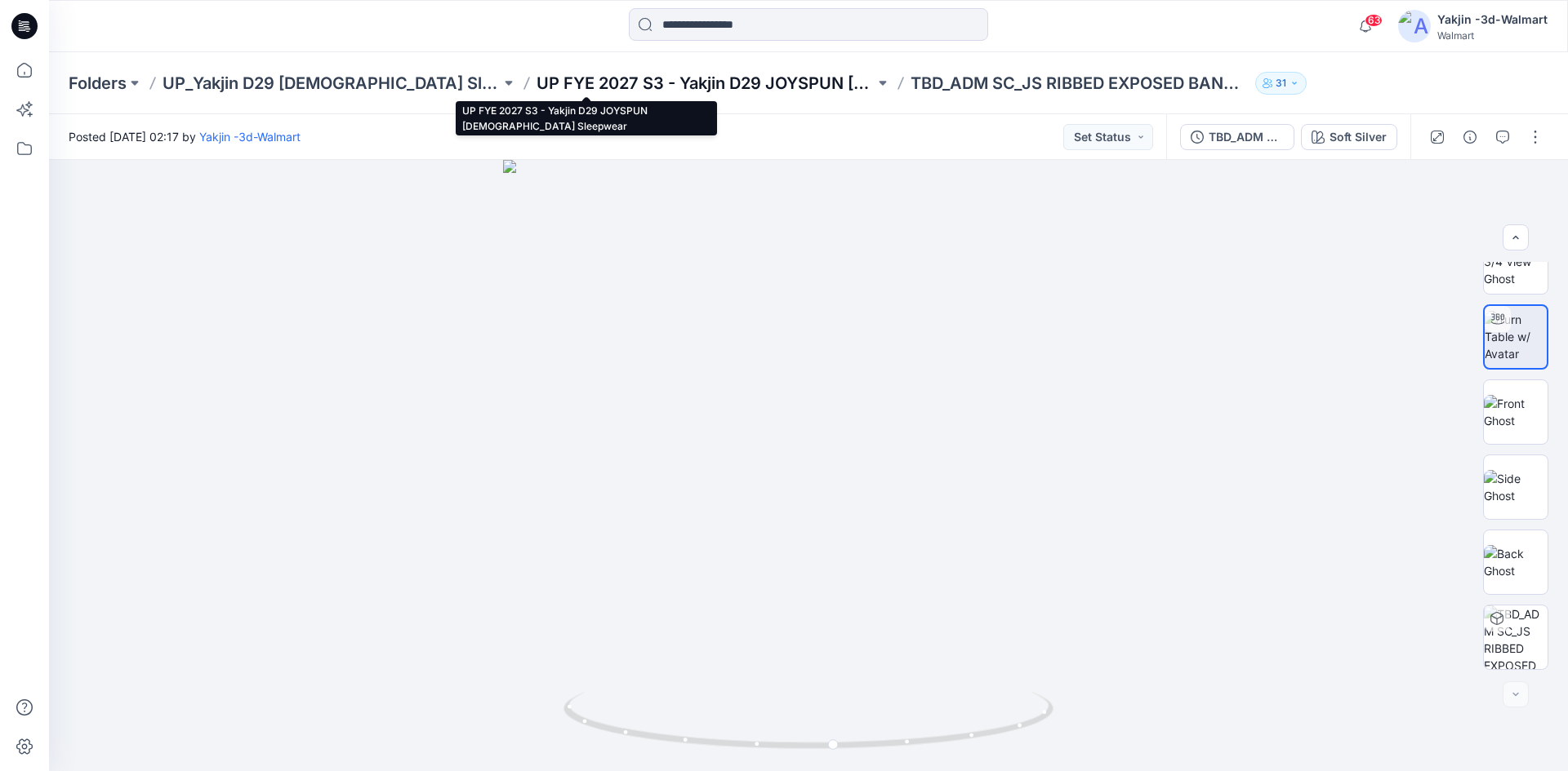
click at [666, 74] on p "UP FYE 2027 S3 - Yakjin D29 JOYSPUN [DEMOGRAPHIC_DATA] Sleepwear" at bounding box center [706, 83] width 338 height 23
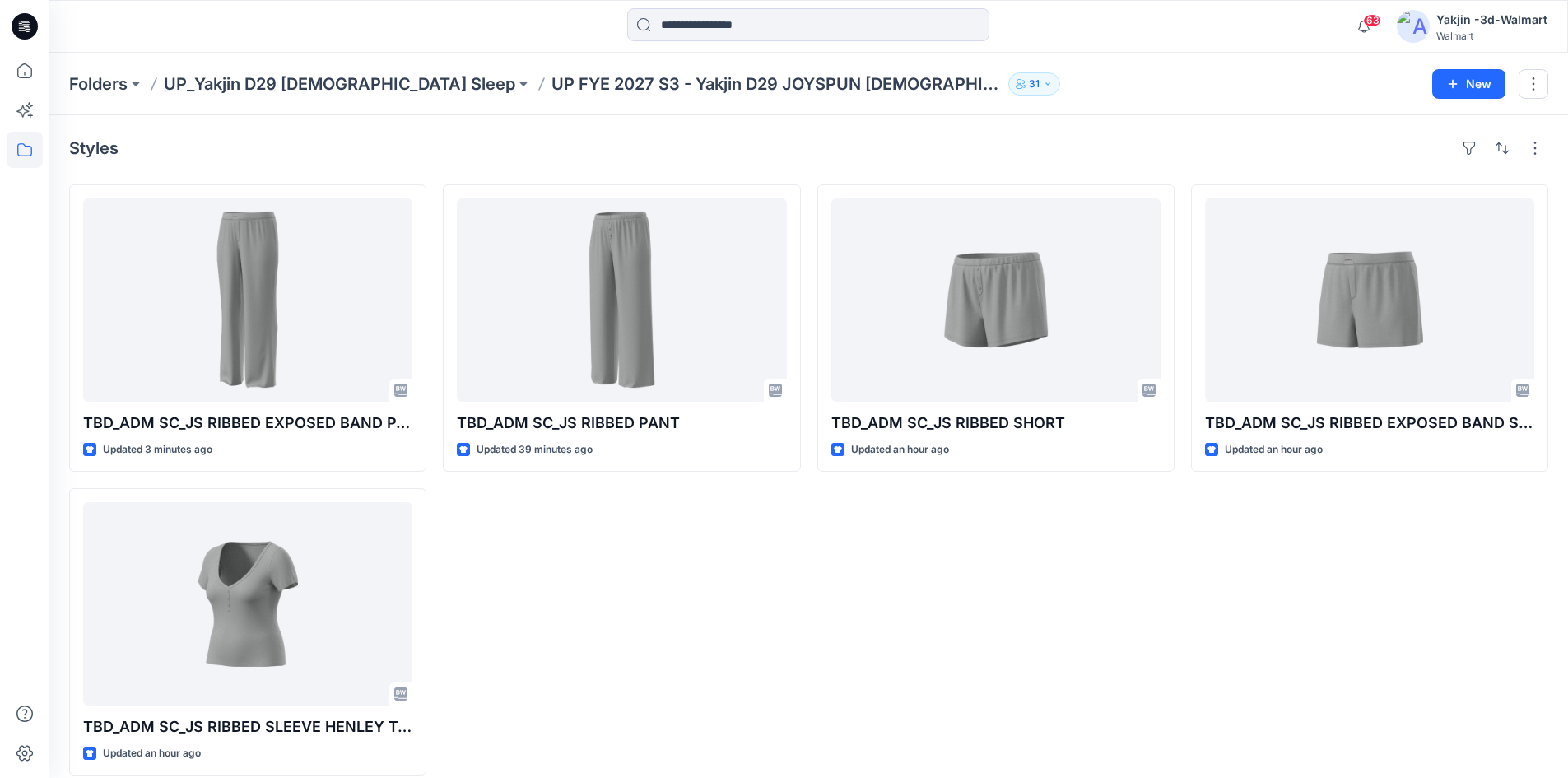
click at [943, 538] on div "TBD_ADM SC_JS RIBBED SHORT Updated an hour ago" at bounding box center [996, 480] width 358 height 591
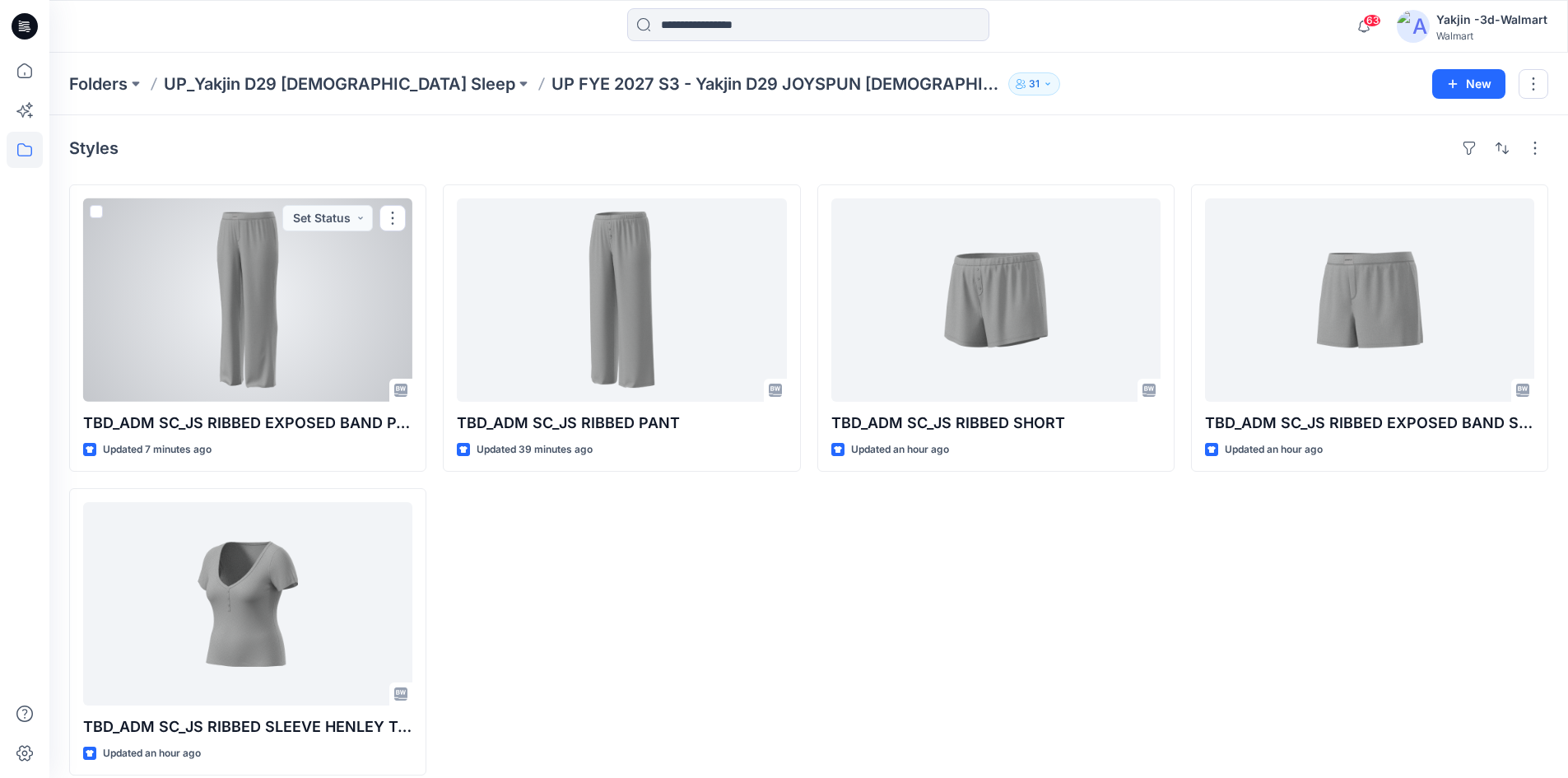
click at [208, 294] on div at bounding box center [248, 300] width 329 height 204
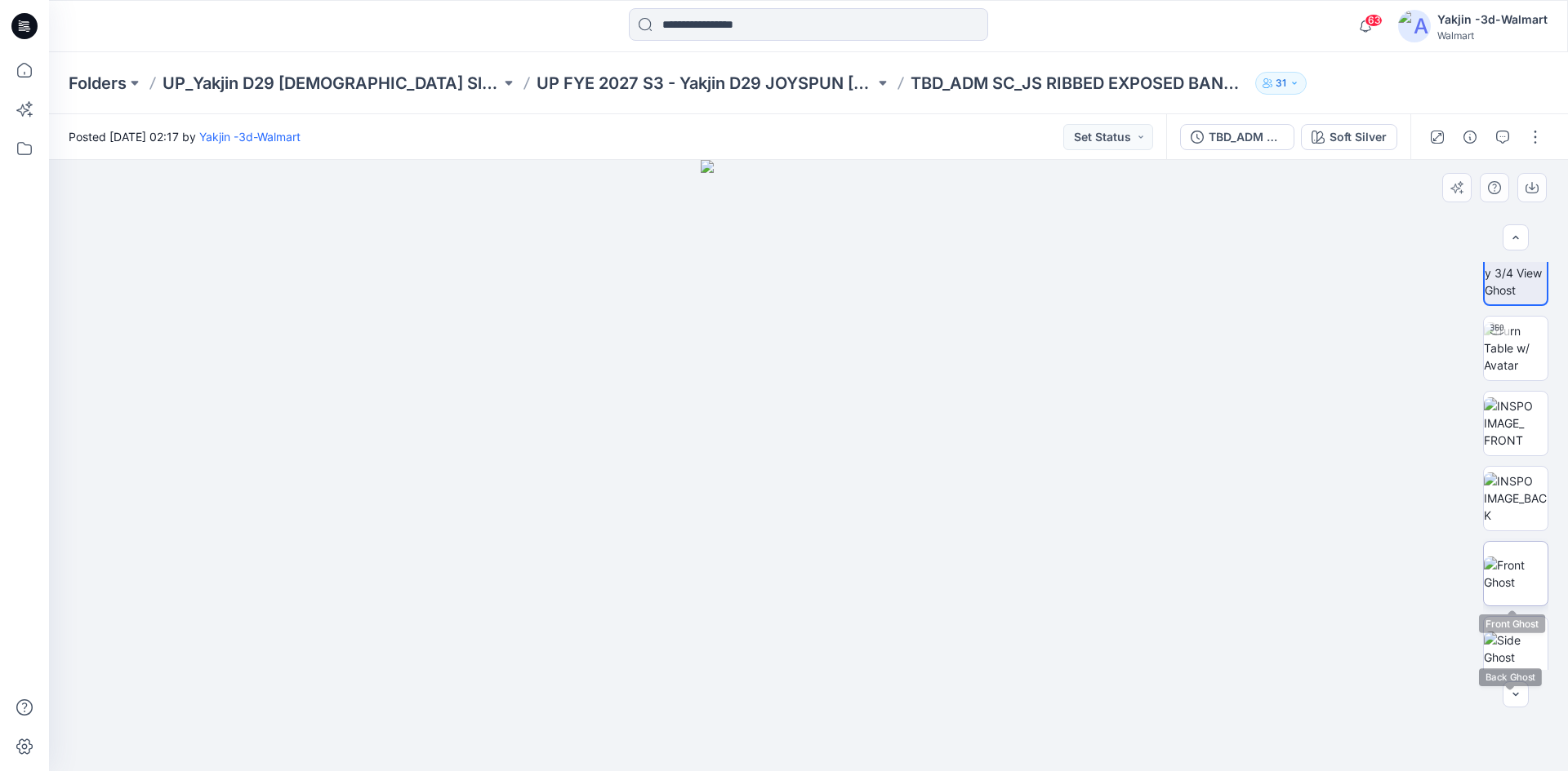
scroll to position [19, 0]
click at [1047, 434] on img at bounding box center [1516, 424] width 64 height 51
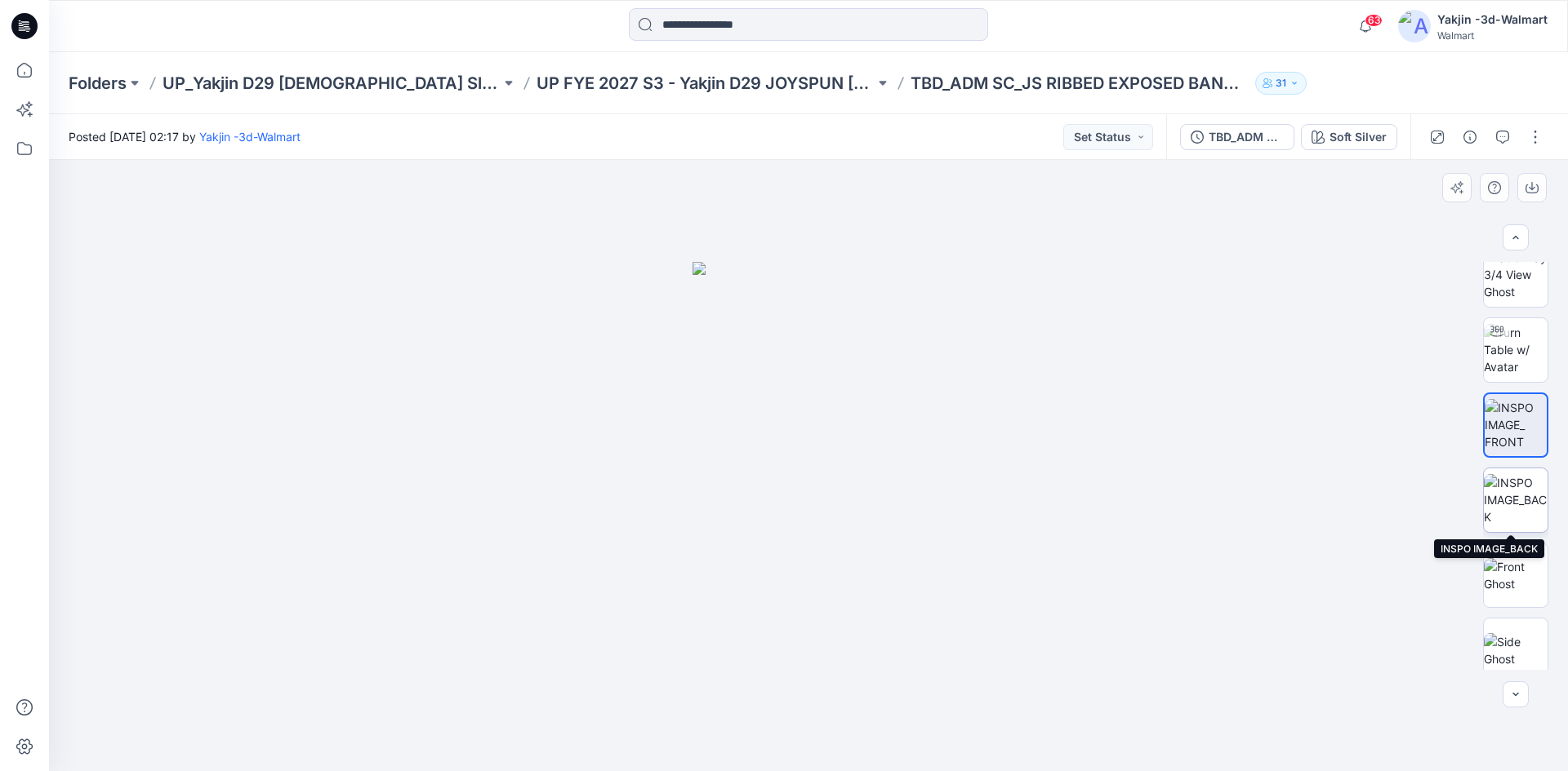
click at [1047, 492] on img at bounding box center [1516, 500] width 64 height 51
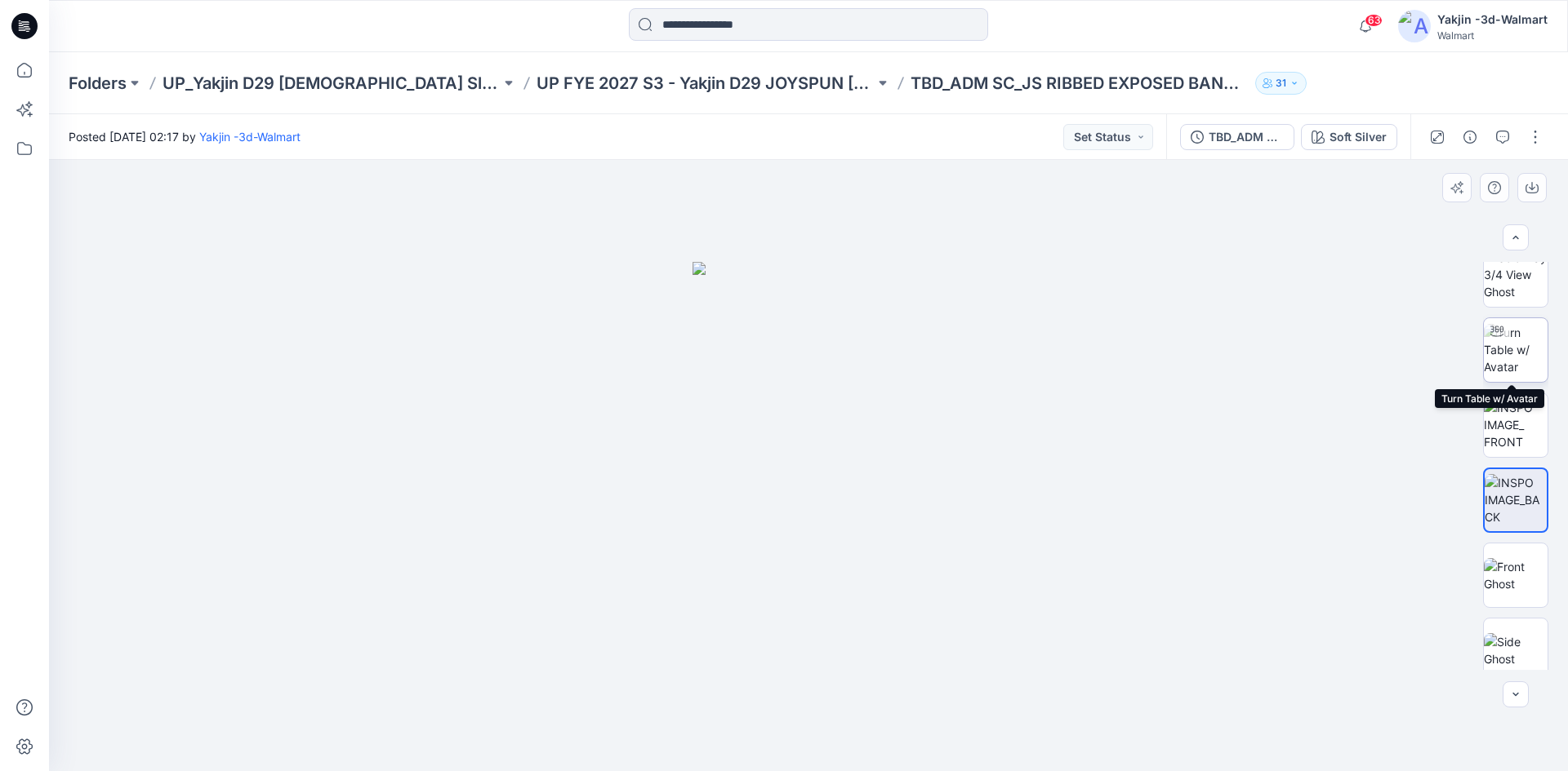
click at [1047, 367] on img at bounding box center [1516, 349] width 64 height 51
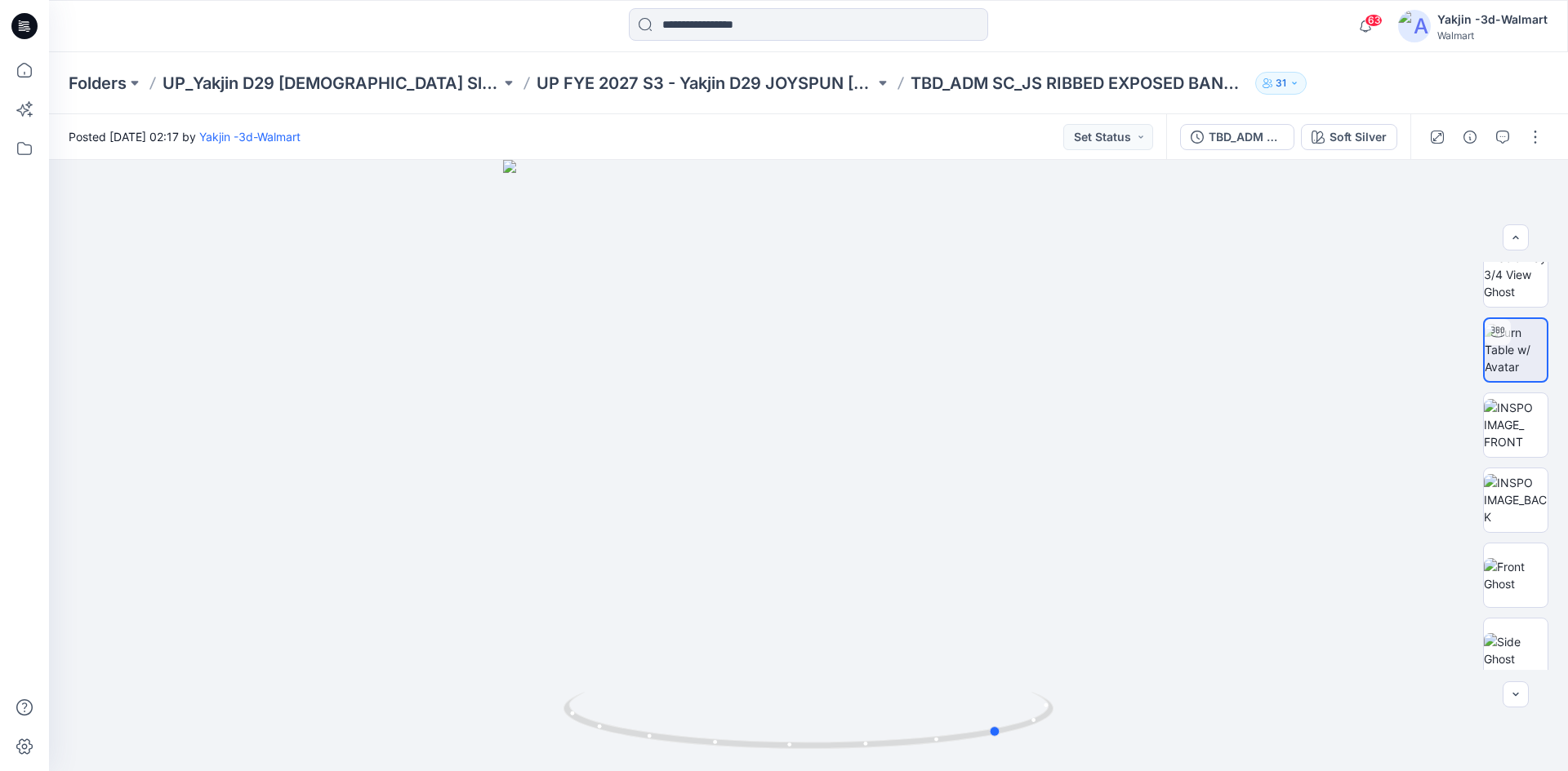
drag, startPoint x: 878, startPoint y: 749, endPoint x: 1567, endPoint y: 791, distance: 690.3
click at [1047, 533] on html "63 Notifications Your style TBD_ADM SC_JS RIBBED EXPOSED BAND PANT is ready Jus…" at bounding box center [784, 386] width 1568 height 771
click at [964, 92] on p "TBD_ADM SC_JS RIBBED EXPOSED BAND PANT" at bounding box center [1080, 83] width 338 height 23
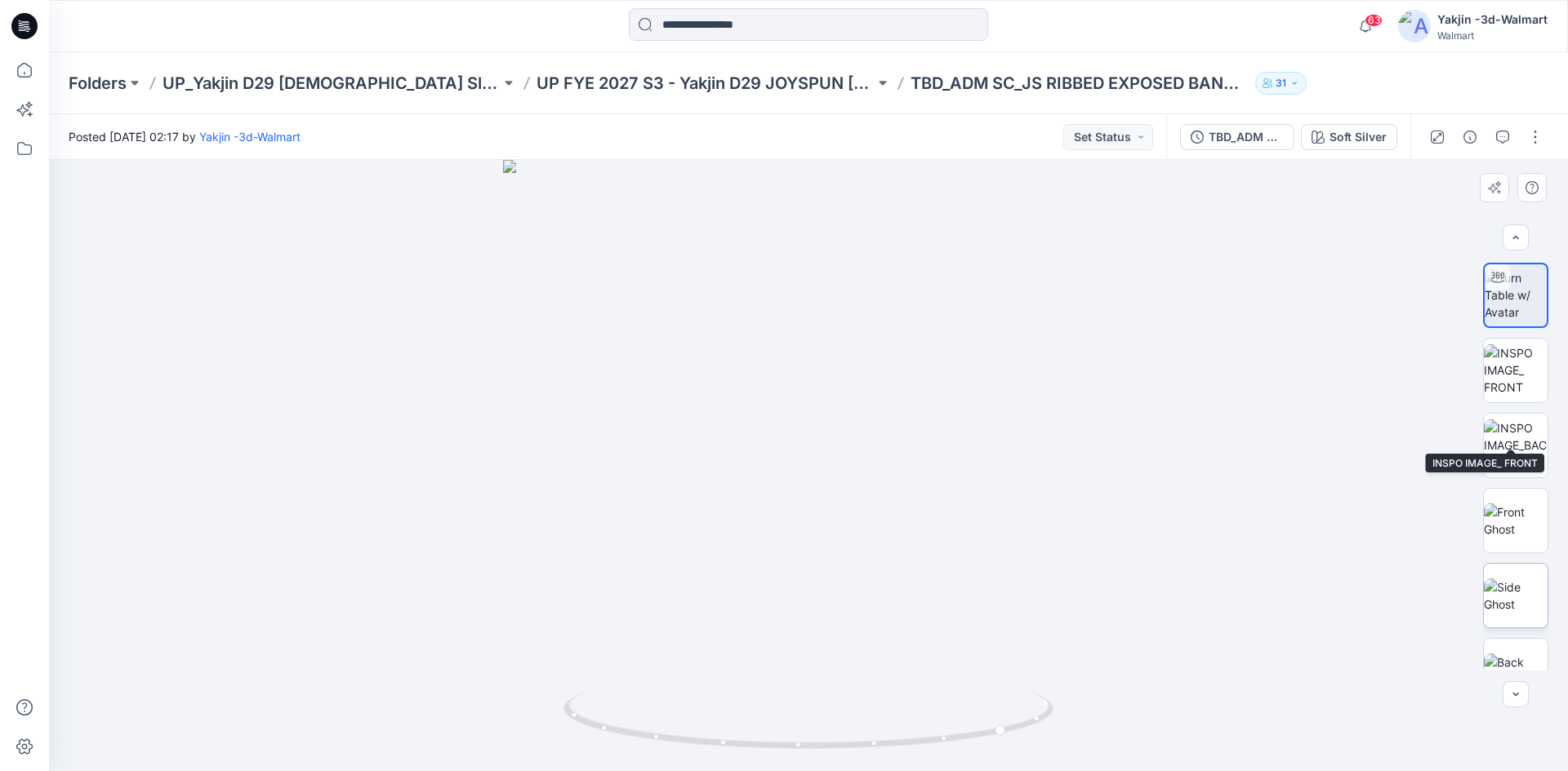
scroll to position [183, 0]
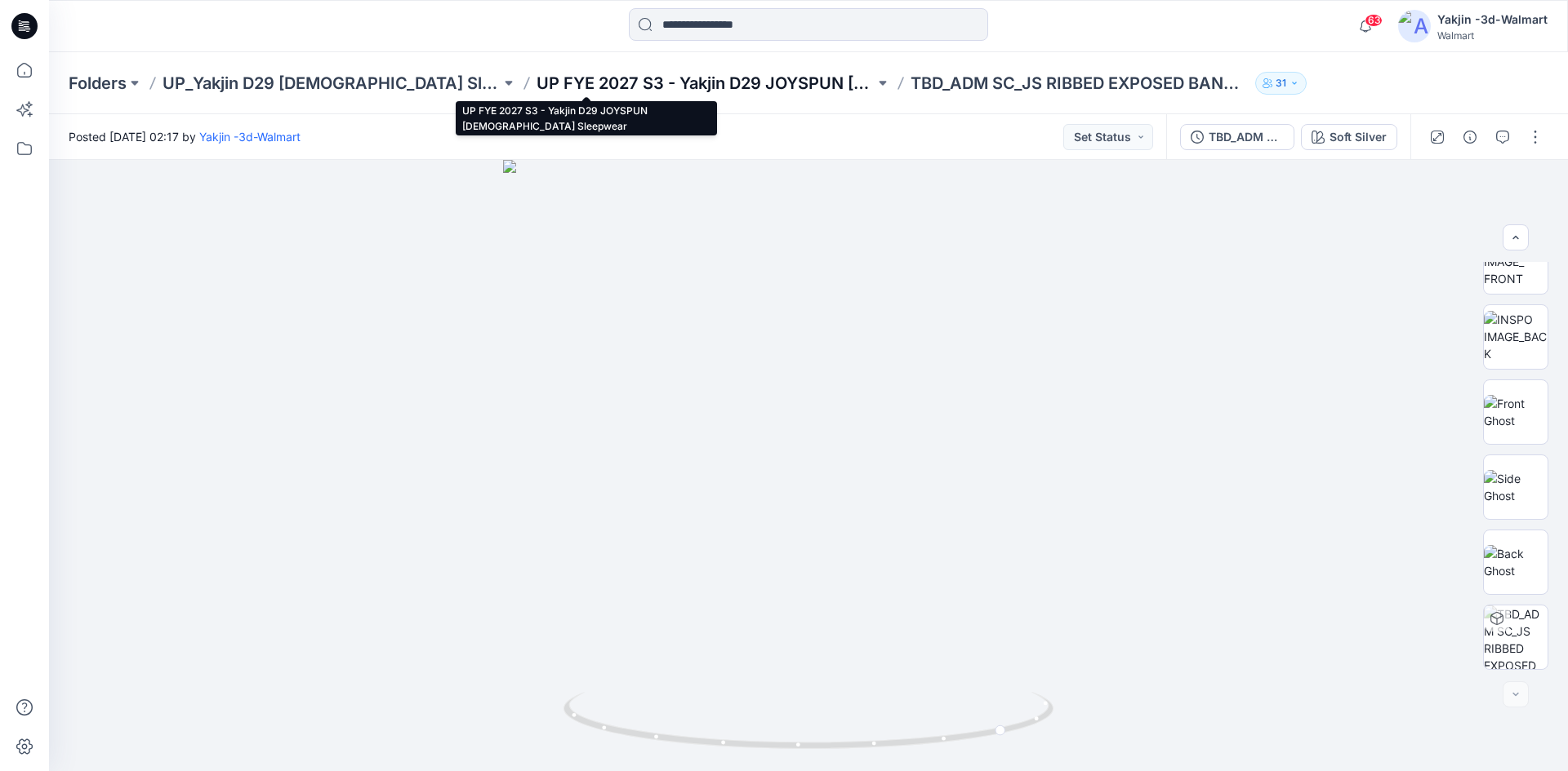
click at [633, 94] on p "UP FYE 2027 S3 - Yakjin D29 JOYSPUN [DEMOGRAPHIC_DATA] Sleepwear" at bounding box center [706, 83] width 338 height 23
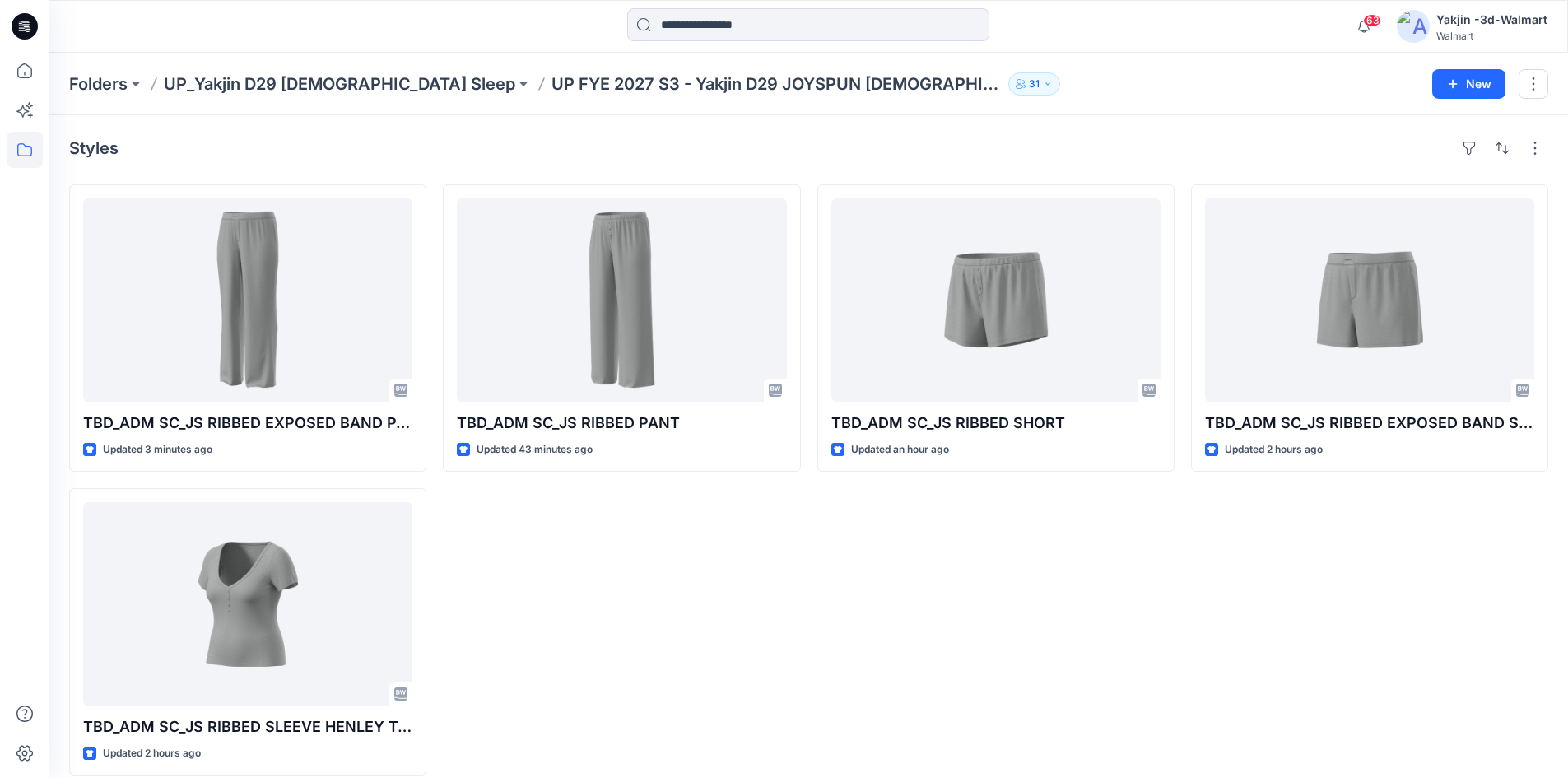
click at [909, 538] on div "TBD_ADM SC_JS RIBBED SHORT Updated an hour ago" at bounding box center [996, 480] width 358 height 591
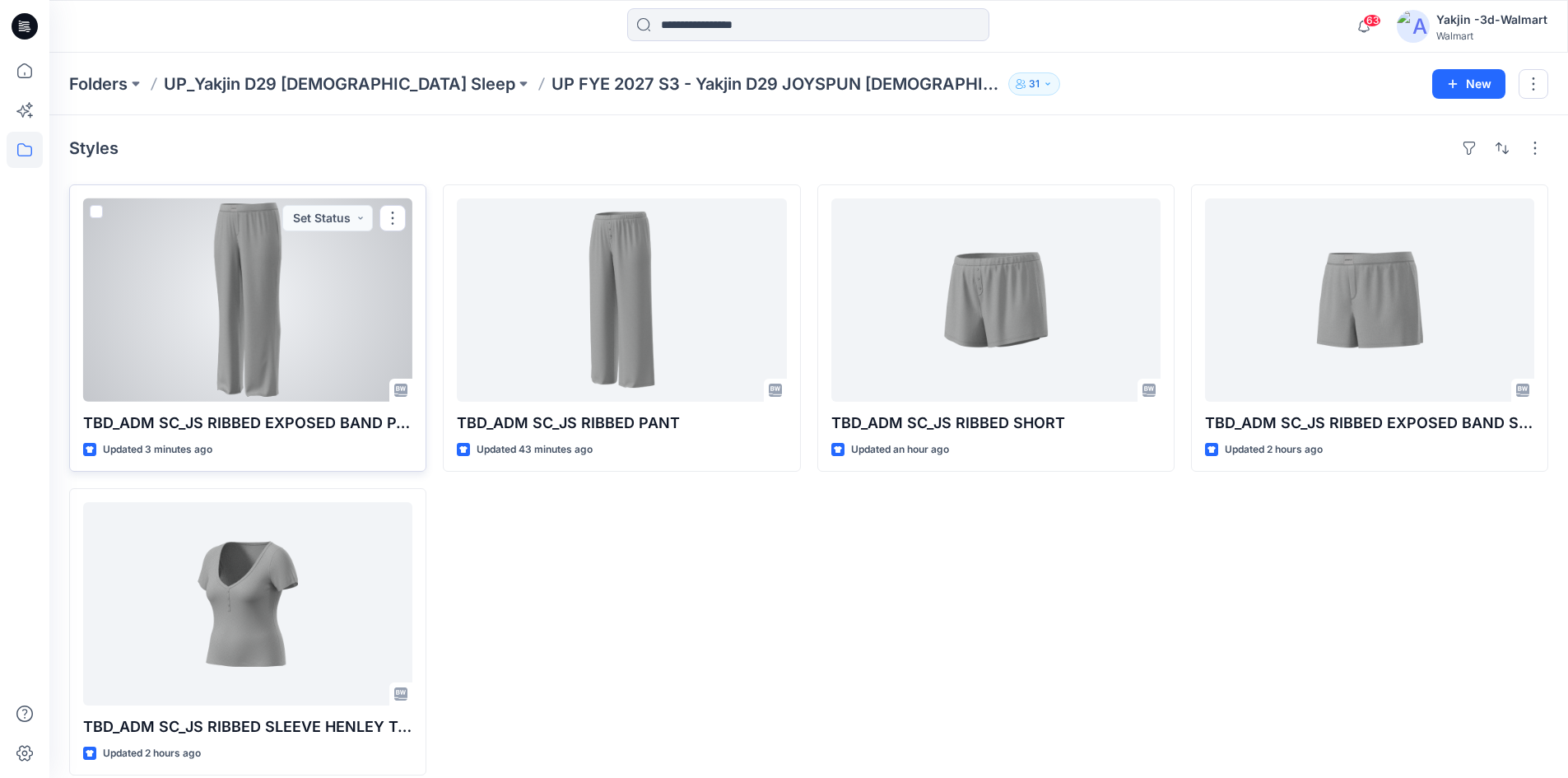
click at [257, 310] on div at bounding box center [248, 300] width 329 height 204
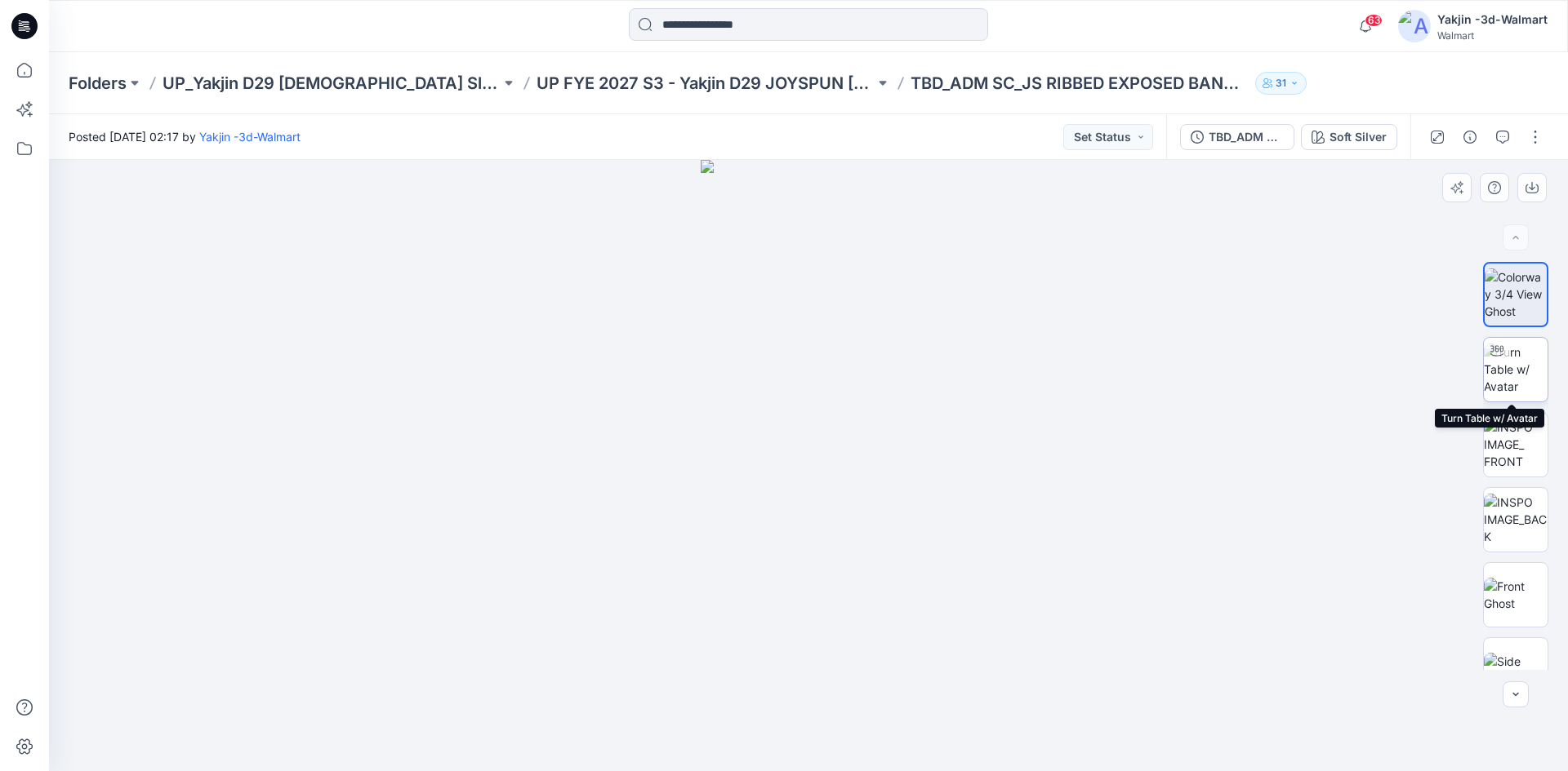
click at [1047, 364] on img at bounding box center [1516, 369] width 64 height 51
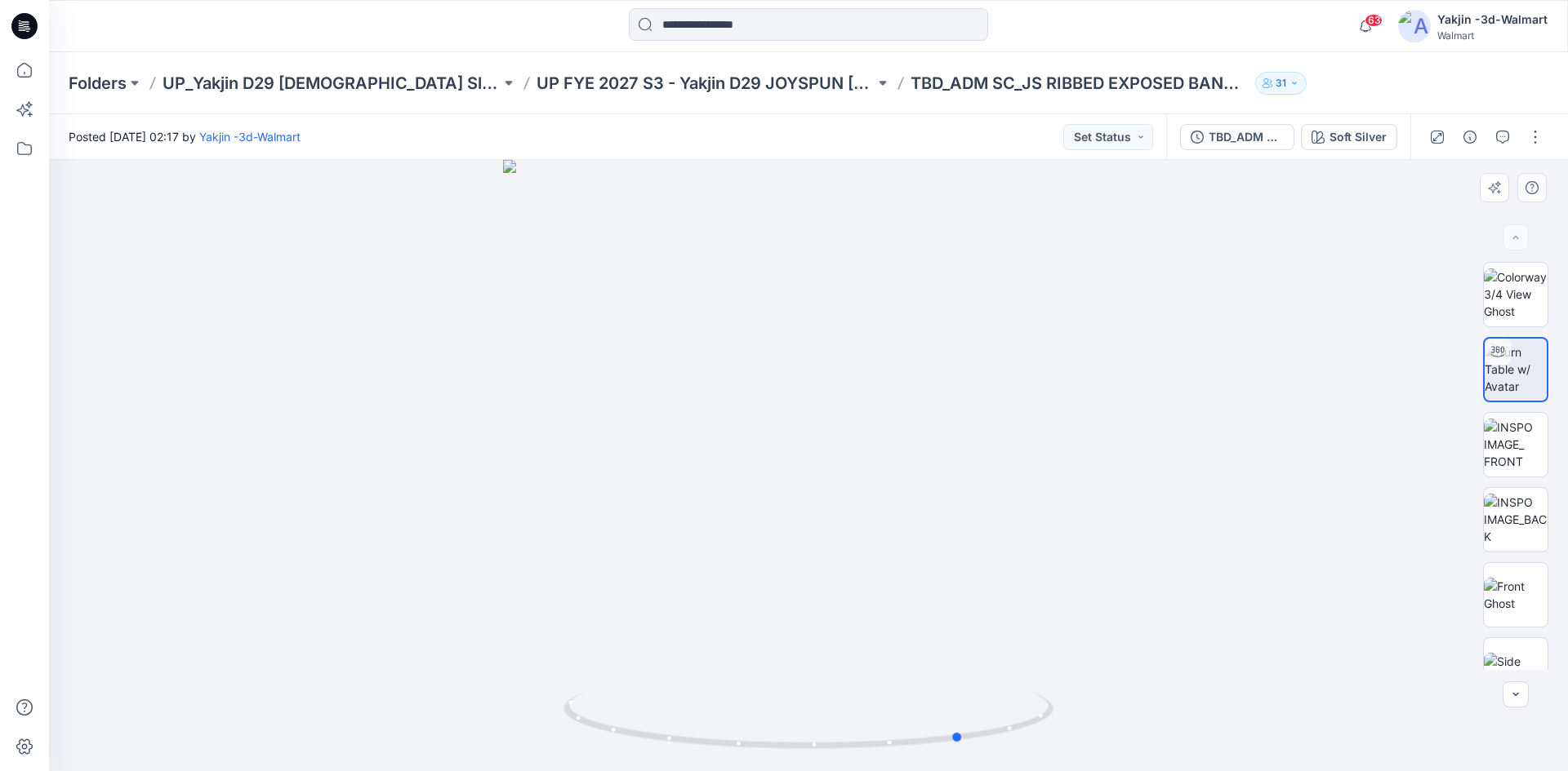
drag, startPoint x: 728, startPoint y: 739, endPoint x: 882, endPoint y: 758, distance: 155.2
click at [882, 533] on div at bounding box center [808, 466] width 1519 height 612
click at [1047, 142] on button "Set Status" at bounding box center [1108, 136] width 90 height 26
click at [1047, 278] on div at bounding box center [808, 466] width 1519 height 612
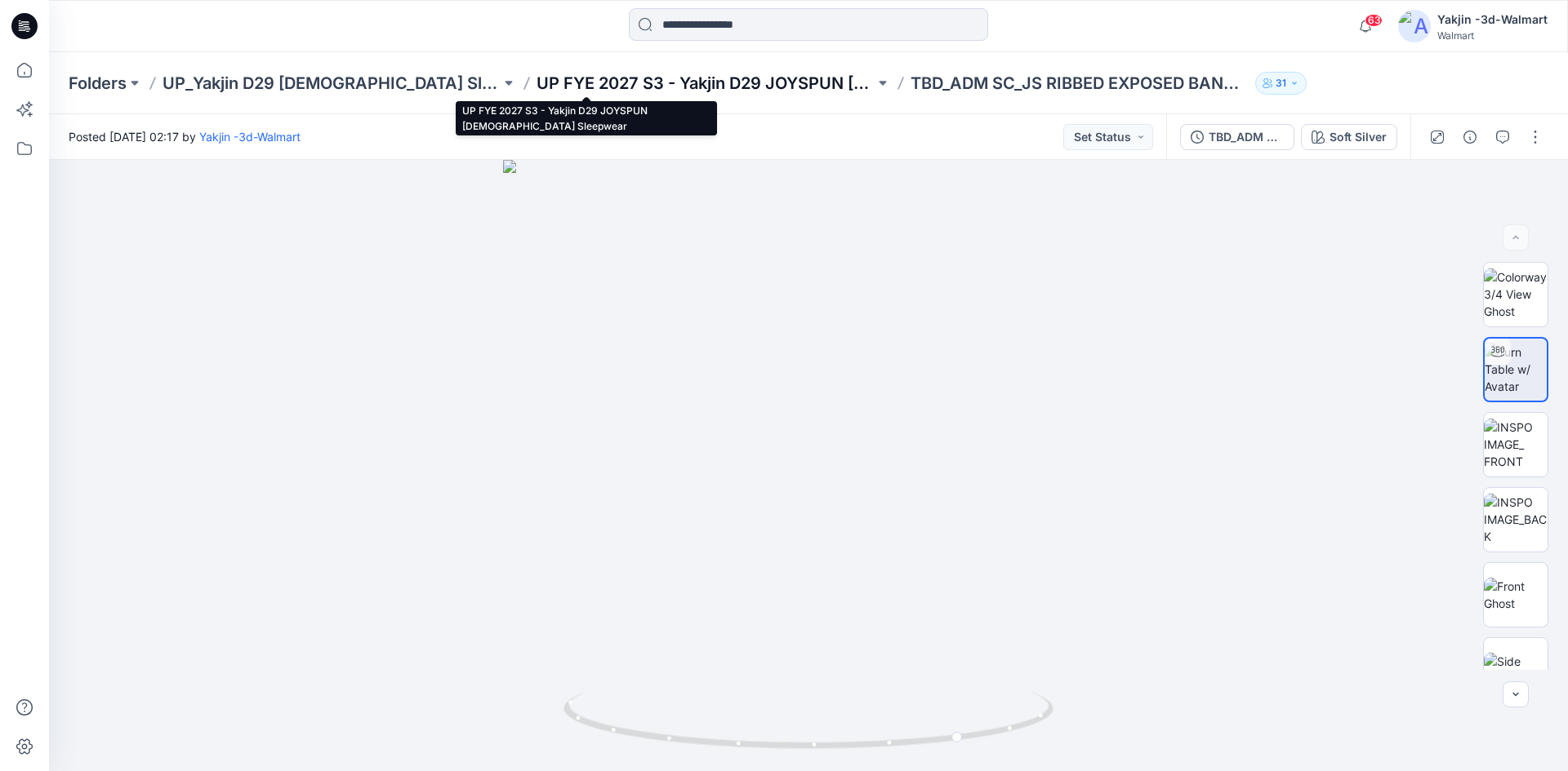
click at [586, 87] on p "UP FYE 2027 S3 - Yakjin D29 JOYSPUN [DEMOGRAPHIC_DATA] Sleepwear" at bounding box center [706, 83] width 338 height 23
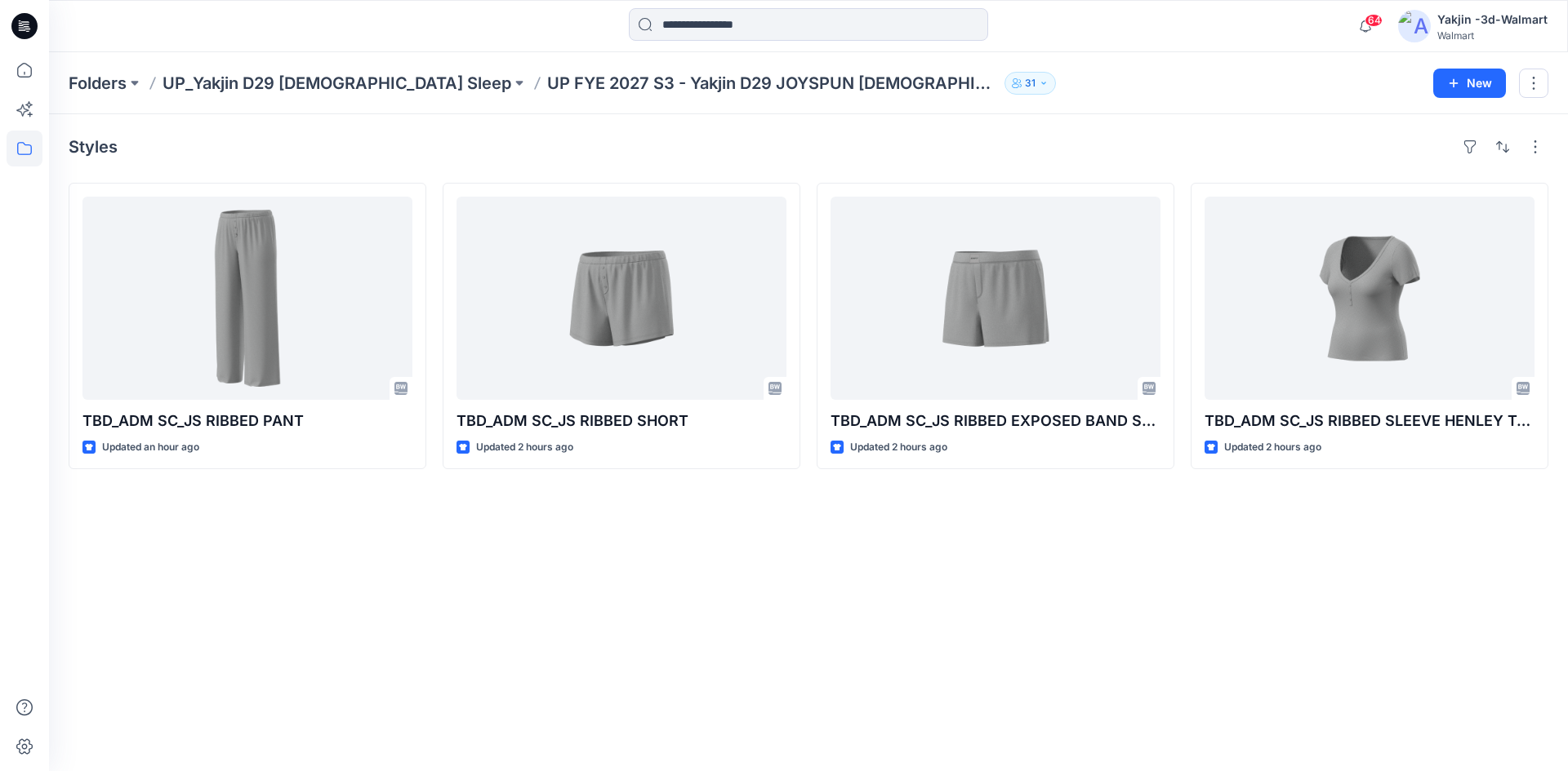
click at [534, 533] on div "Styles TBD_ADM SC_JS RIBBED PANT Updated an hour ago TBD_ADM SC_JS RIBBED SHORT…" at bounding box center [808, 443] width 1519 height 657
click at [617, 71] on p "UP FYE 2027 S3 - Yakjin D29 JOYSPUN [DEMOGRAPHIC_DATA] Sleepwear" at bounding box center [772, 83] width 450 height 23
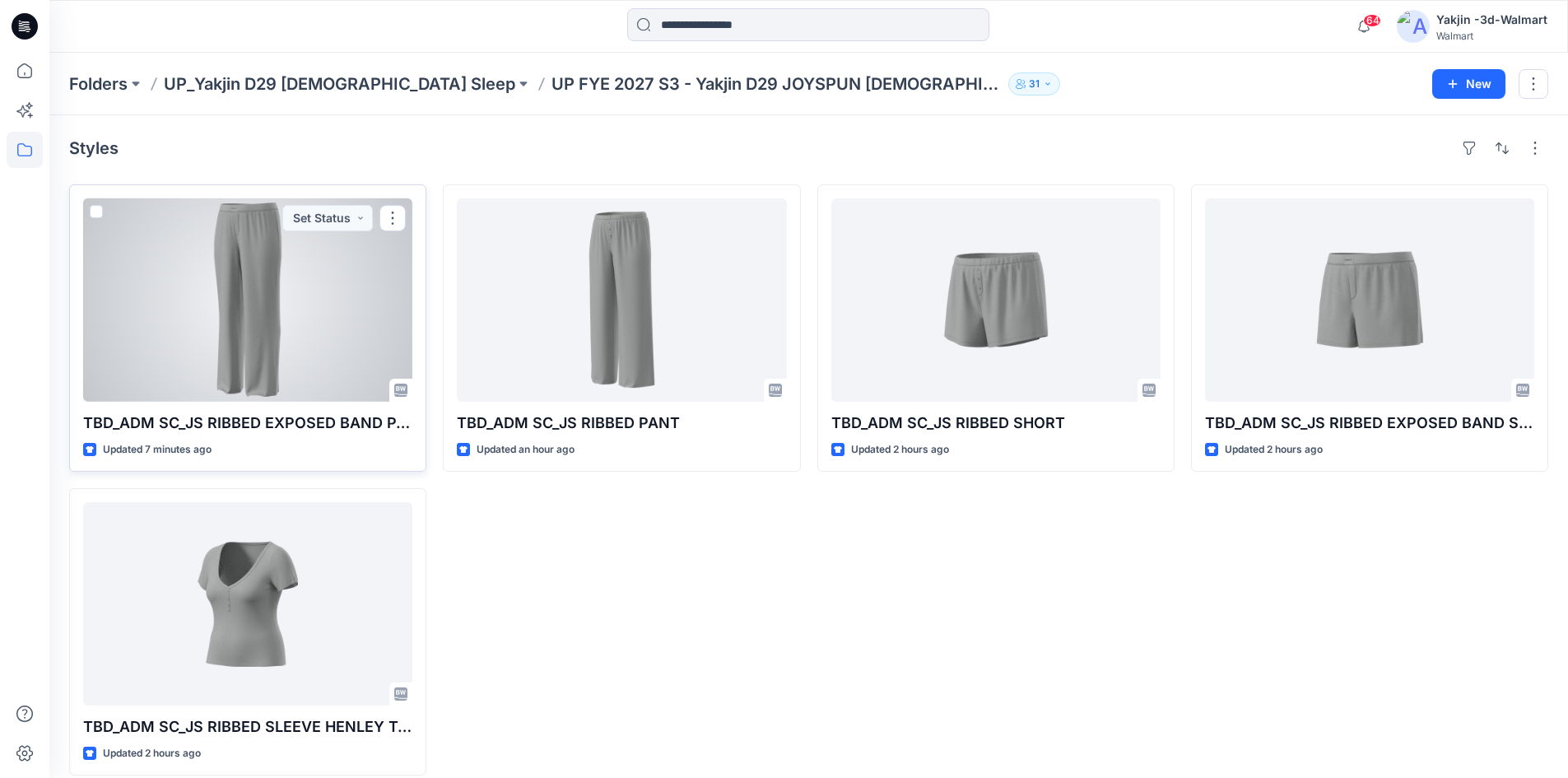
click at [157, 314] on div at bounding box center [248, 300] width 329 height 204
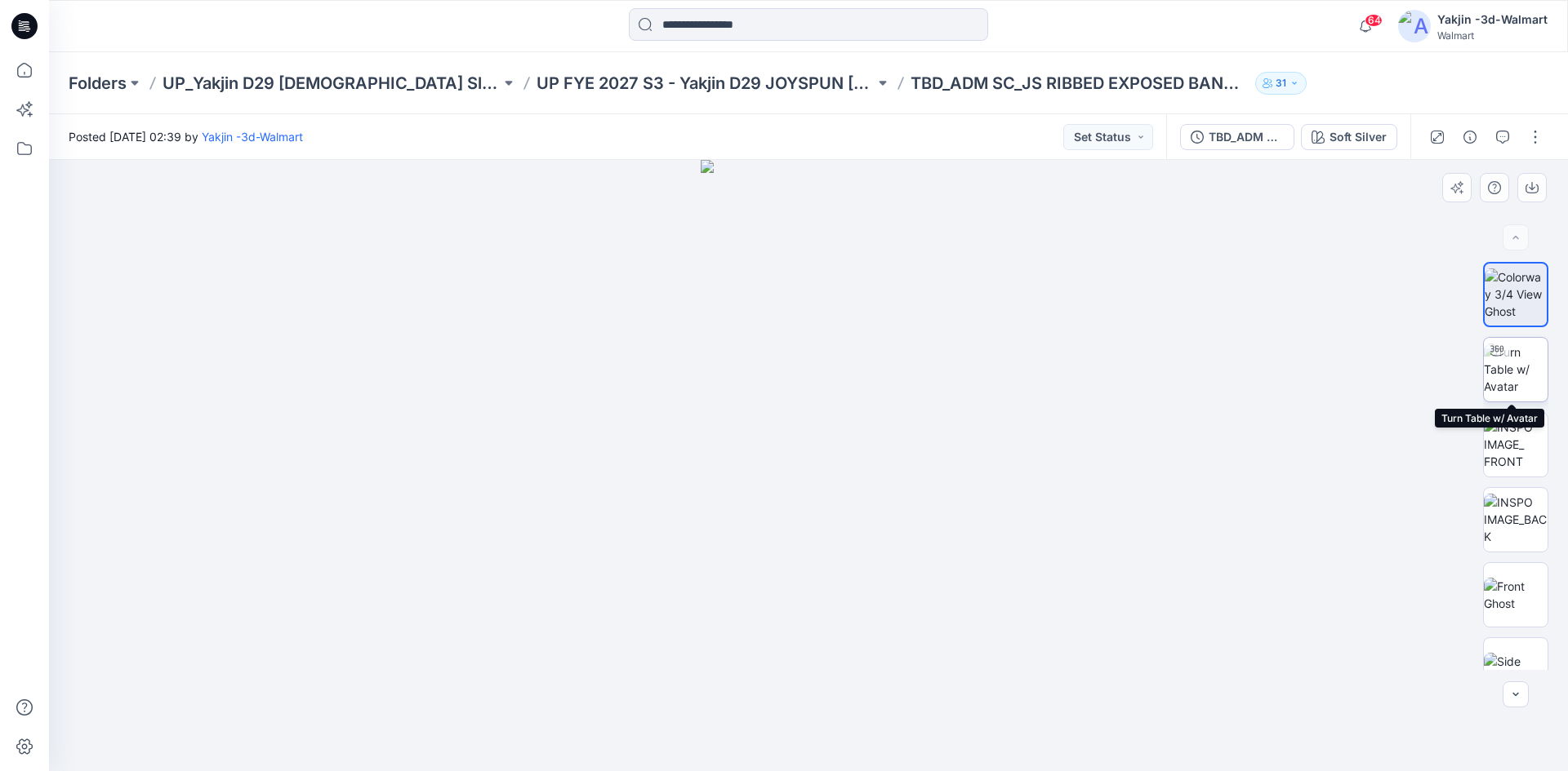
click at [1518, 355] on img at bounding box center [1516, 369] width 64 height 51
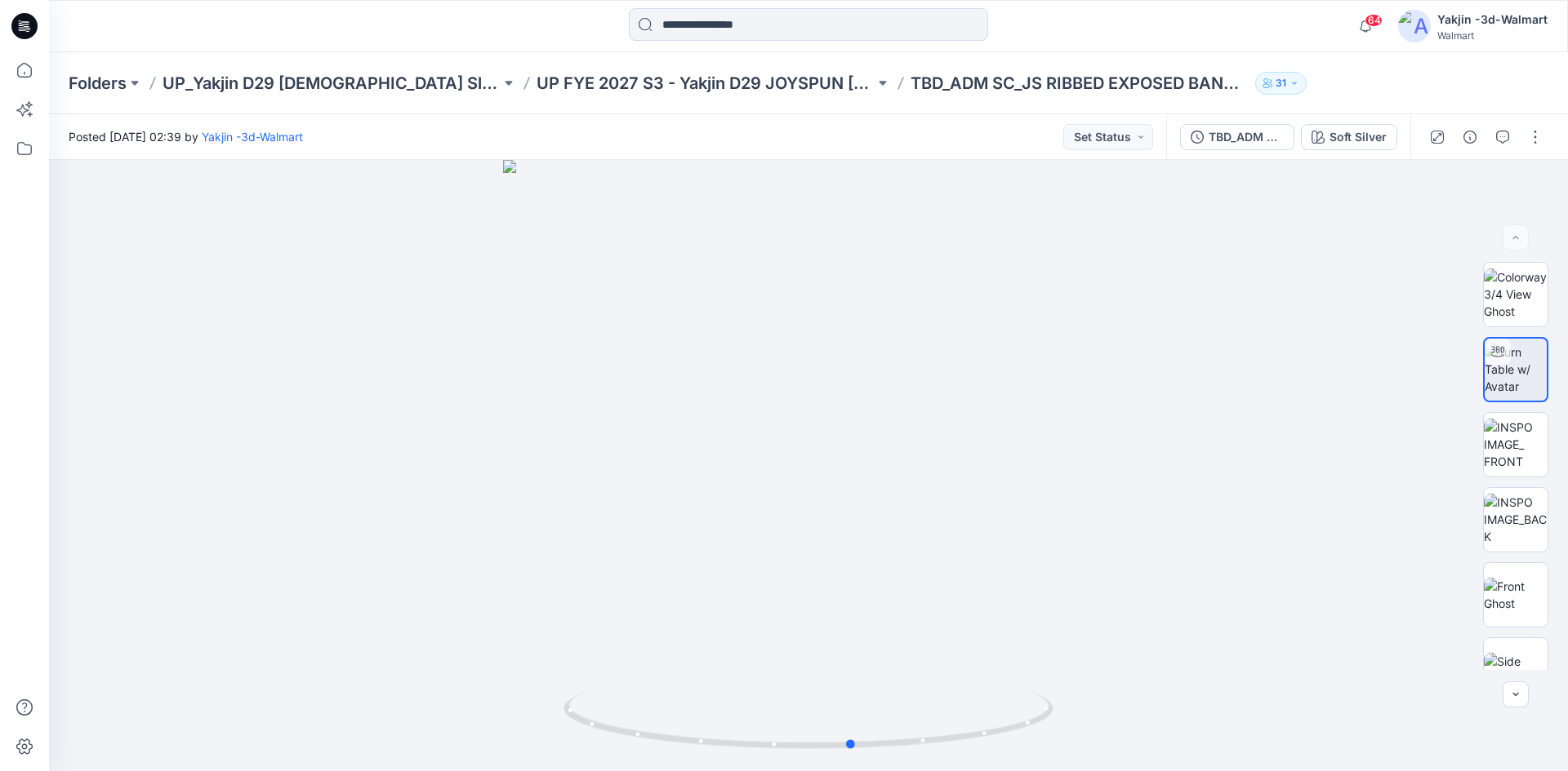
drag, startPoint x: 836, startPoint y: 749, endPoint x: 1488, endPoint y: 791, distance: 653.4
click at [1488, 770] on html "64 Notifications Your style TBD_ADM SC_JS RIBBED EXPOSED BAND PANT is ready 9 m…" at bounding box center [784, 386] width 1568 height 771
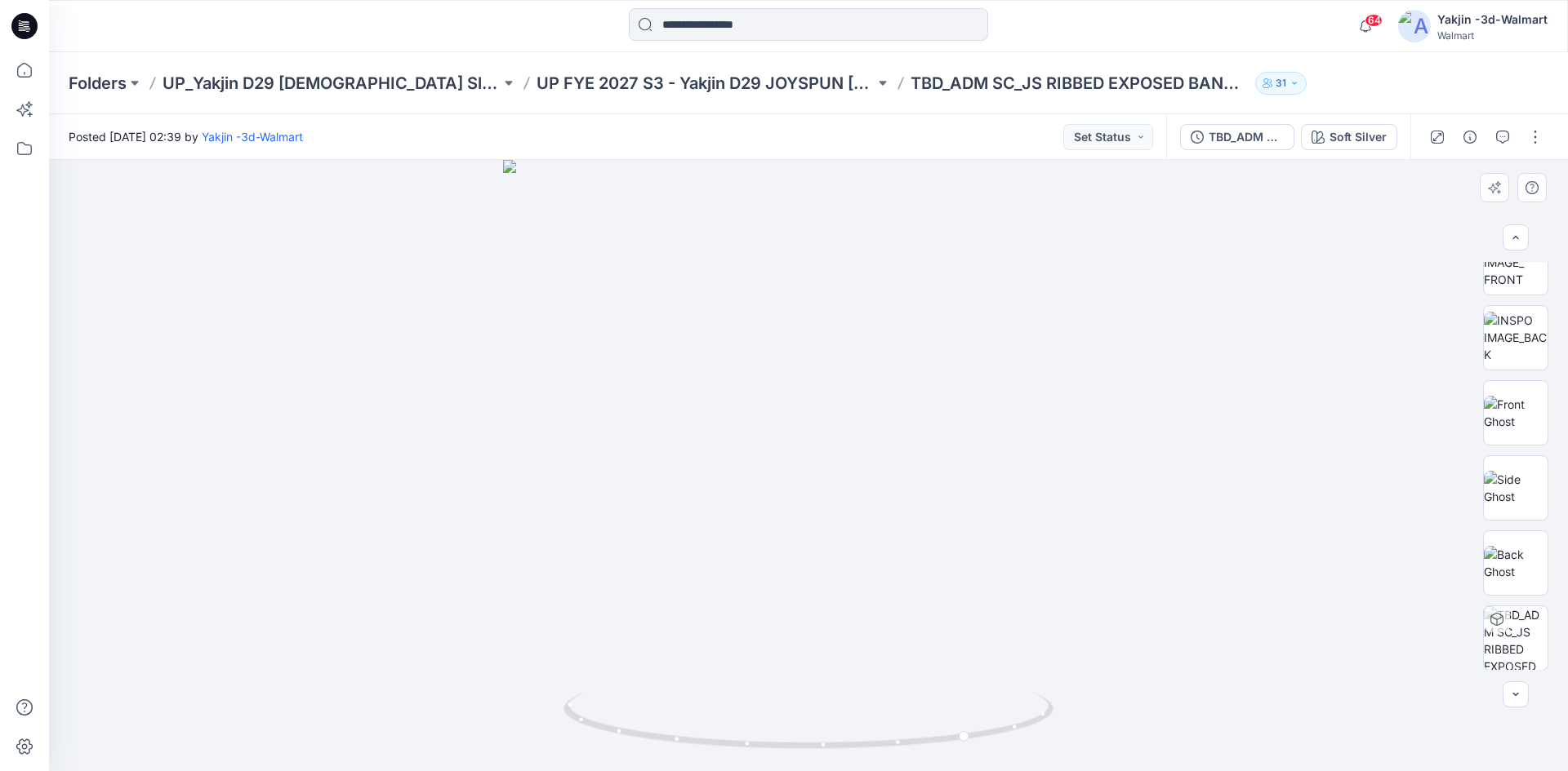
scroll to position [183, 0]
drag, startPoint x: 956, startPoint y: 745, endPoint x: 1086, endPoint y: 796, distance: 139.6
click at [1086, 770] on html "64 Notifications Your style TBD_ADM SC_JS RIBBED EXPOSED BAND PANT is ready 9 m…" at bounding box center [784, 386] width 1568 height 771
click at [537, 92] on p "UP FYE 2027 S3 - Yakjin D29 JOYSPUN [DEMOGRAPHIC_DATA] Sleepwear" at bounding box center [706, 83] width 338 height 23
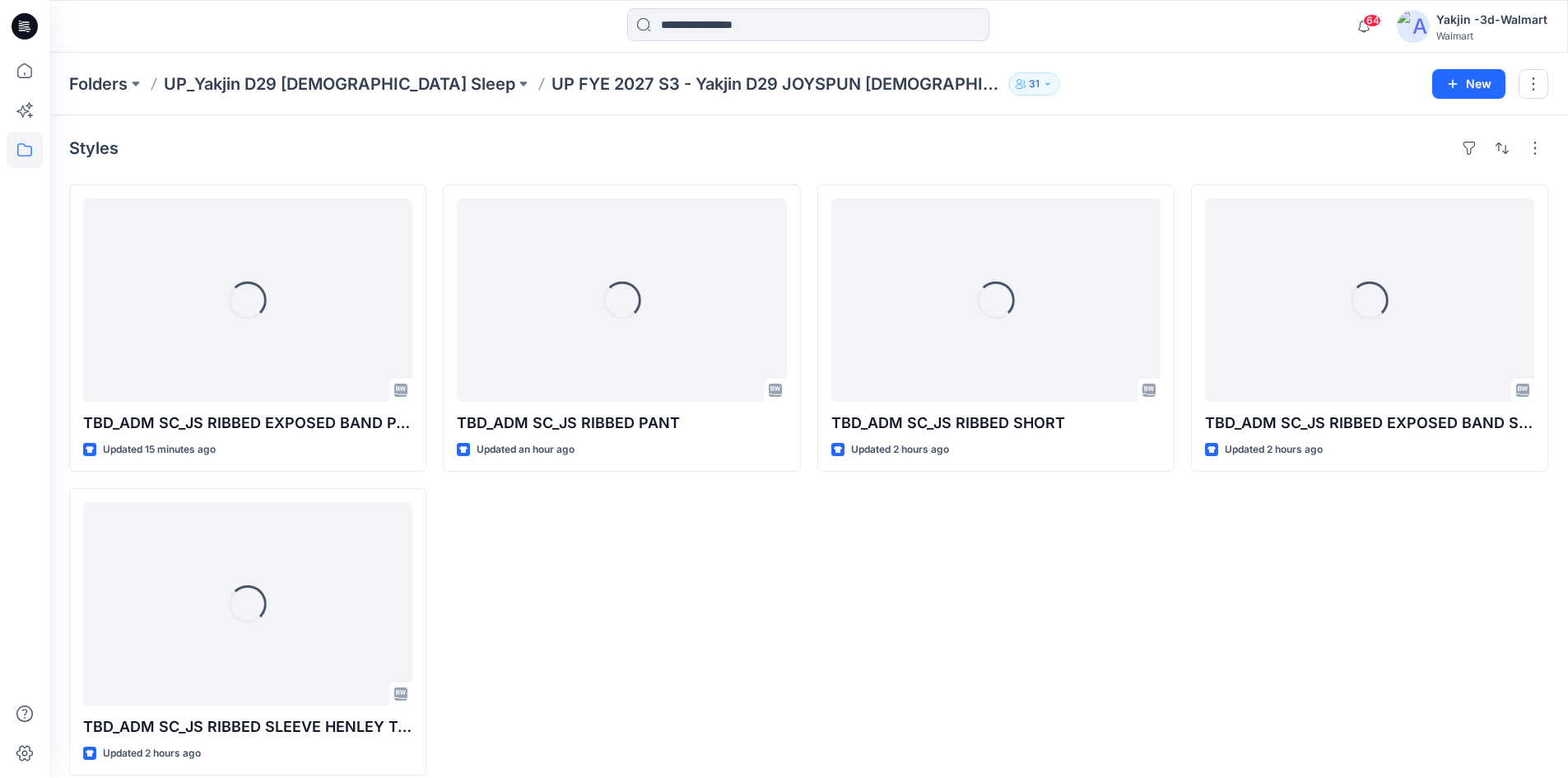
click at [931, 620] on div "Loading... TBD_ADM SC_JS RIBBED SHORT Updated 2 hours ago" at bounding box center [996, 480] width 358 height 591
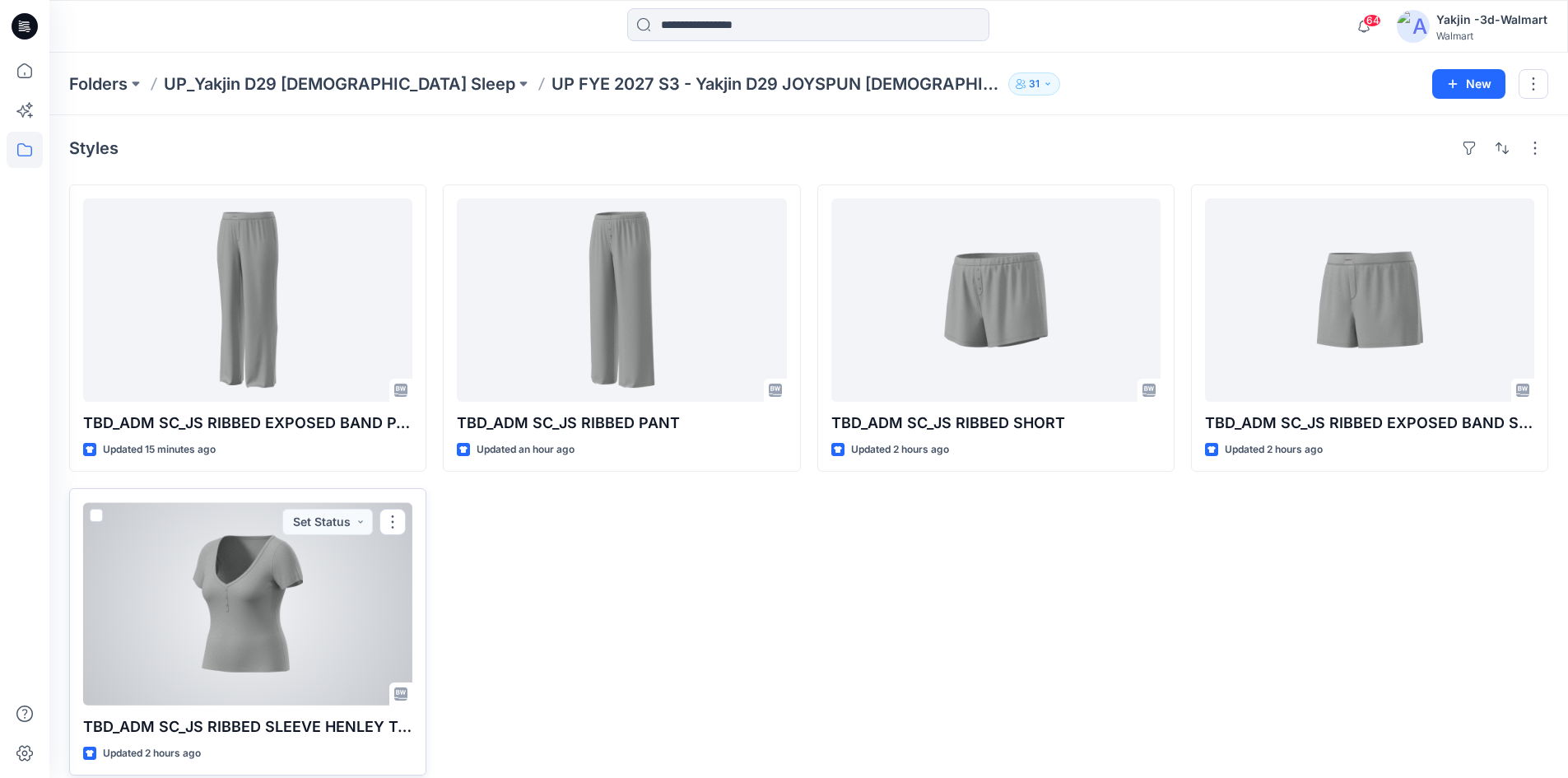
click at [217, 632] on div at bounding box center [248, 603] width 329 height 204
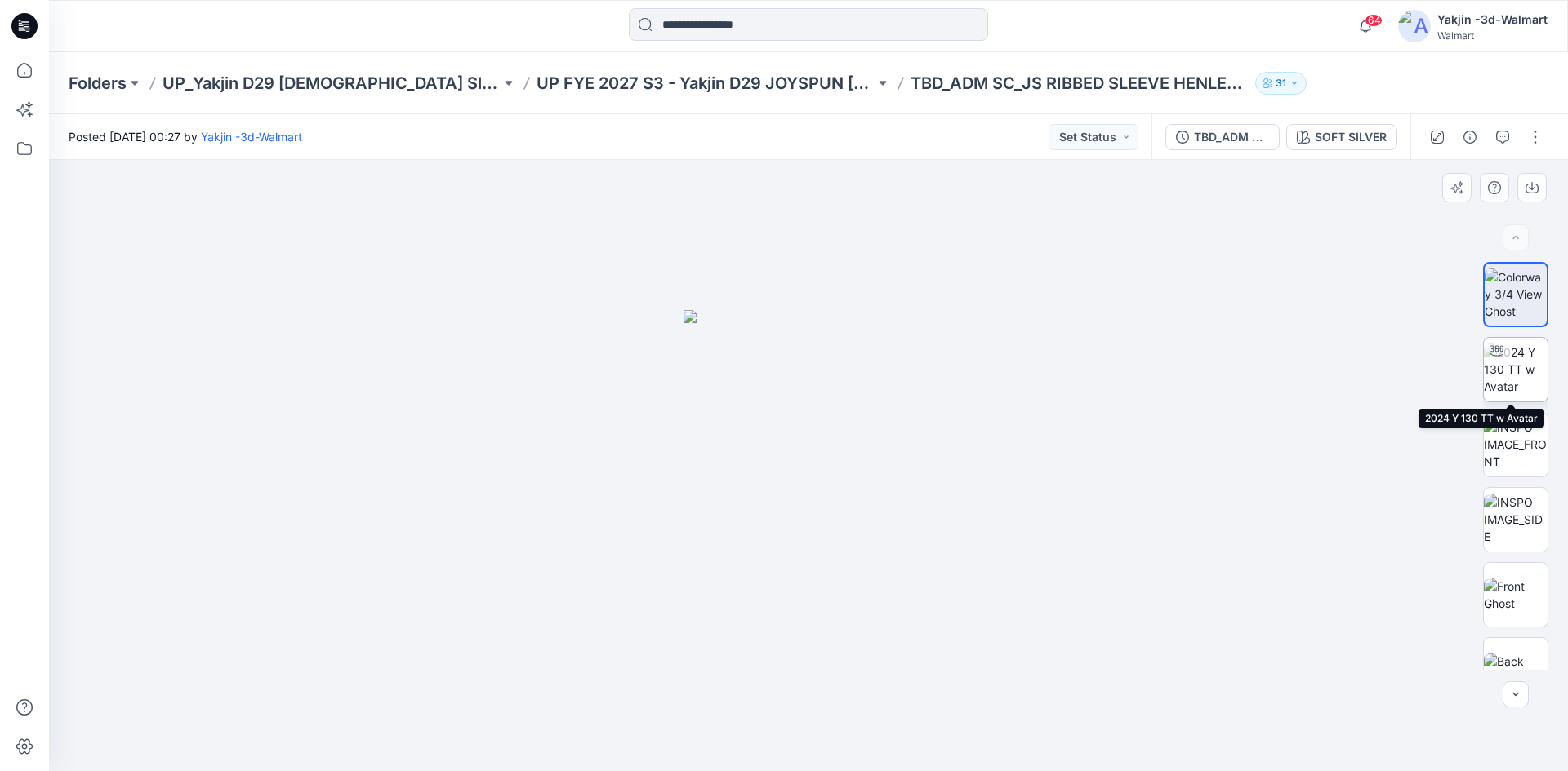
click at [1512, 372] on img at bounding box center [1516, 369] width 64 height 51
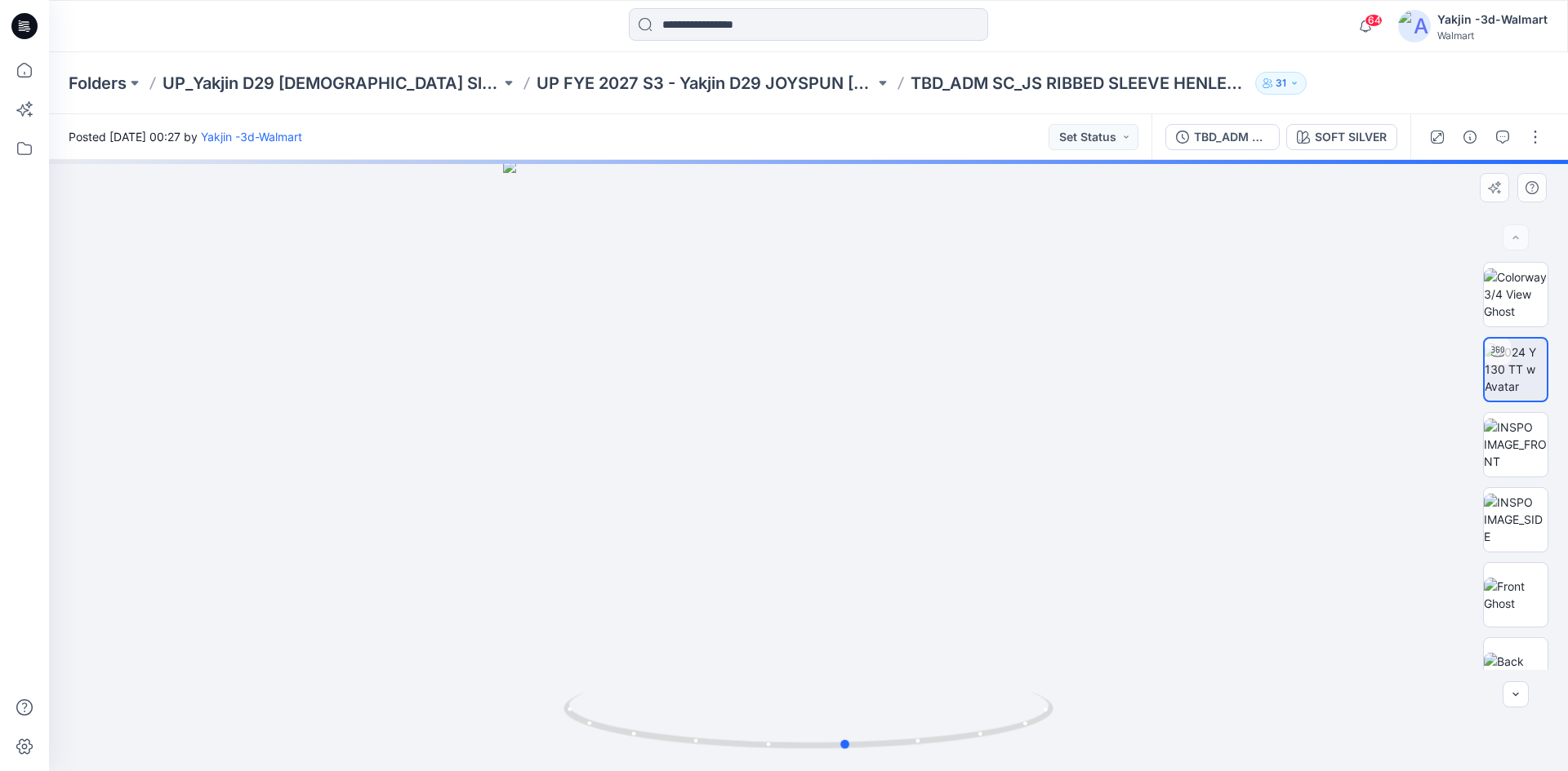
drag, startPoint x: 886, startPoint y: 740, endPoint x: 1413, endPoint y: 747, distance: 527.0
click at [1413, 747] on div at bounding box center [808, 466] width 1519 height 612
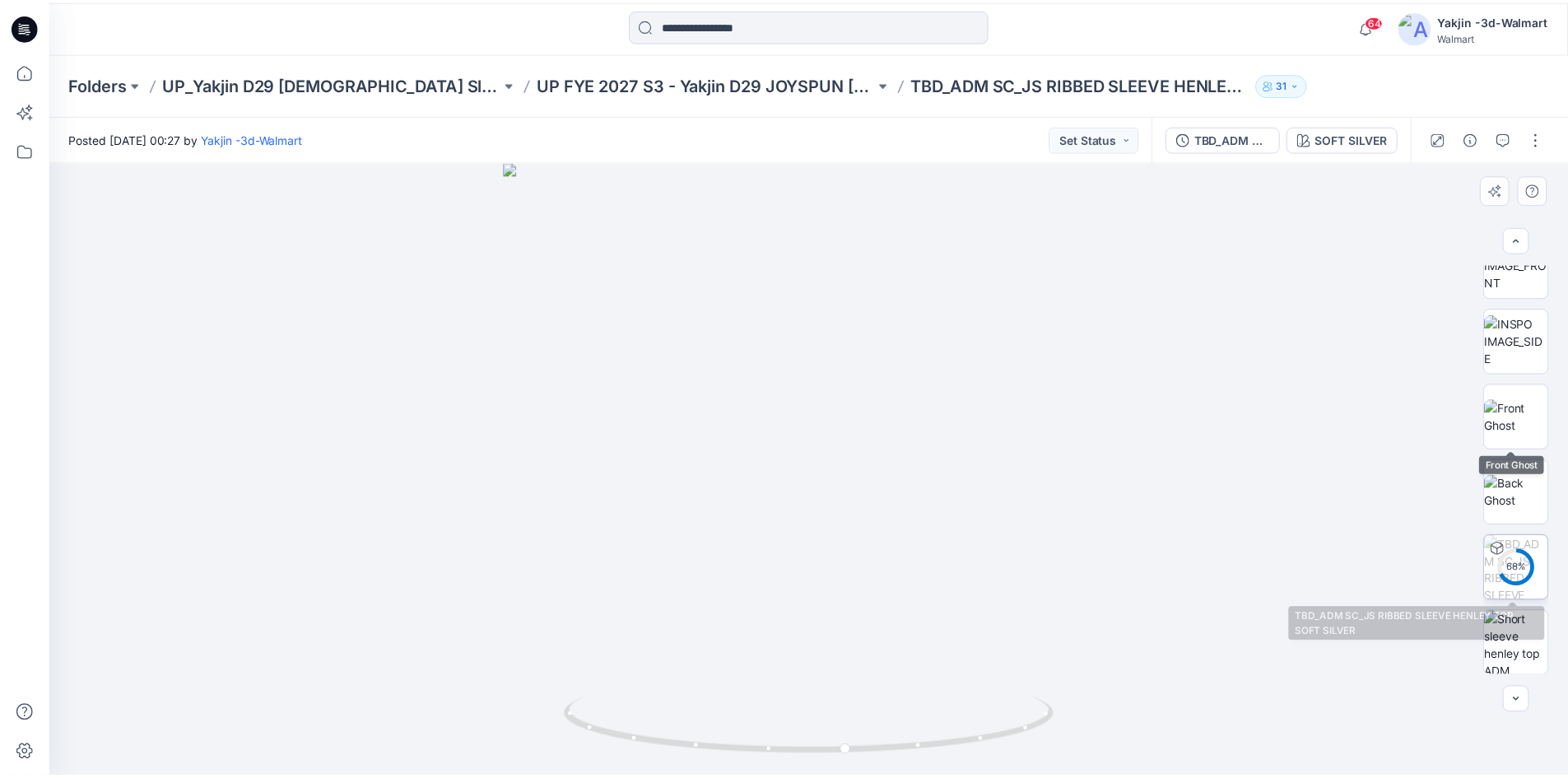
scroll to position [184, 0]
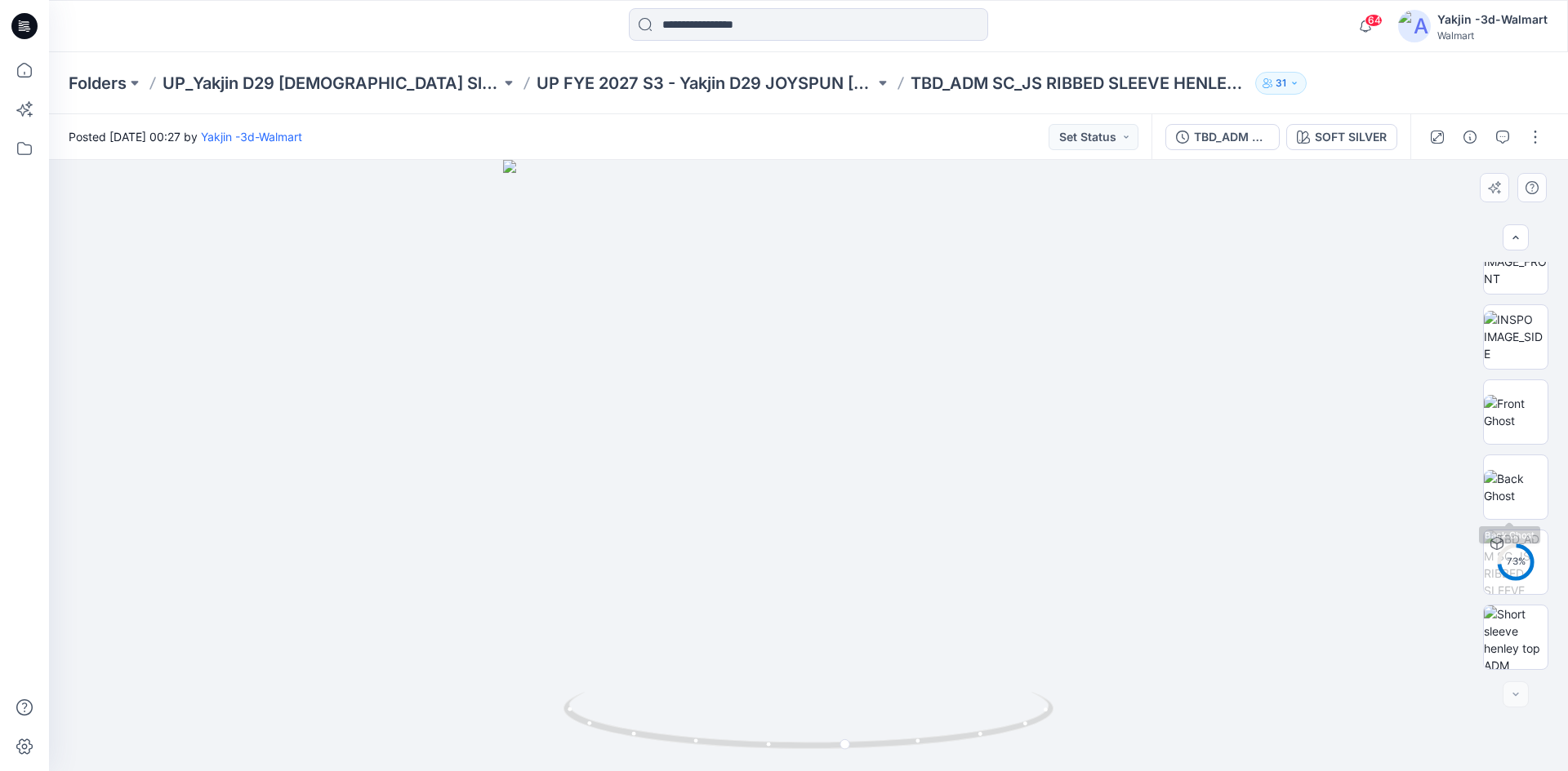
click at [1514, 450] on div "73 %" at bounding box center [1516, 466] width 66 height 408
click at [1510, 413] on img at bounding box center [1516, 412] width 64 height 34
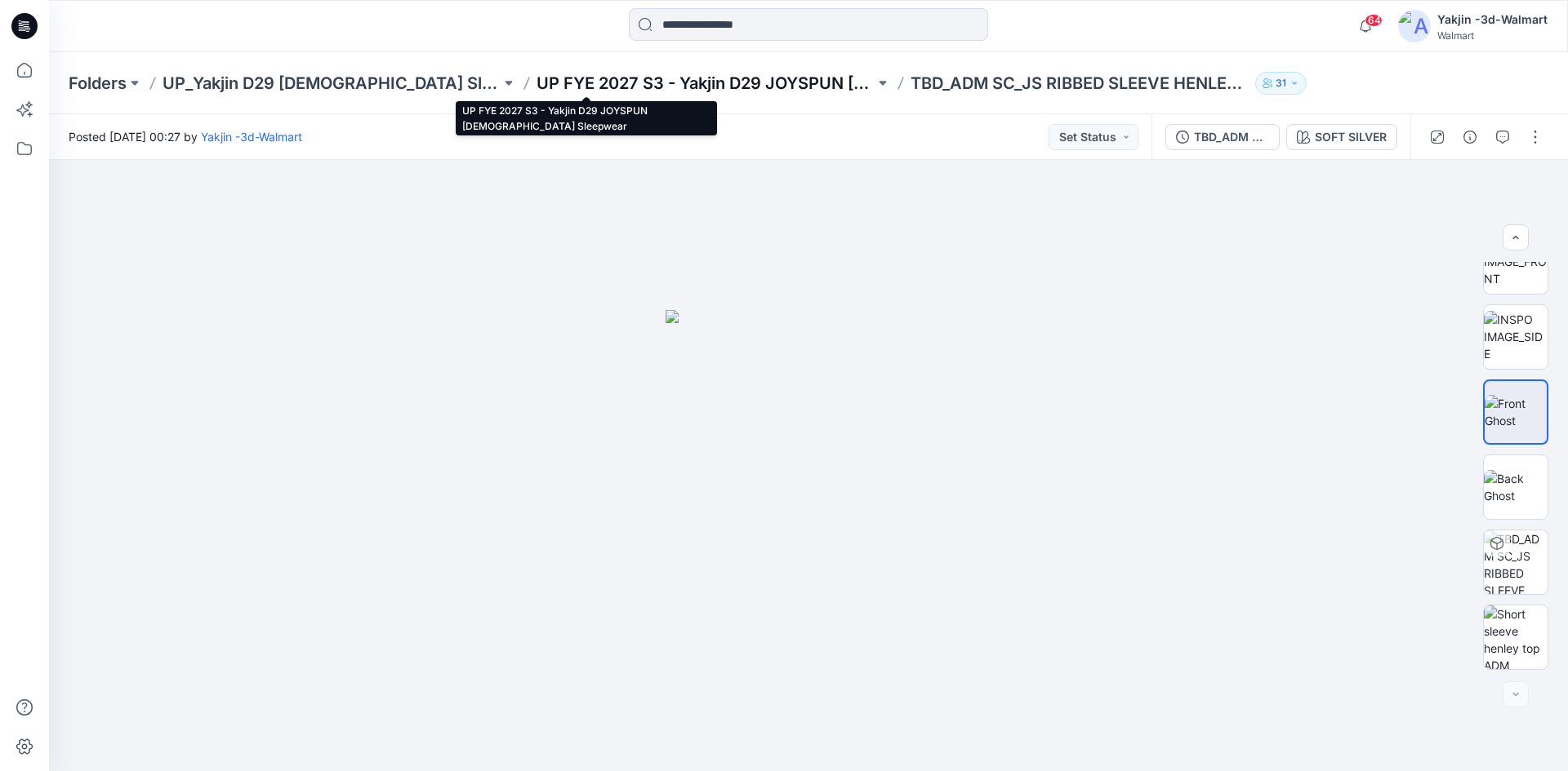
click at [683, 87] on p "UP FYE 2027 S3 - Yakjin D29 JOYSPUN [DEMOGRAPHIC_DATA] Sleepwear" at bounding box center [706, 83] width 338 height 23
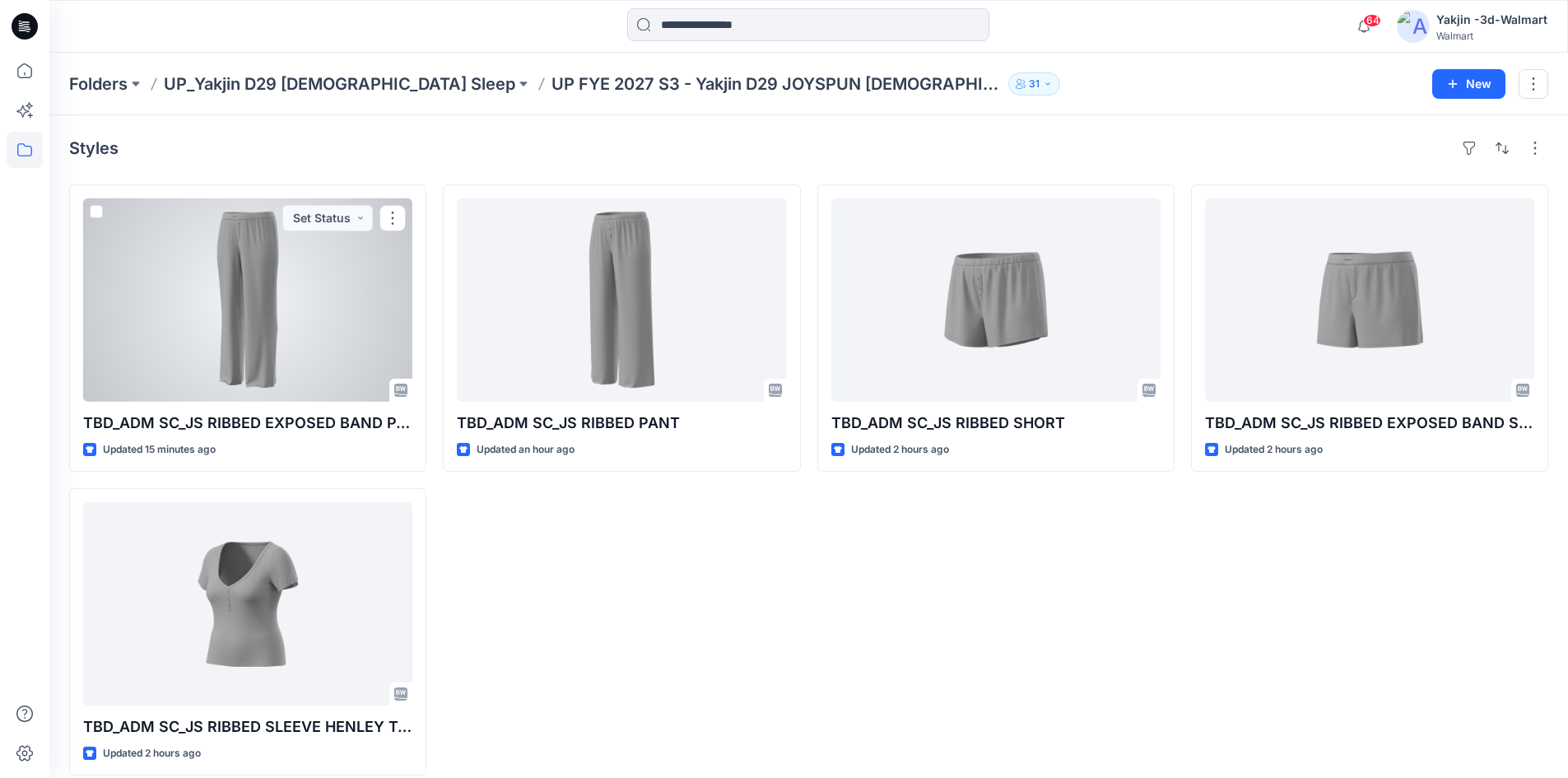
click at [164, 337] on div at bounding box center [248, 300] width 329 height 204
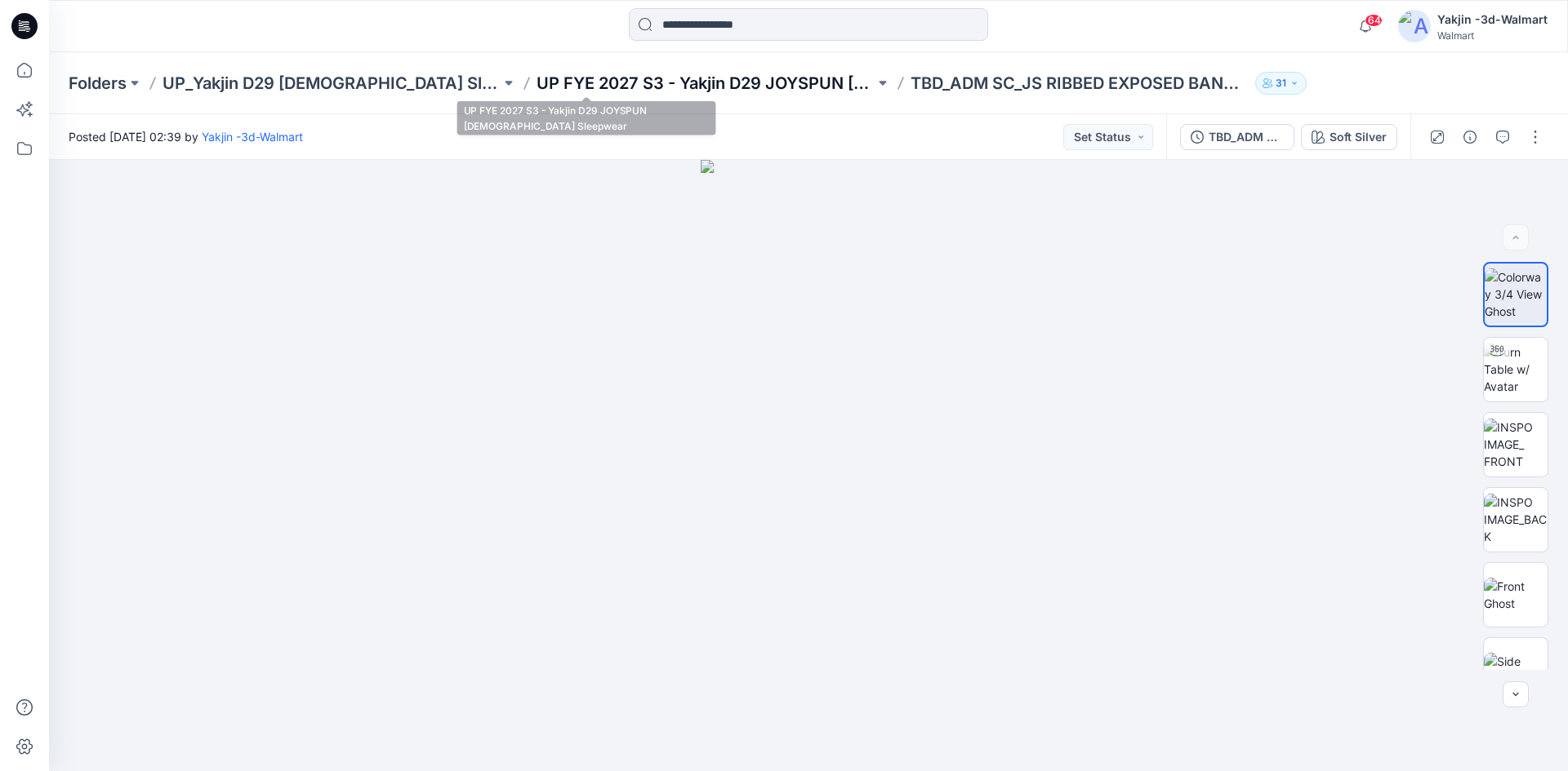
click at [537, 91] on p "UP FYE 2027 S3 - Yakjin D29 JOYSPUN [DEMOGRAPHIC_DATA] Sleepwear" at bounding box center [706, 83] width 338 height 23
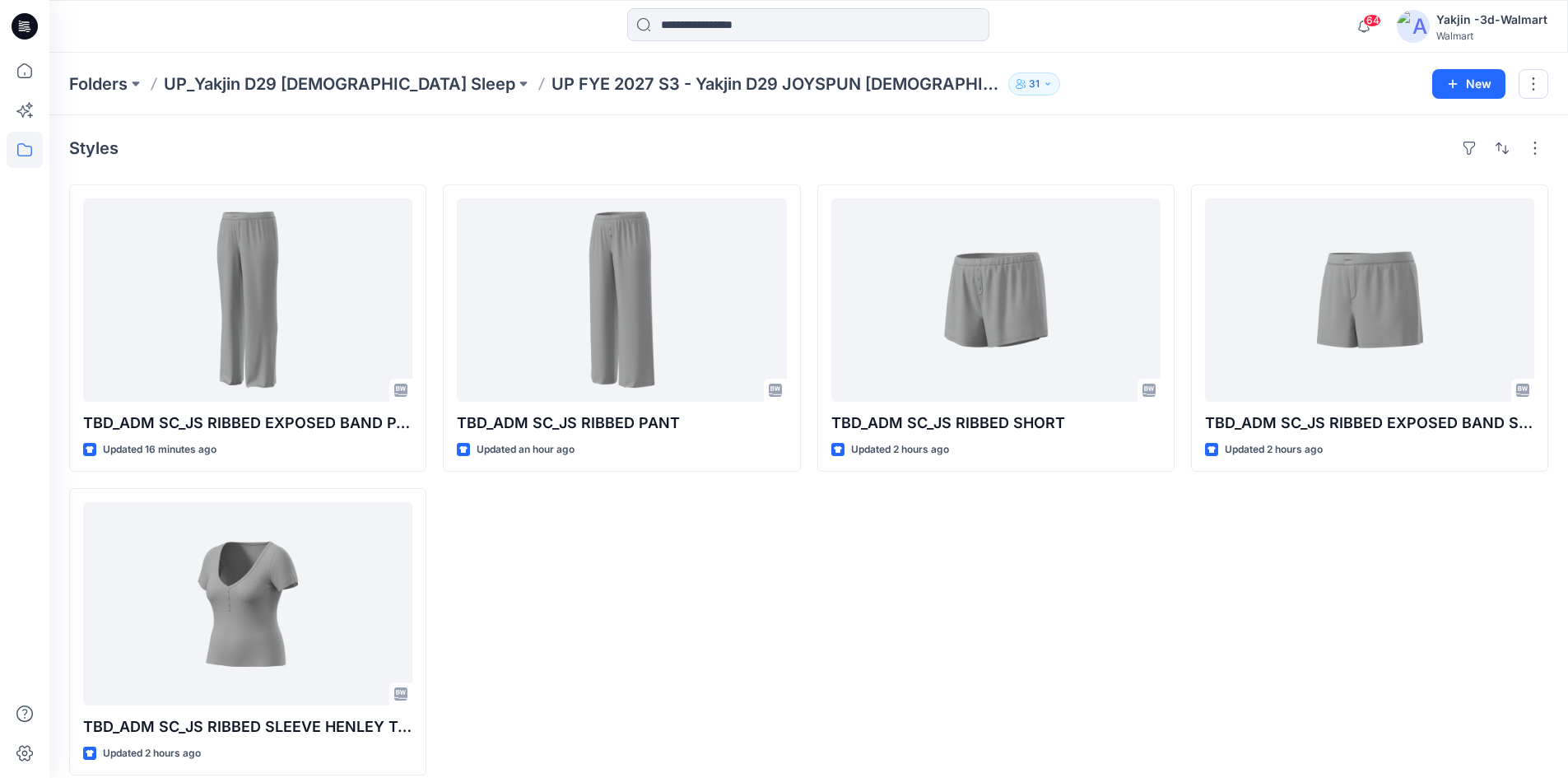
click at [635, 660] on div "TBD_ADM SC_JS RIBBED PANT Updated an hour ago" at bounding box center [621, 480] width 358 height 591
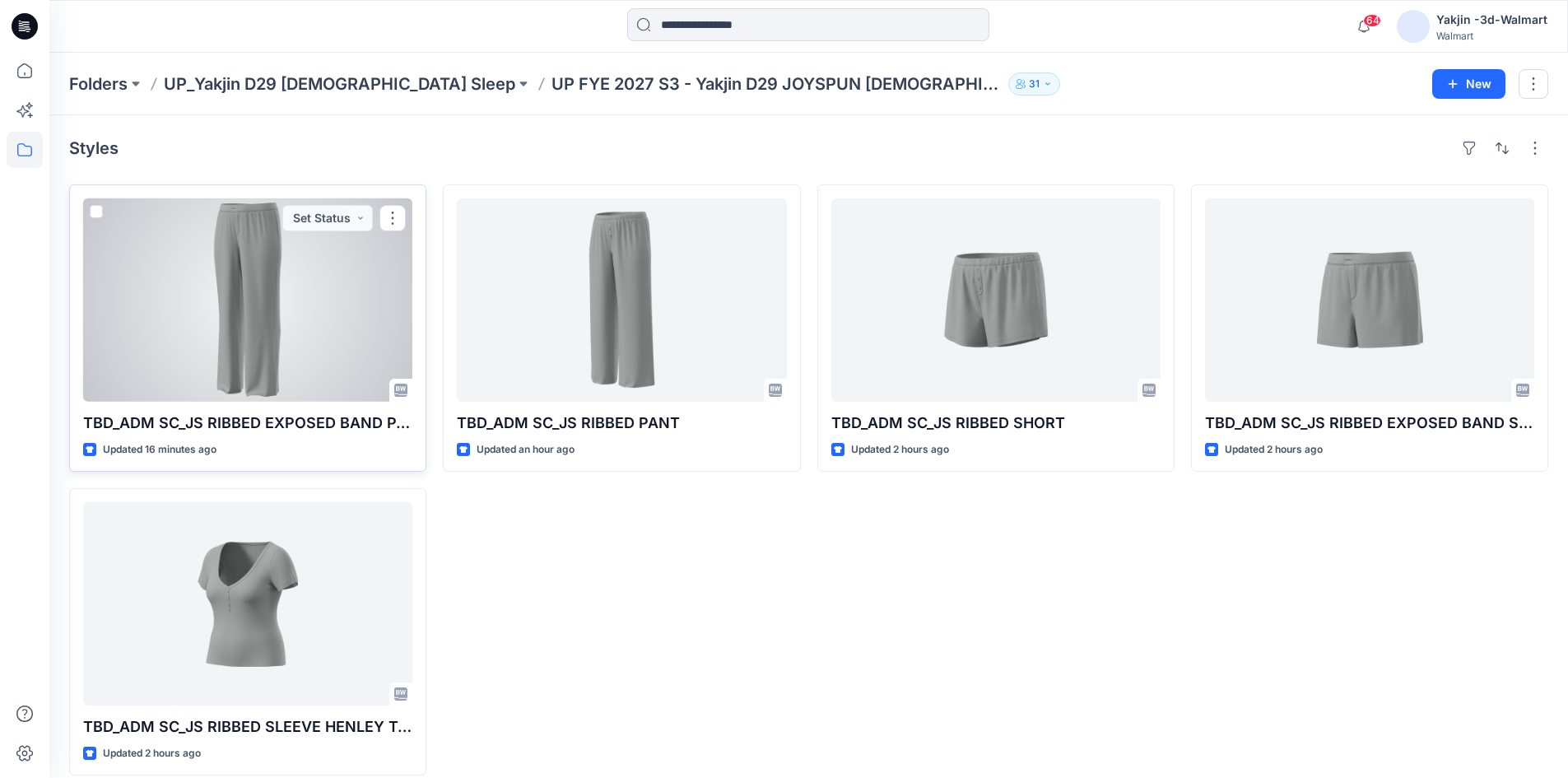
click at [154, 336] on div at bounding box center [248, 300] width 329 height 204
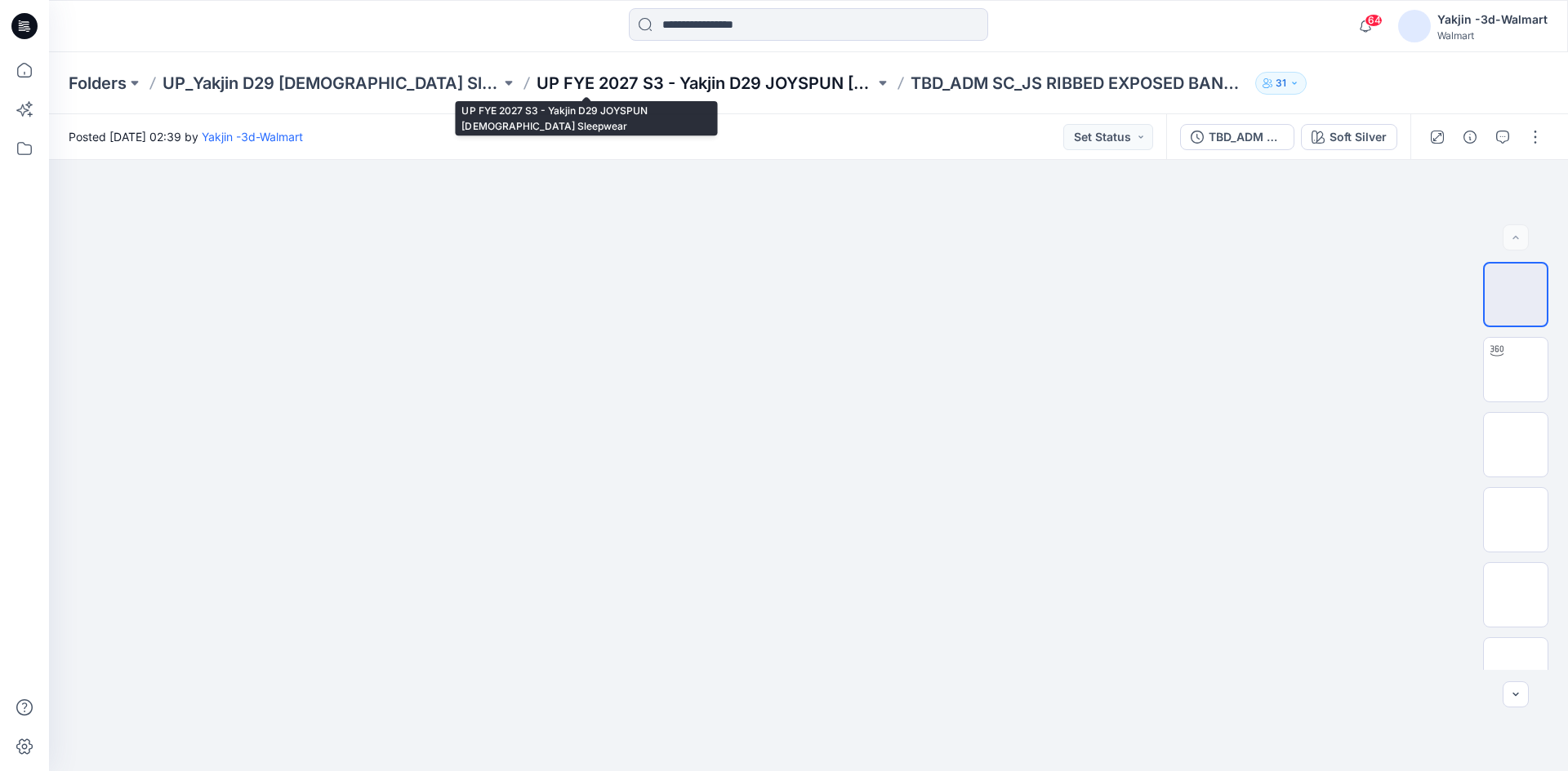
click at [555, 82] on p "UP FYE 2027 S3 - Yakjin D29 JOYSPUN [DEMOGRAPHIC_DATA] Sleepwear" at bounding box center [706, 83] width 338 height 23
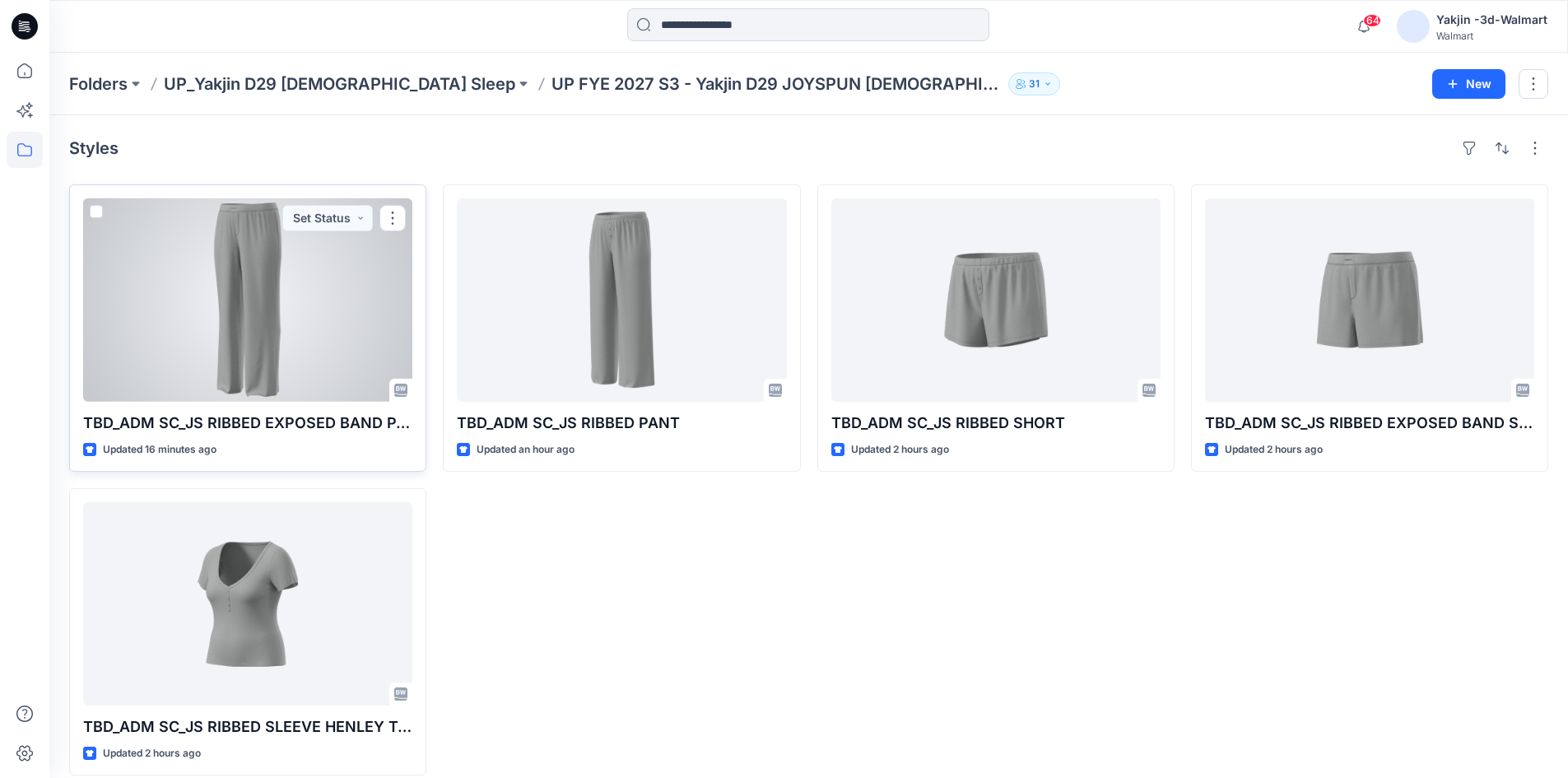
click at [203, 347] on div at bounding box center [248, 300] width 329 height 204
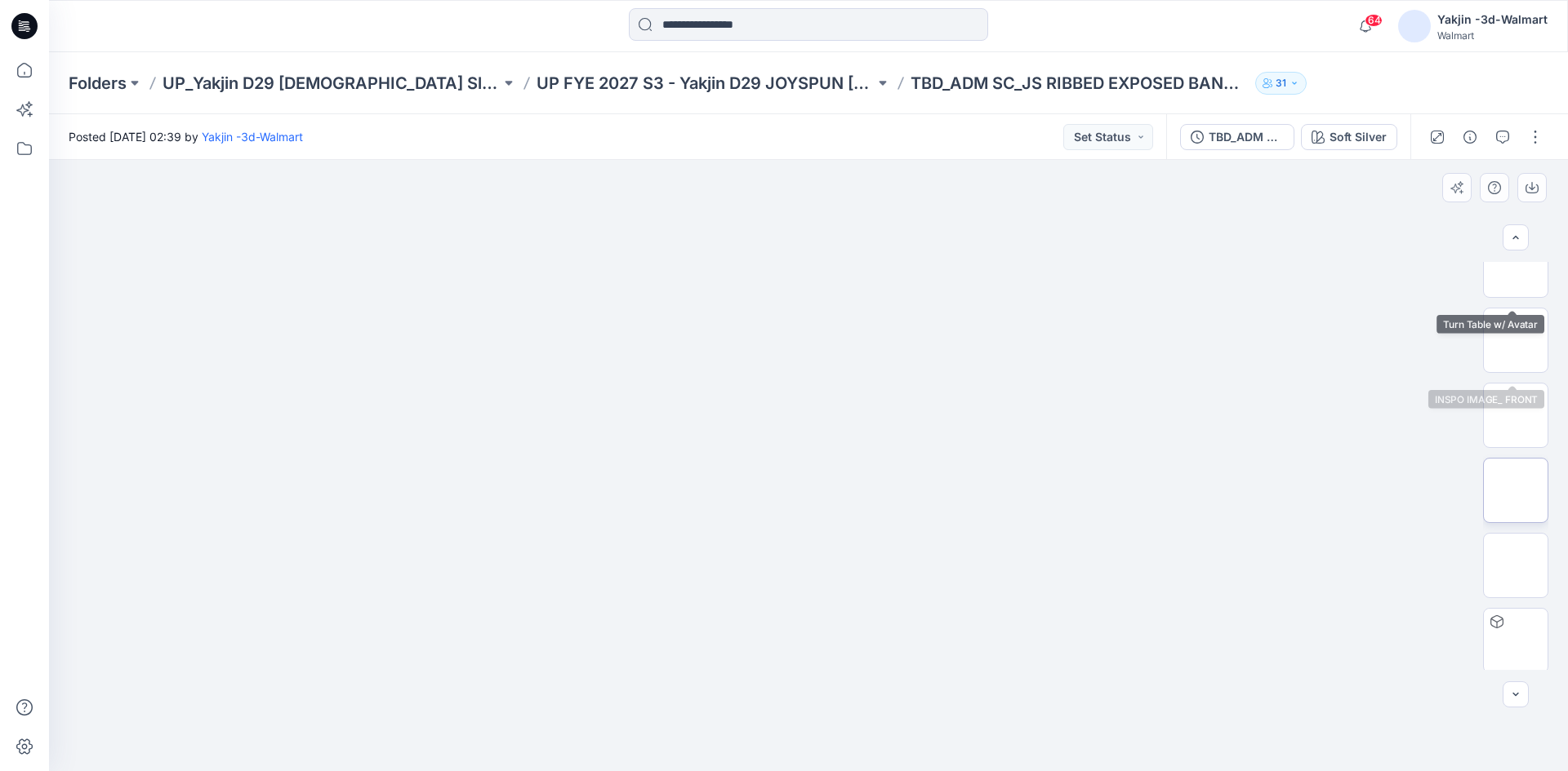
scroll to position [183, 0]
click at [1527, 131] on button "button" at bounding box center [1535, 136] width 26 height 26
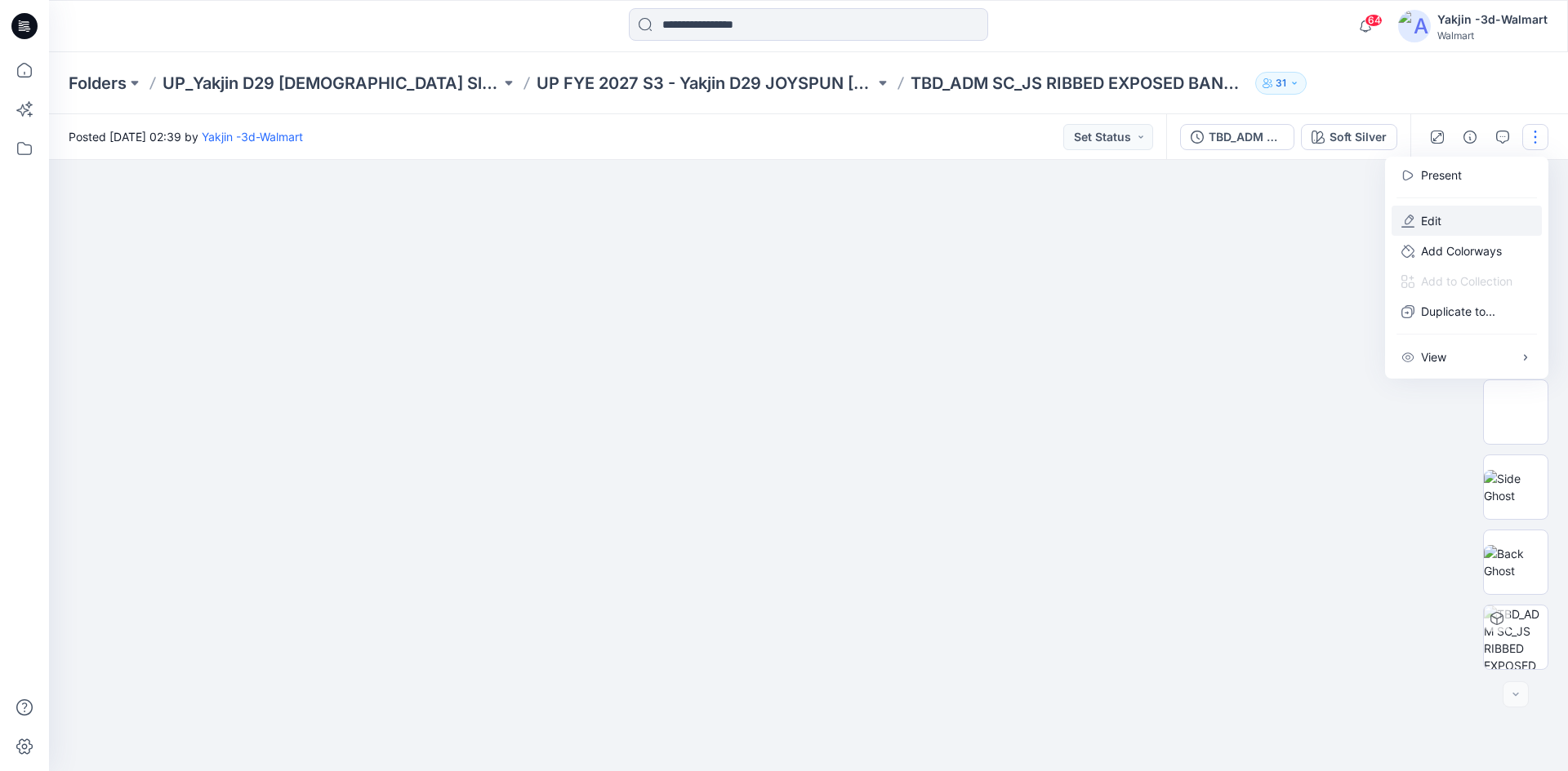
click at [1470, 213] on button "Edit" at bounding box center [1466, 220] width 150 height 30
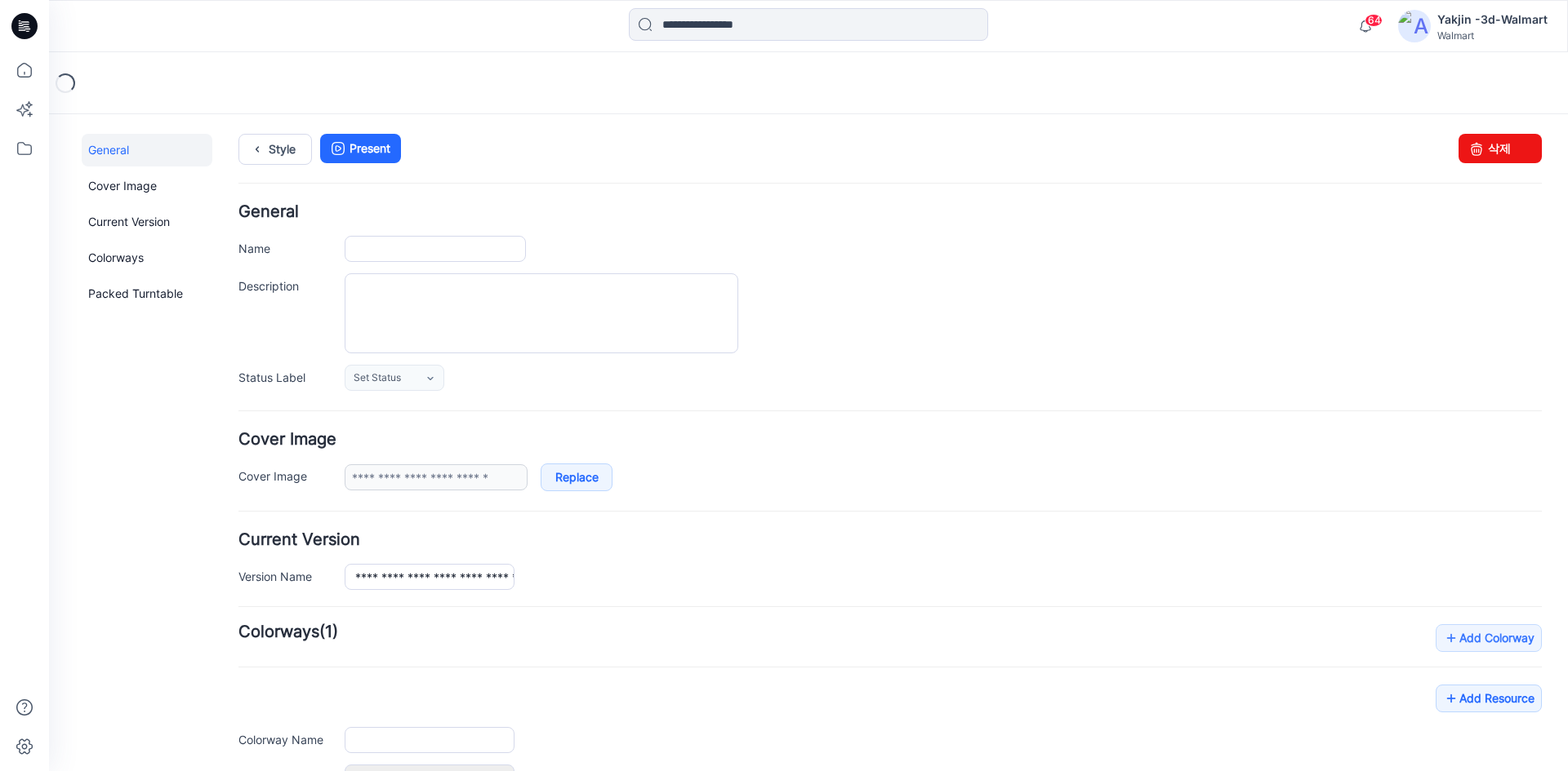
type input "**********"
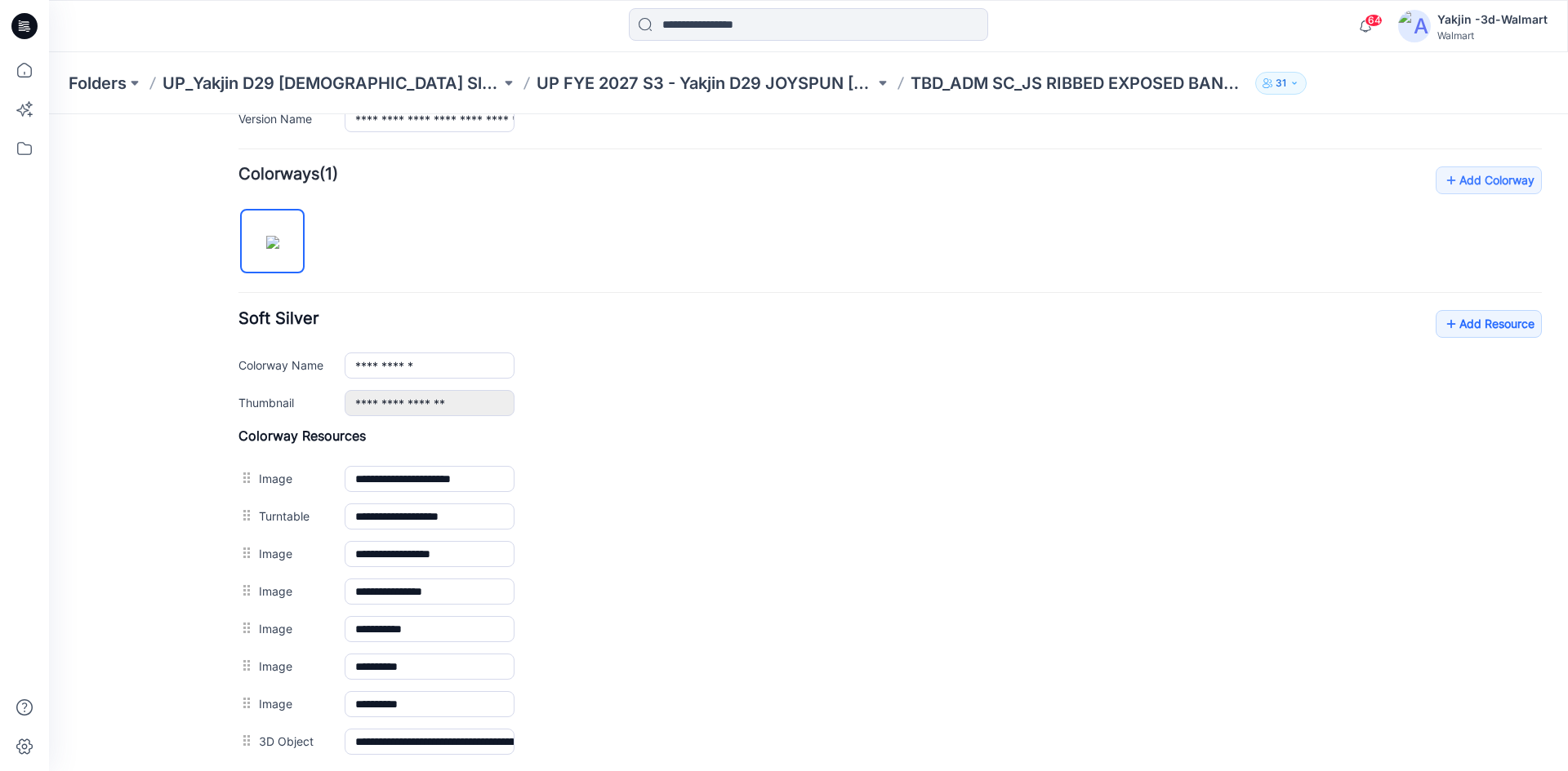
scroll to position [471, 0]
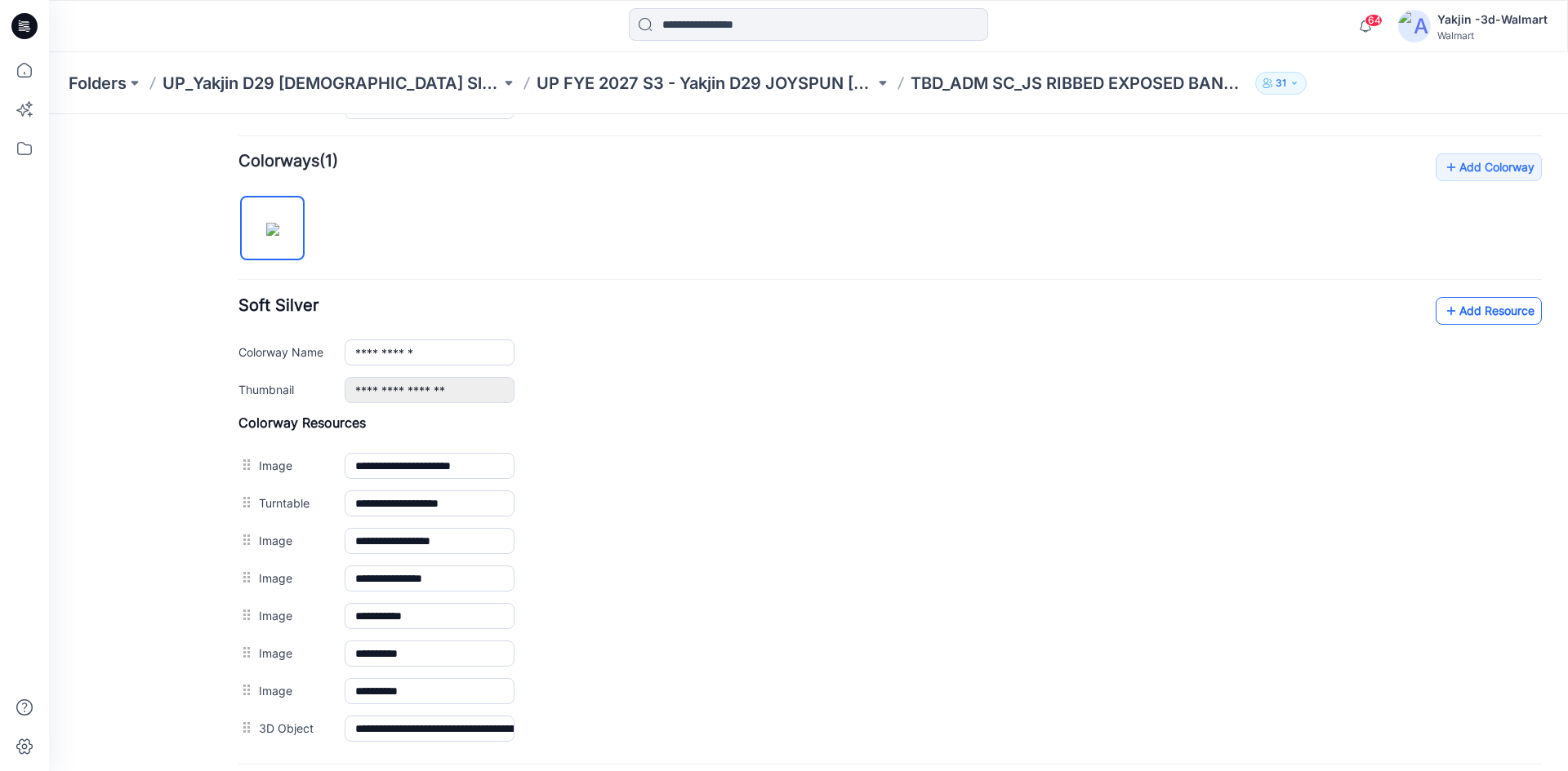
click at [1467, 315] on link "Add Resource" at bounding box center [1489, 310] width 106 height 28
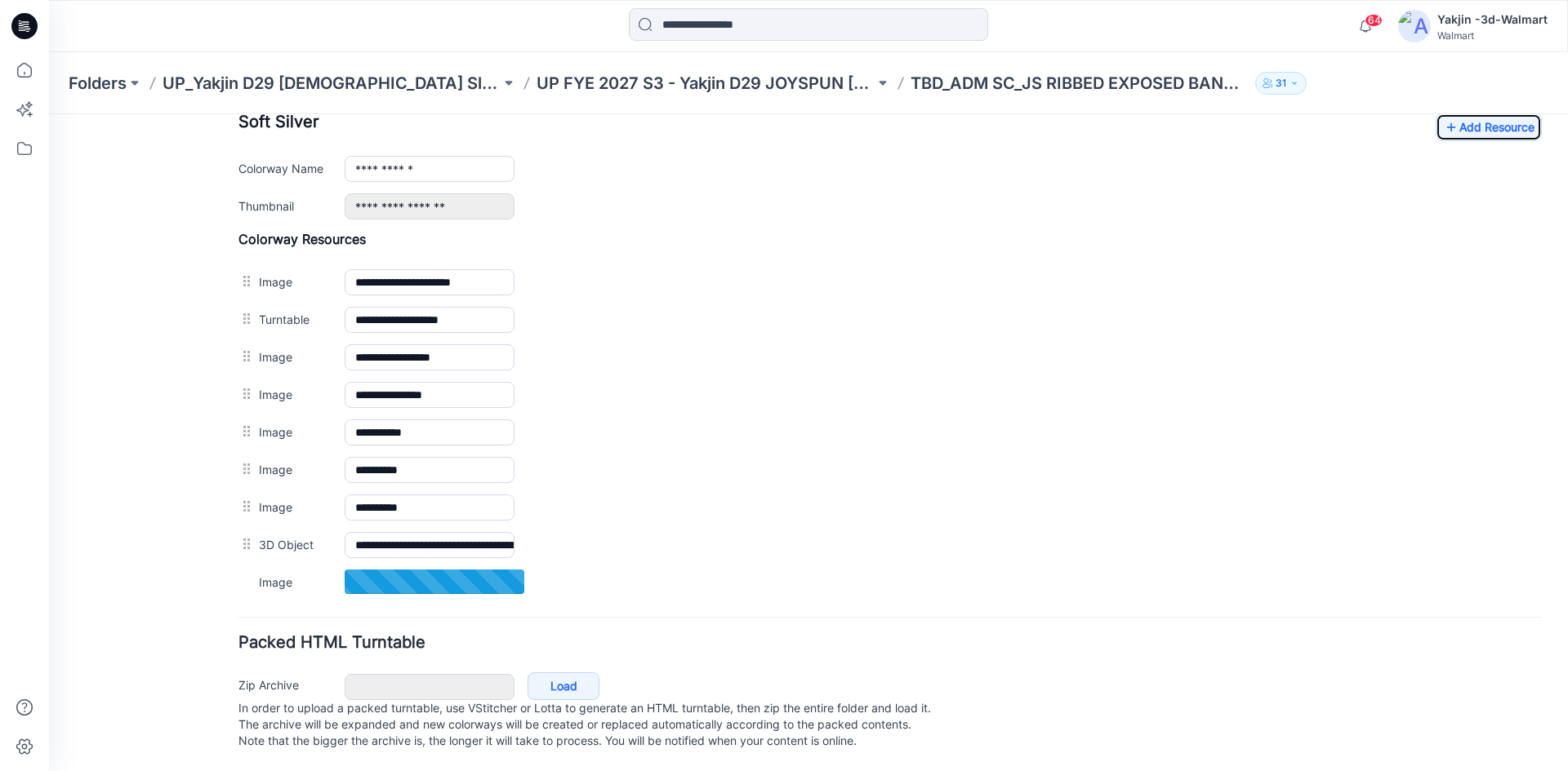
scroll to position [671, 0]
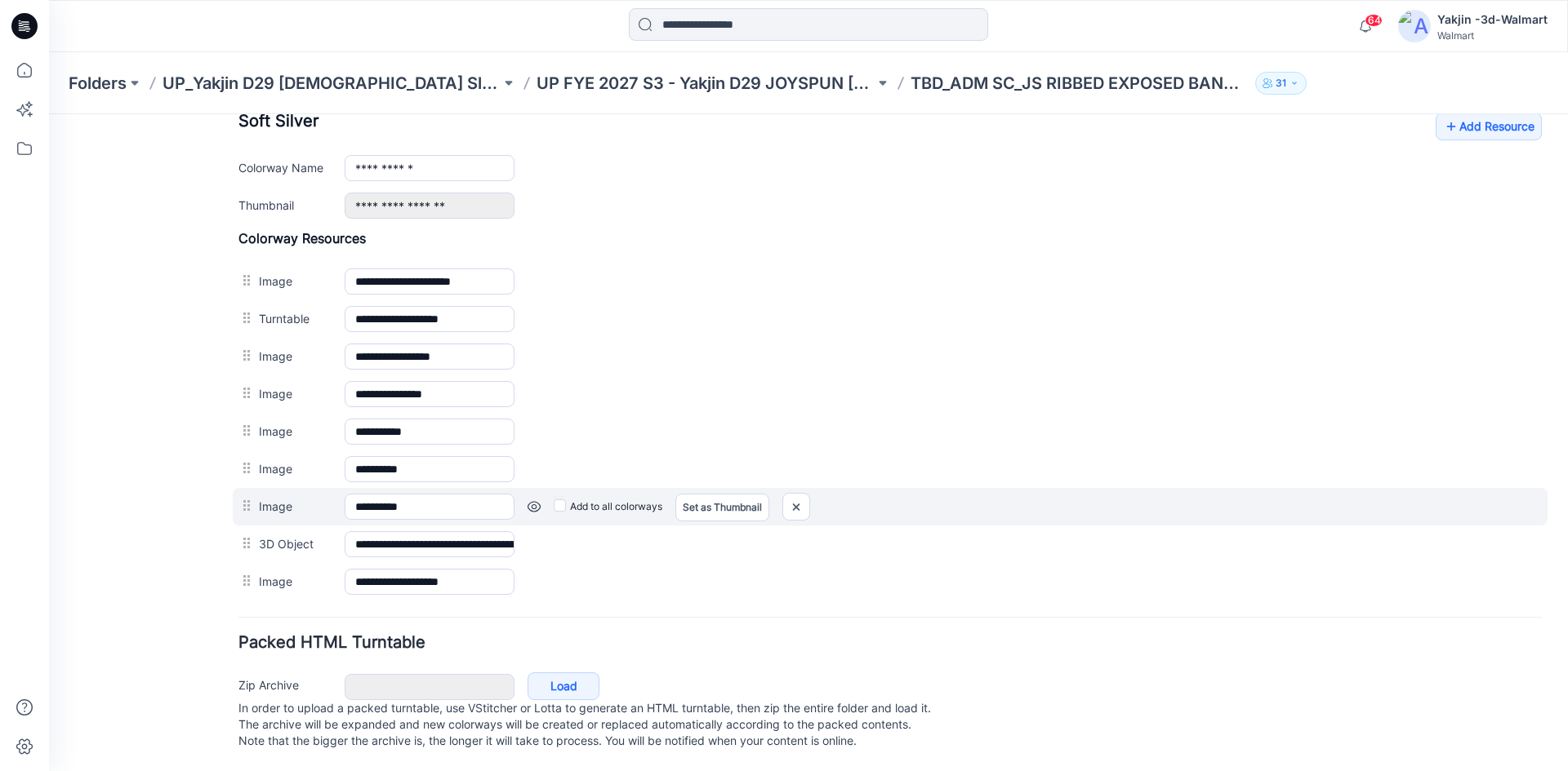
click at [1359, 488] on div "**********" at bounding box center [890, 506] width 1315 height 38
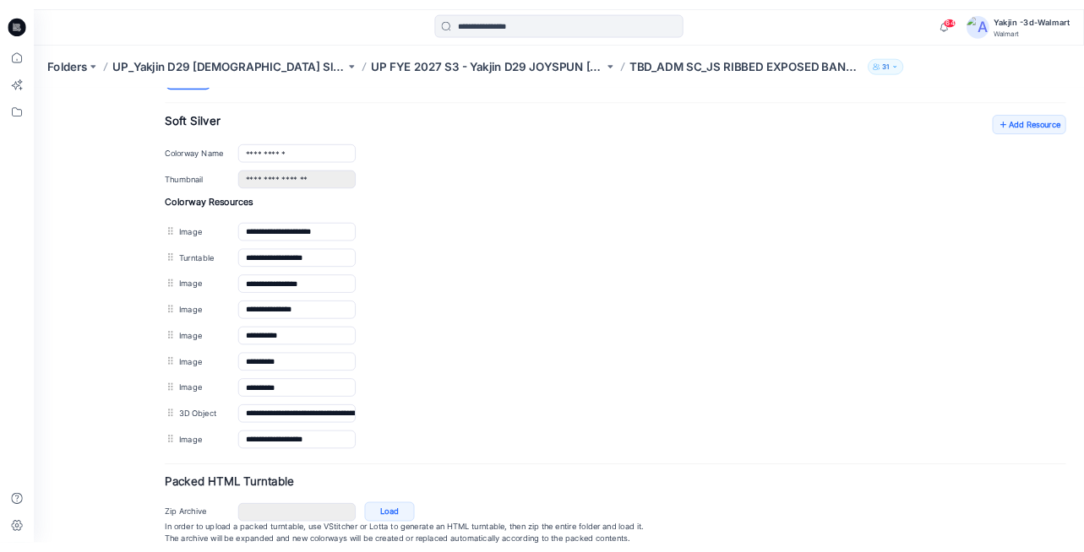
scroll to position [525, 0]
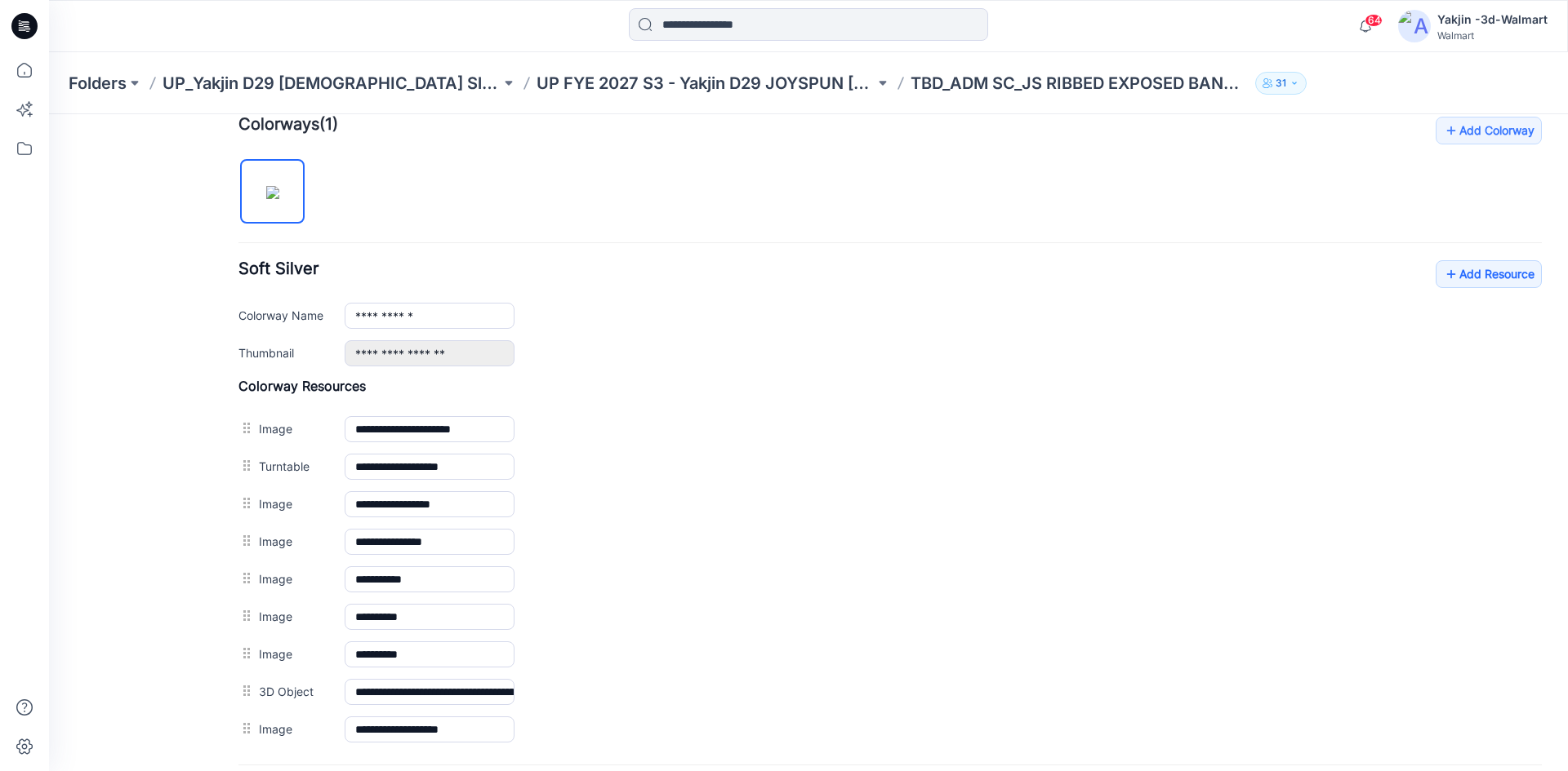
click at [649, 96] on div "Folders UP_Yakjin D29 Ladies Sleep UP FYE 2027 S3 - Yakjin D29 JOYSPUN Ladies S…" at bounding box center [808, 83] width 1519 height 62
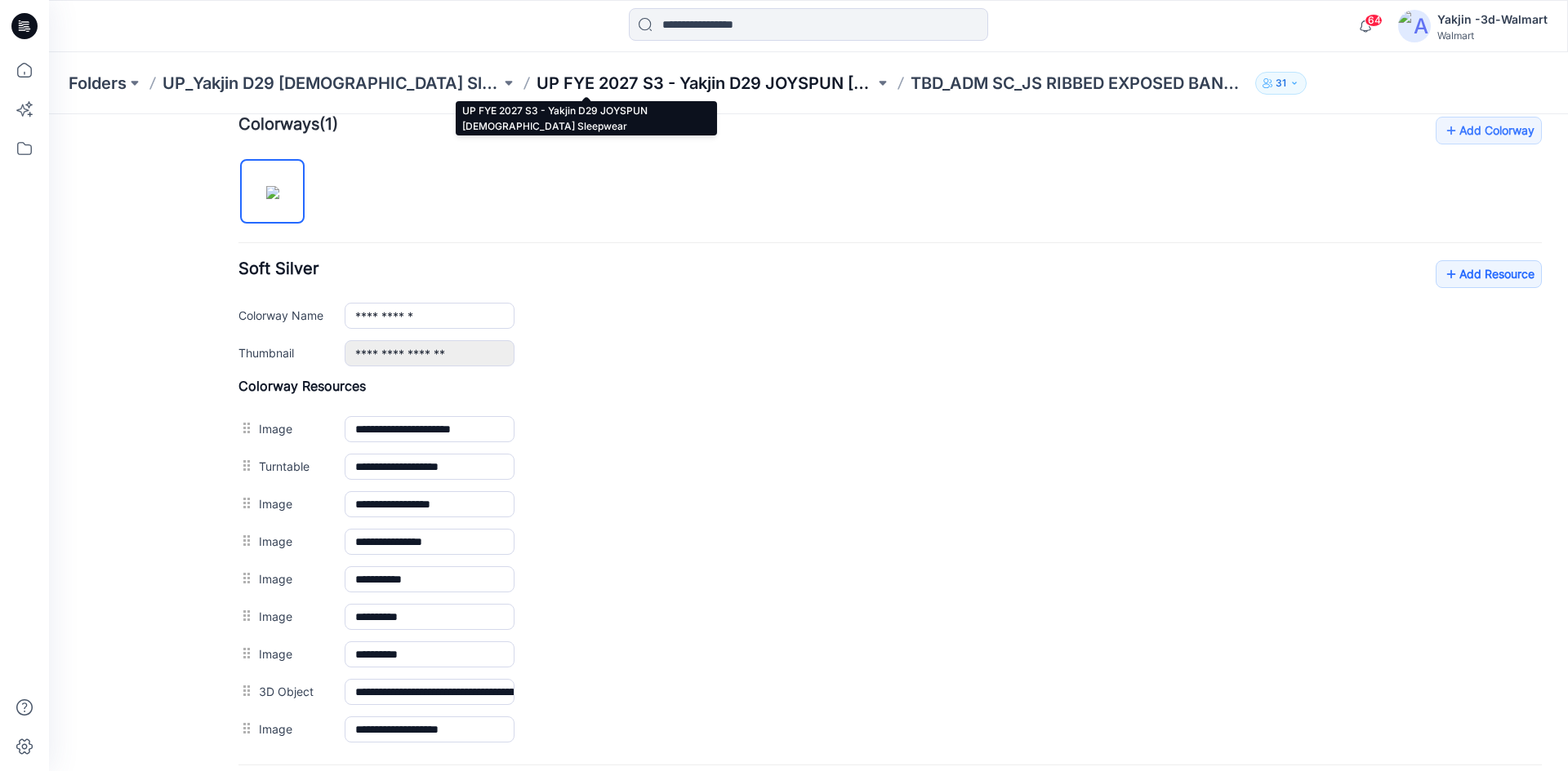
click at [599, 84] on p "UP FYE 2027 S3 - Yakjin D29 JOYSPUN [DEMOGRAPHIC_DATA] Sleepwear" at bounding box center [706, 83] width 338 height 23
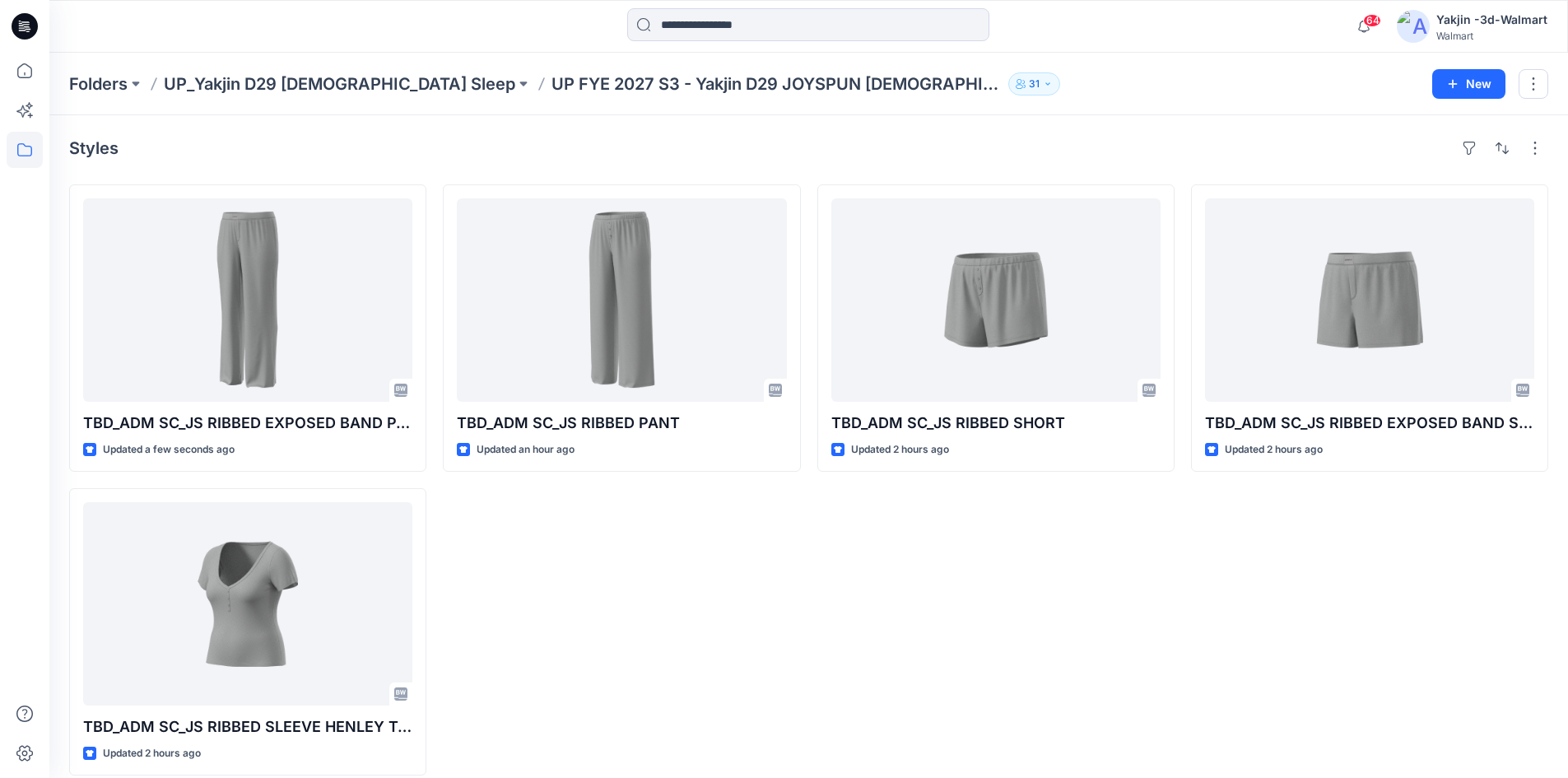
click at [603, 687] on div "TBD_ADM SC_JS RIBBED PANT Updated an hour ago" at bounding box center [621, 480] width 358 height 591
click at [281, 86] on p "UP_Yakjin D29 [DEMOGRAPHIC_DATA] Sleep" at bounding box center [339, 84] width 352 height 23
